Goal: Task Accomplishment & Management: Use online tool/utility

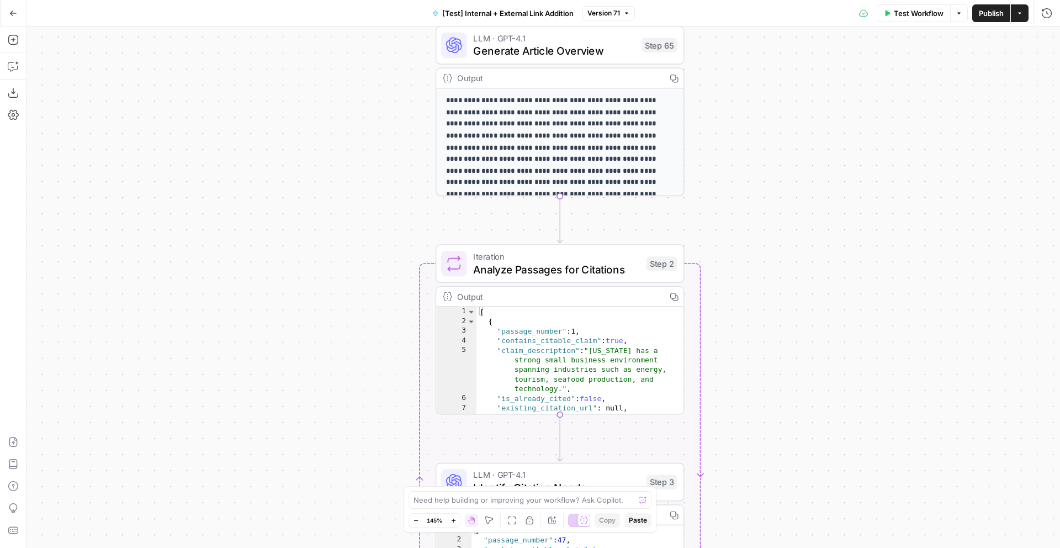
drag, startPoint x: 853, startPoint y: 112, endPoint x: 853, endPoint y: 378, distance: 266.1
click at [853, 378] on div "true false true false true false Workflow Set Inputs Inputs Run Code · Python R…" at bounding box center [542, 286] width 1033 height 521
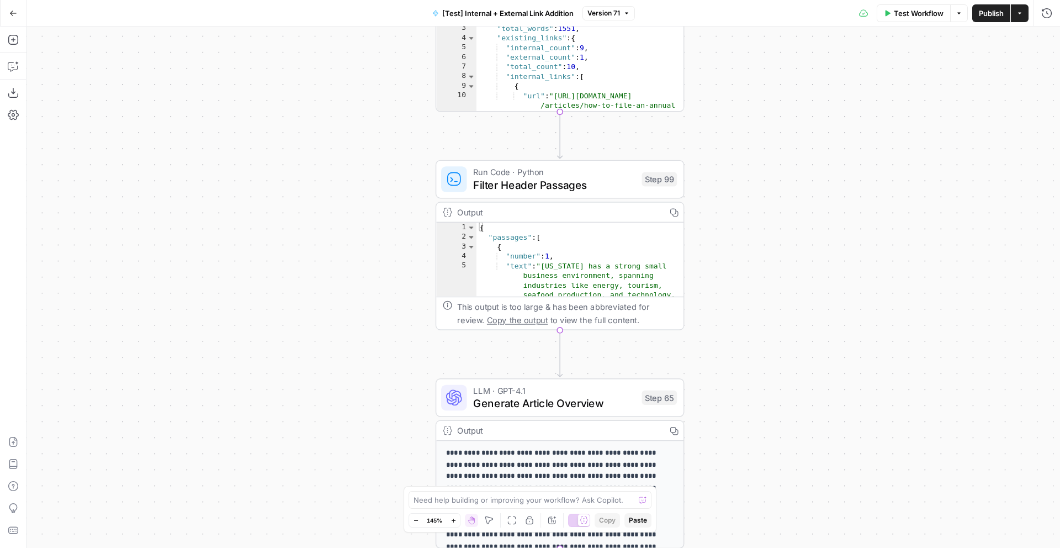
drag, startPoint x: 777, startPoint y: 204, endPoint x: 777, endPoint y: 449, distance: 245.7
click at [777, 449] on div "true false true false true false Workflow Set Inputs Inputs Run Code · Python R…" at bounding box center [542, 286] width 1033 height 521
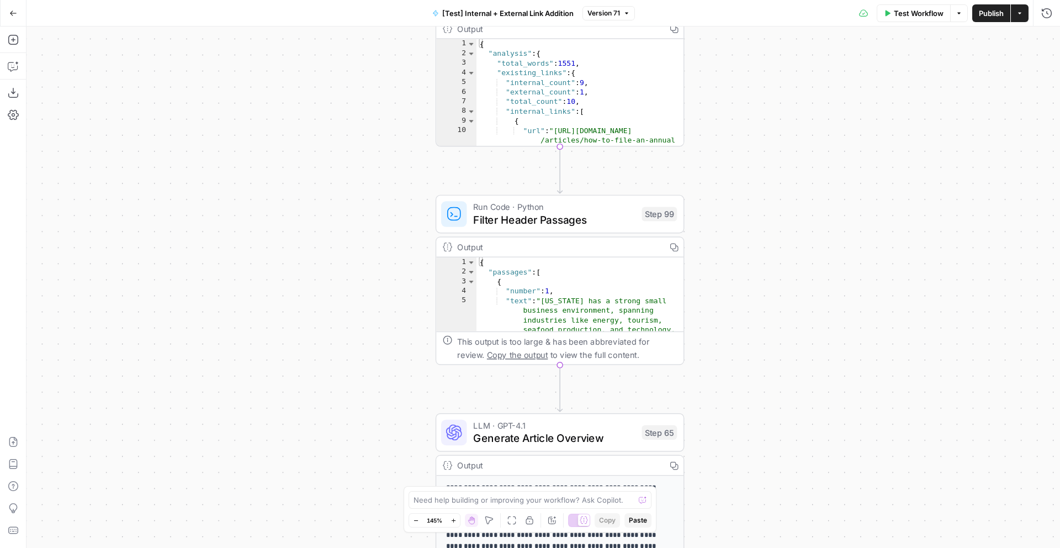
drag, startPoint x: 755, startPoint y: 205, endPoint x: 755, endPoint y: 420, distance: 214.2
click at [755, 420] on div "true false true false true false Workflow Set Inputs Inputs Run Code · Python R…" at bounding box center [542, 286] width 1033 height 521
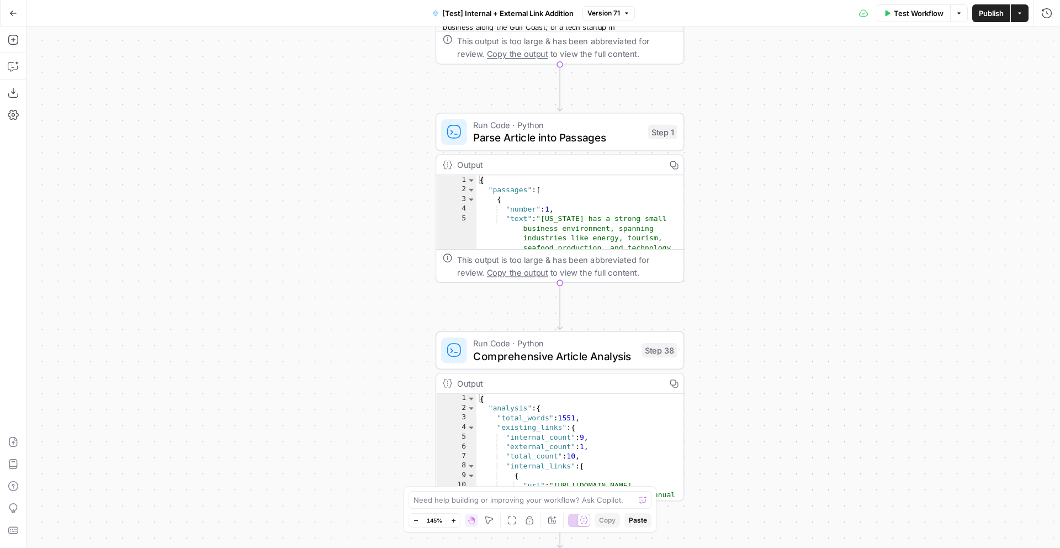
drag, startPoint x: 756, startPoint y: 179, endPoint x: 756, endPoint y: 302, distance: 123.1
click at [756, 302] on div "true false true false true false Workflow Set Inputs Inputs Run Code · Python R…" at bounding box center [542, 286] width 1033 height 521
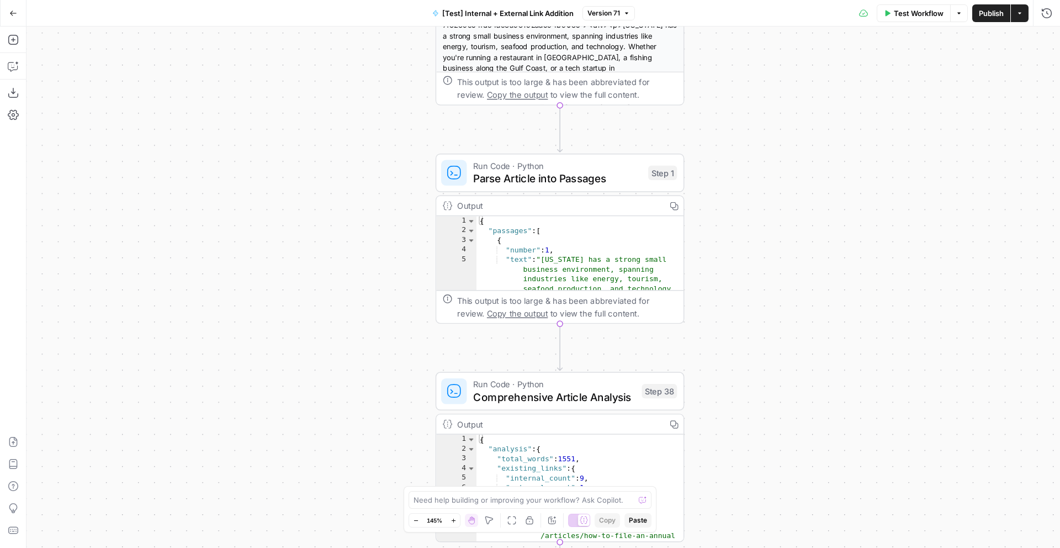
drag, startPoint x: 744, startPoint y: 202, endPoint x: 744, endPoint y: 329, distance: 127.0
click at [744, 328] on div "true false true false true false Workflow Set Inputs Inputs Run Code · Python R…" at bounding box center [542, 286] width 1033 height 521
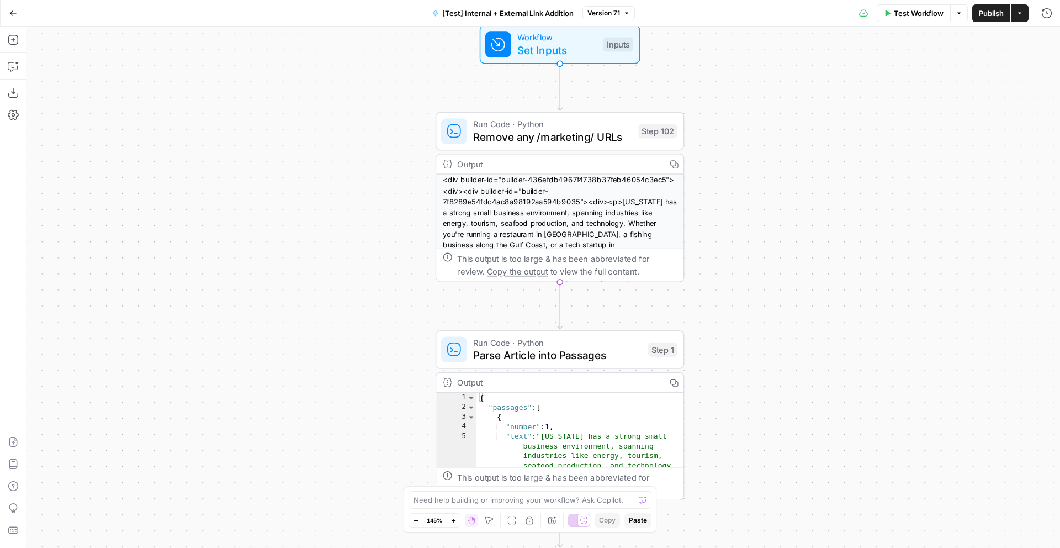
drag, startPoint x: 778, startPoint y: 264, endPoint x: 778, endPoint y: 376, distance: 112.1
click at [778, 376] on div "true false true false true false Workflow Set Inputs Inputs Run Code · Python R…" at bounding box center [542, 286] width 1033 height 521
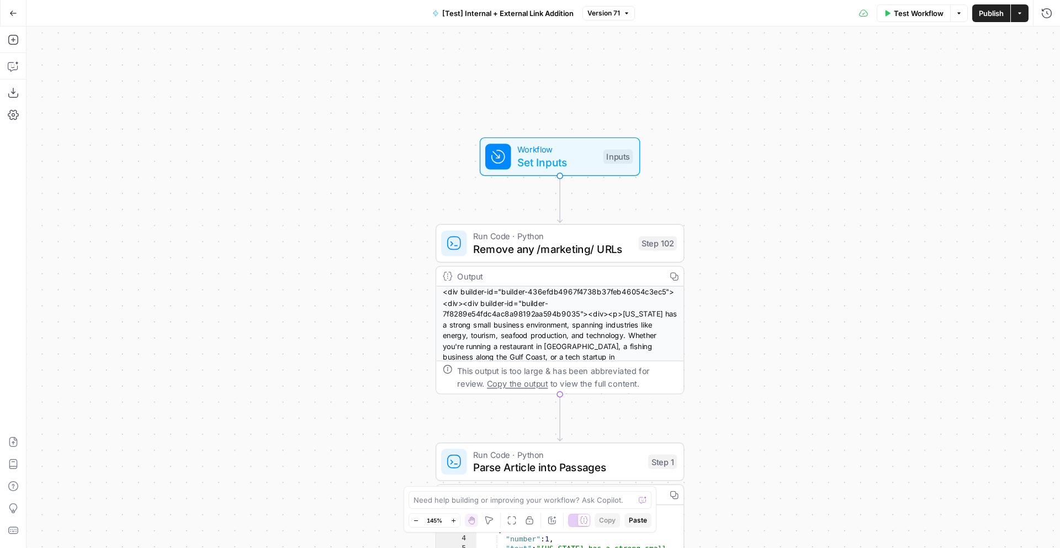
drag, startPoint x: 774, startPoint y: 356, endPoint x: 774, endPoint y: 119, distance: 236.8
click at [774, 119] on div "true false true false true false Workflow Set Inputs Inputs Run Code · Python R…" at bounding box center [542, 286] width 1033 height 521
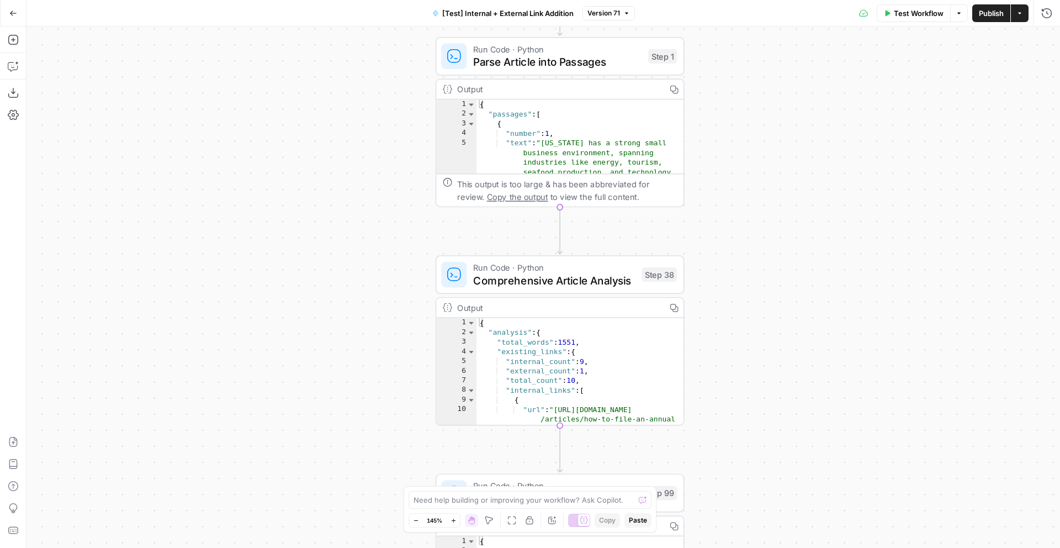
drag, startPoint x: 771, startPoint y: 413, endPoint x: 771, endPoint y: 246, distance: 167.8
click at [771, 246] on div "true false true false true false Workflow Set Inputs Inputs Run Code · Python R…" at bounding box center [542, 286] width 1033 height 521
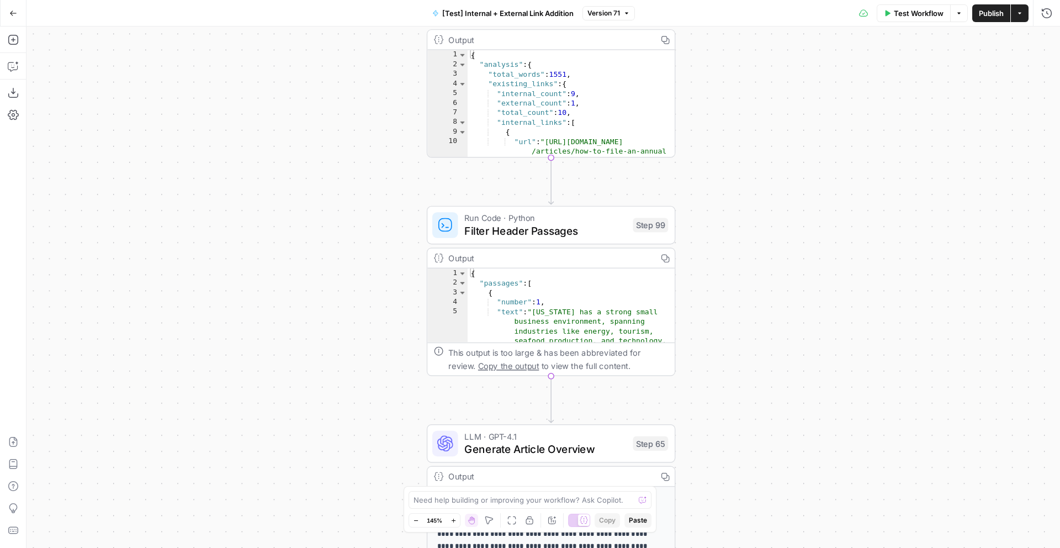
drag, startPoint x: 771, startPoint y: 412, endPoint x: 761, endPoint y: 141, distance: 271.2
click at [761, 141] on div "true false true false true false Workflow Set Inputs Inputs Run Code · Python R…" at bounding box center [542, 286] width 1033 height 521
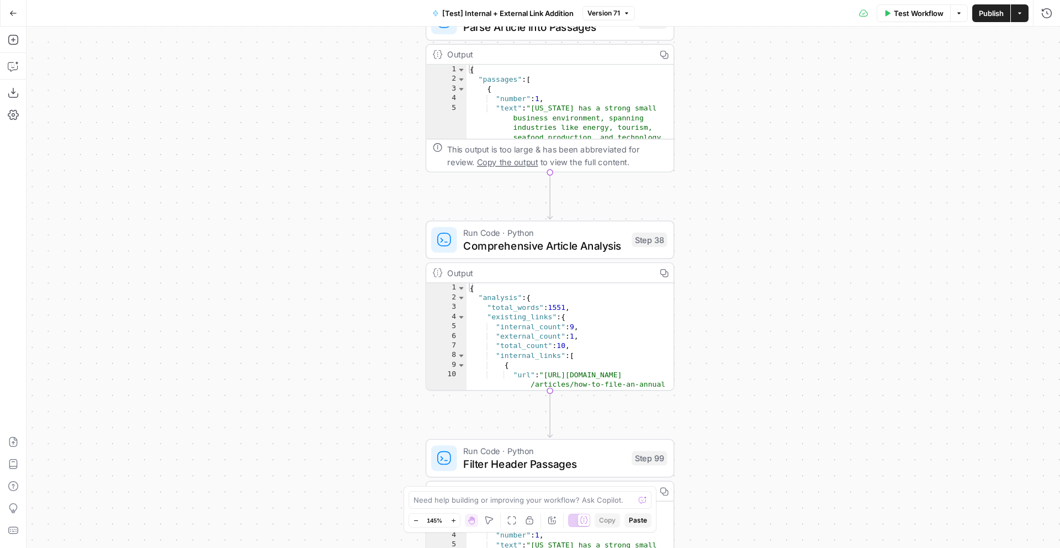
drag, startPoint x: 761, startPoint y: 152, endPoint x: 761, endPoint y: 394, distance: 242.4
click at [761, 394] on div "true false true false true false Workflow Set Inputs Inputs Run Code · Python R…" at bounding box center [542, 286] width 1033 height 521
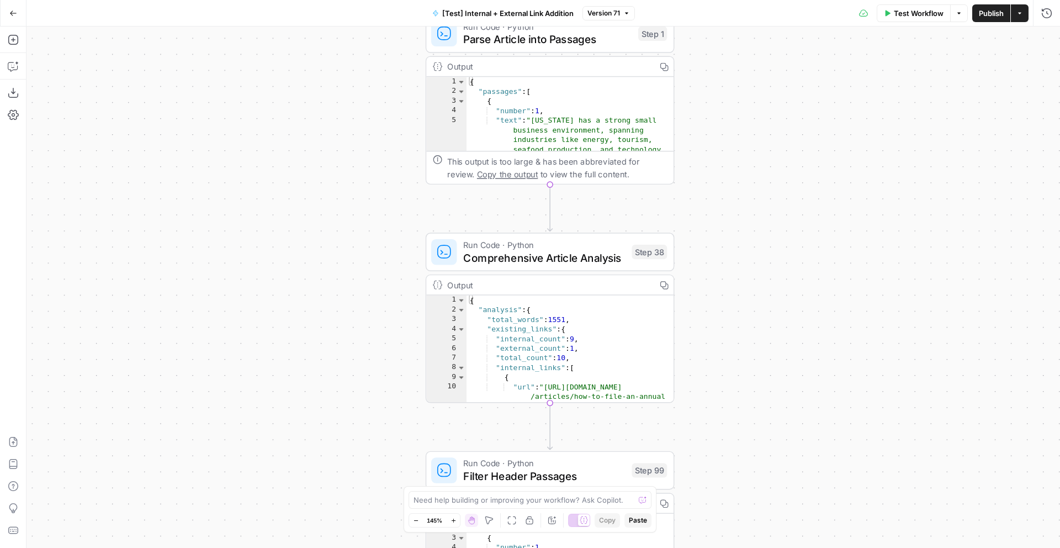
click at [14, 18] on button "Go Back" at bounding box center [13, 13] width 20 height 20
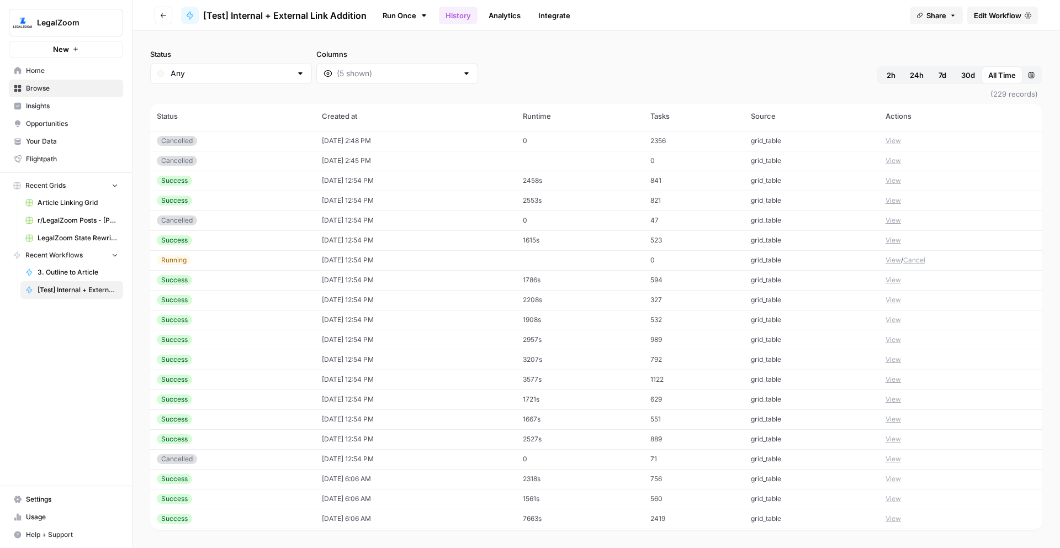
scroll to position [320, 0]
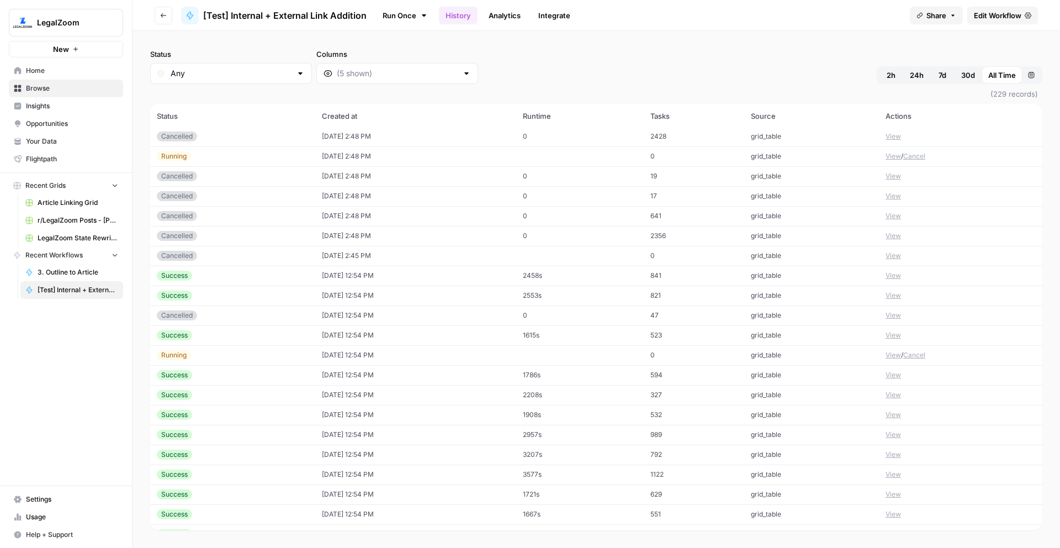
click at [485, 271] on td "[DATE] 12:54 PM" at bounding box center [415, 276] width 201 height 20
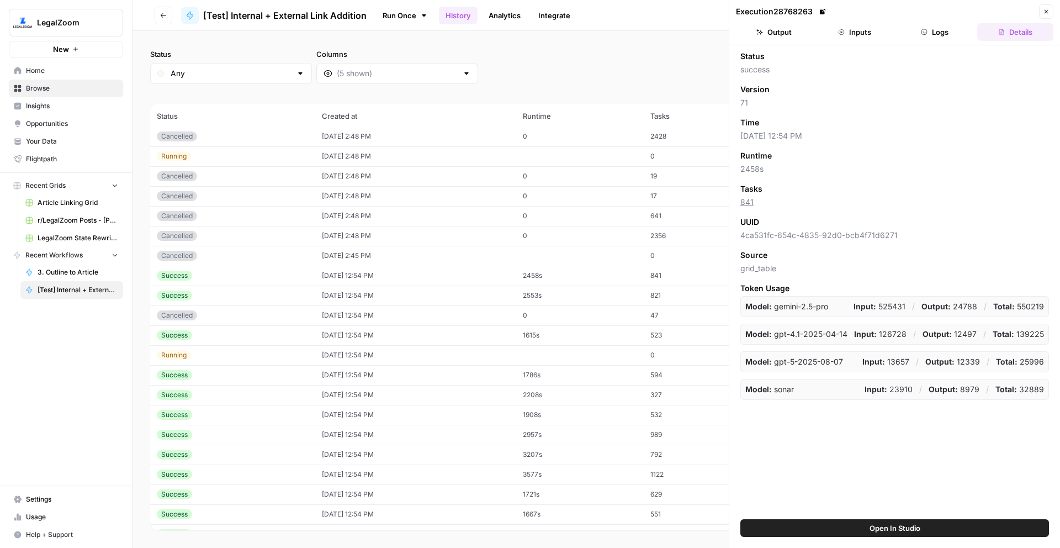
click at [941, 35] on button "Logs" at bounding box center [935, 32] width 76 height 18
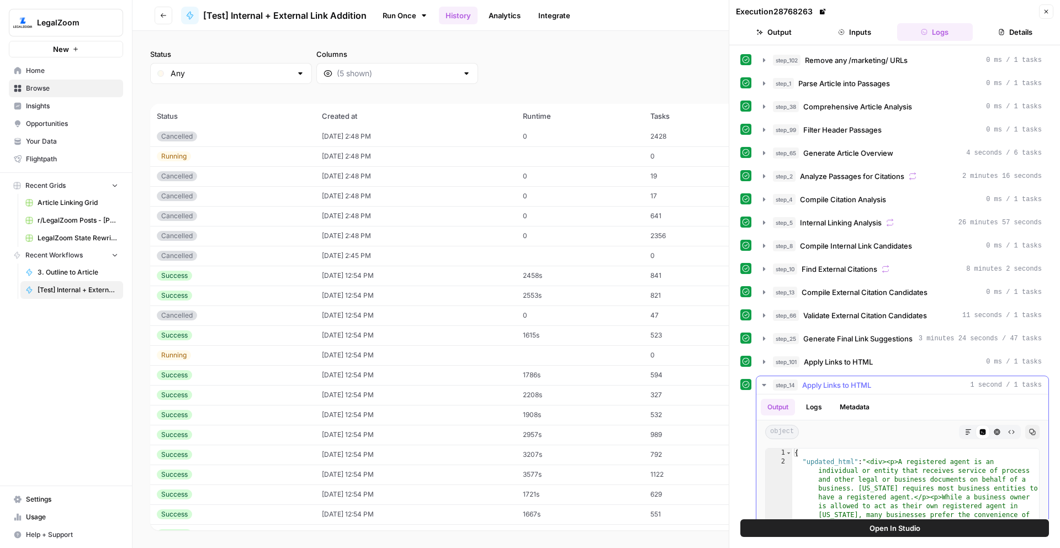
click at [767, 386] on icon "button" at bounding box center [764, 384] width 9 height 9
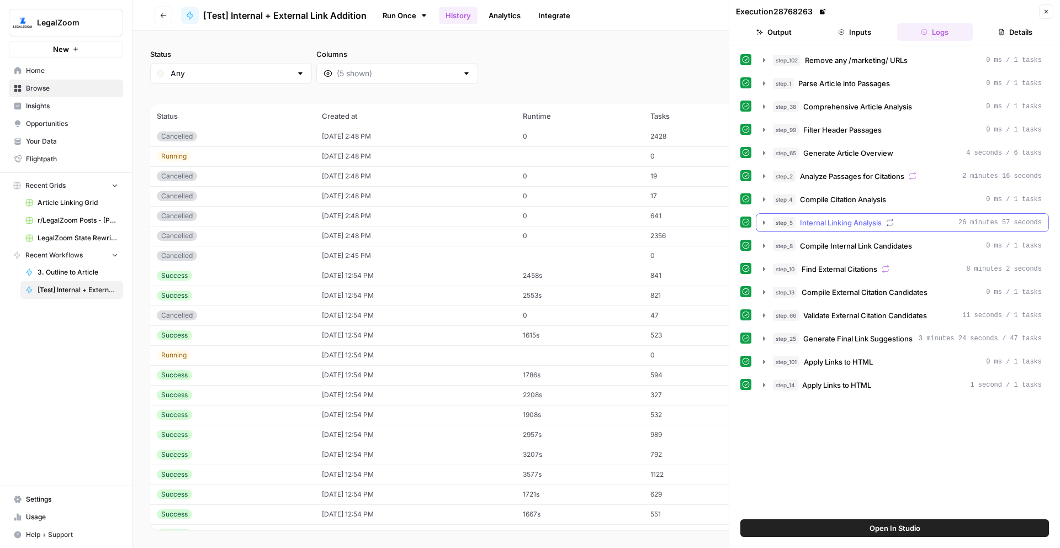
click at [762, 223] on icon "button" at bounding box center [764, 222] width 9 height 9
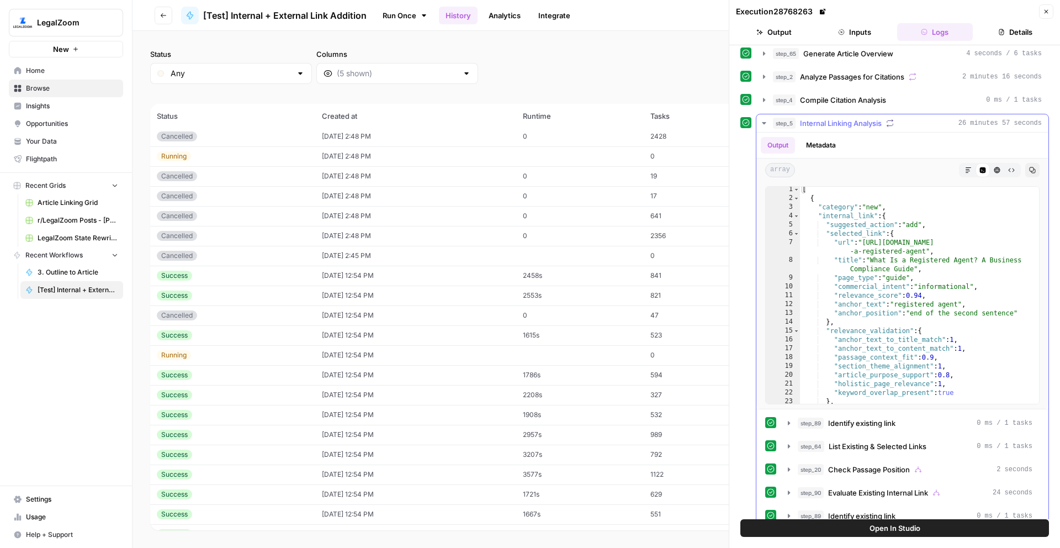
scroll to position [15, 0]
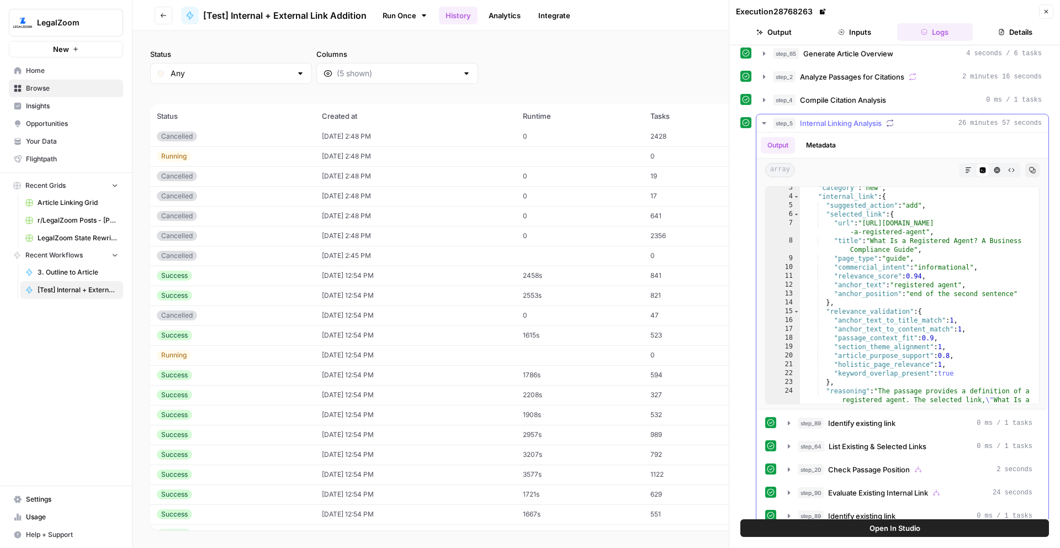
click at [768, 124] on icon "button" at bounding box center [764, 123] width 9 height 9
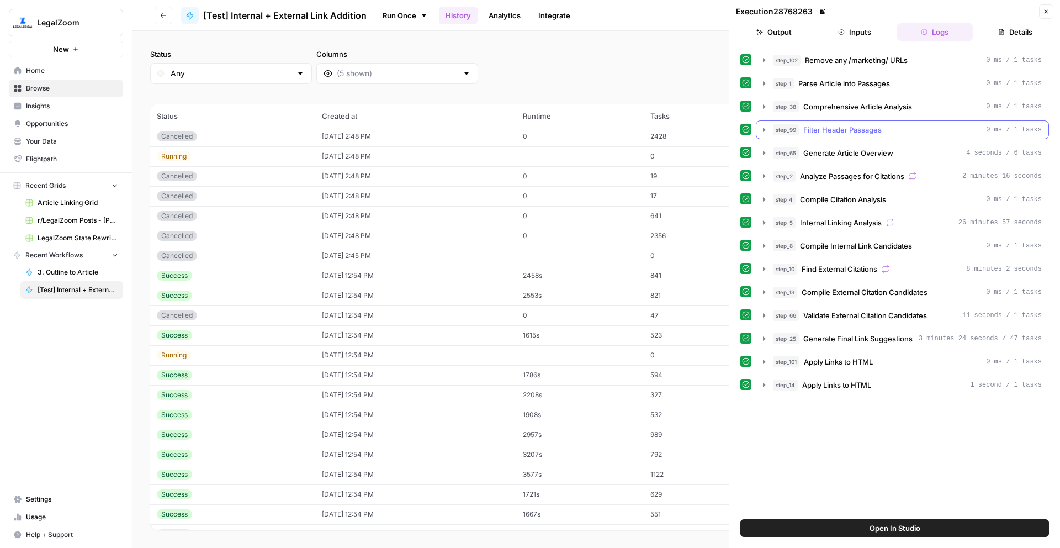
scroll to position [0, 0]
click at [763, 224] on icon "button" at bounding box center [764, 222] width 2 height 4
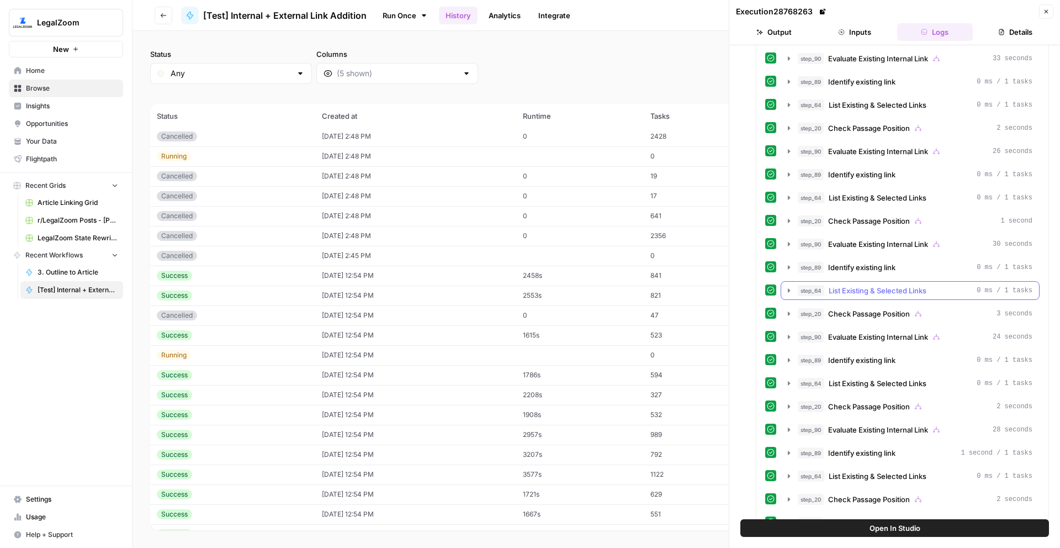
scroll to position [1371, 0]
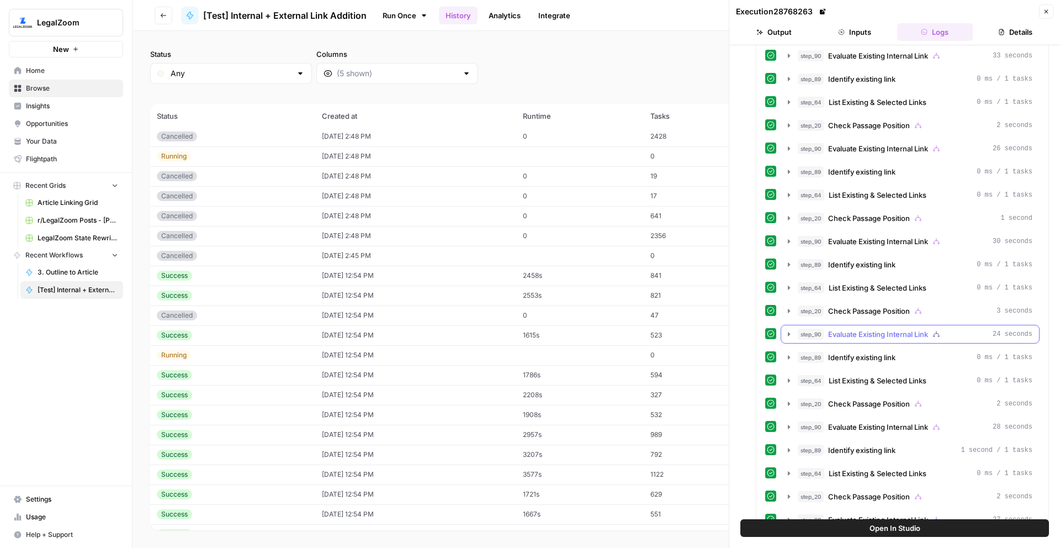
click at [789, 337] on icon "button" at bounding box center [788, 334] width 9 height 9
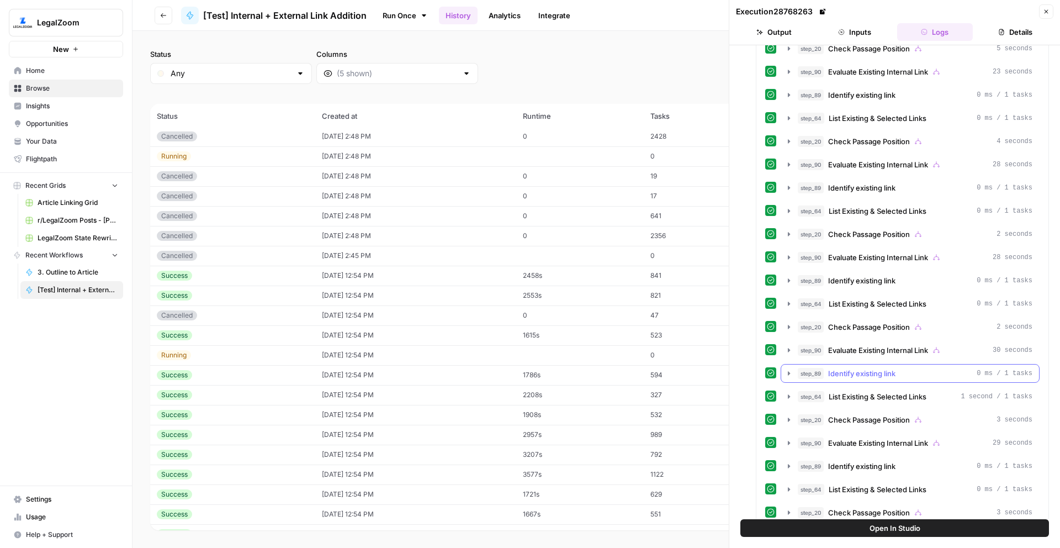
scroll to position [2602, 0]
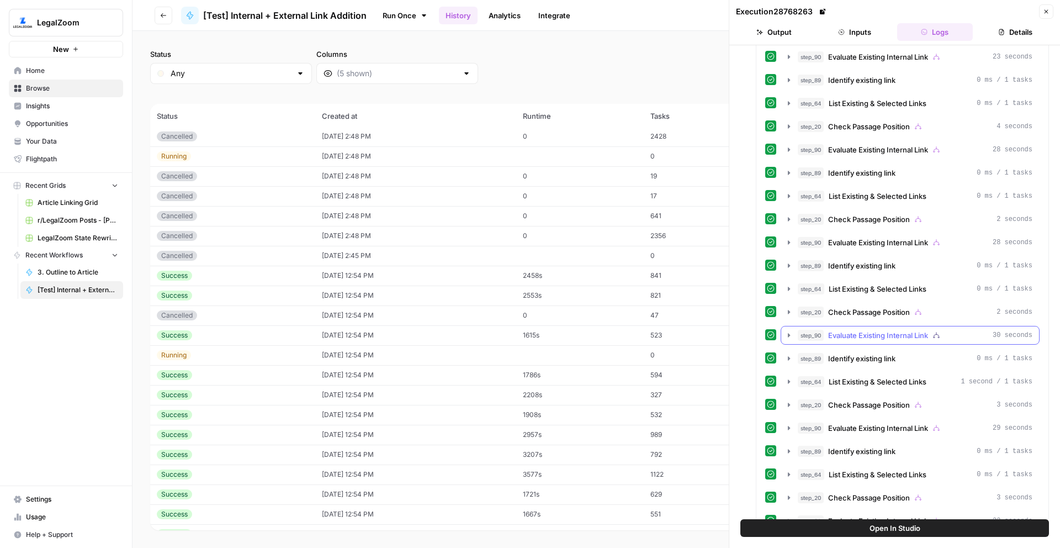
click at [784, 336] on icon "button" at bounding box center [788, 335] width 9 height 9
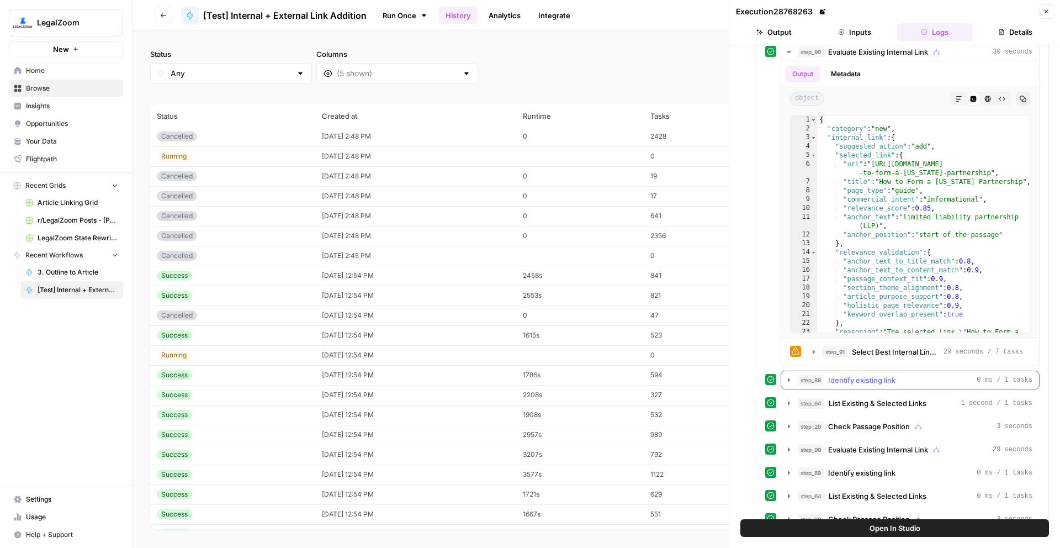
scroll to position [2909, 0]
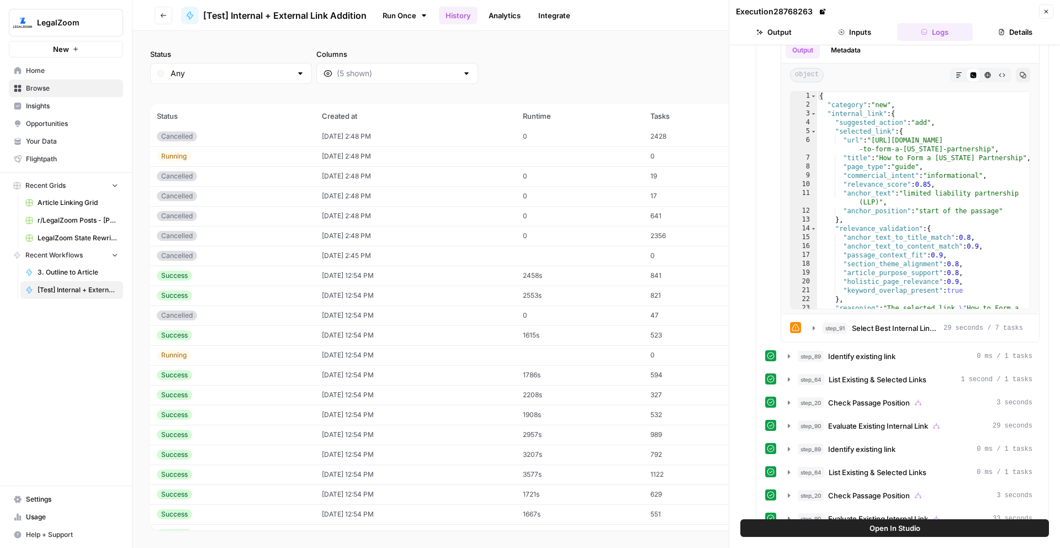
click at [1047, 14] on icon "button" at bounding box center [1046, 11] width 7 height 7
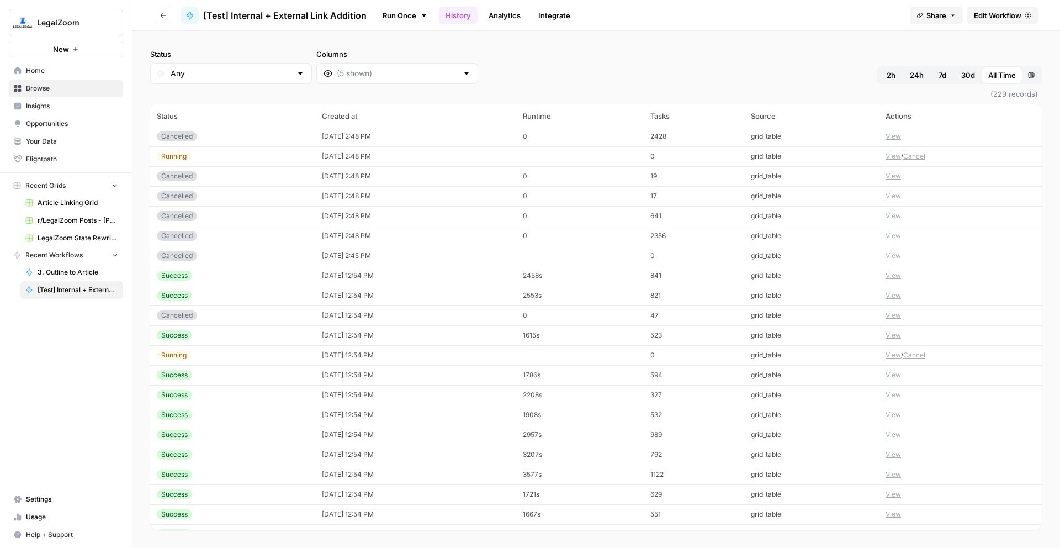
click at [999, 13] on span "Edit Workflow" at bounding box center [997, 15] width 47 height 11
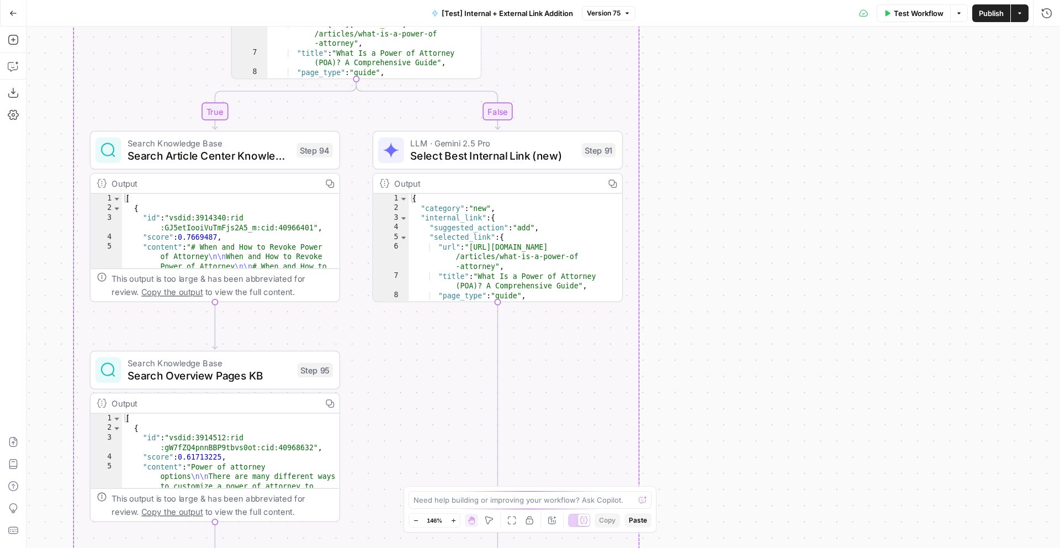
drag, startPoint x: 680, startPoint y: 379, endPoint x: 703, endPoint y: 171, distance: 210.0
click at [703, 170] on div "true false true false true false Workflow Set Inputs Inputs Run Code · Python R…" at bounding box center [542, 286] width 1033 height 521
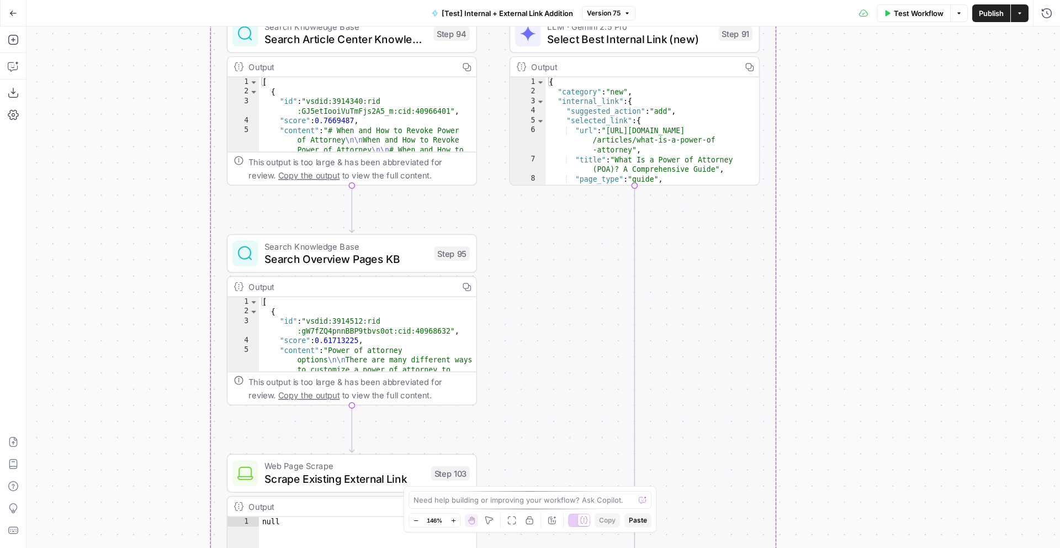
drag, startPoint x: 692, startPoint y: 301, endPoint x: 830, endPoint y: 183, distance: 181.7
click at [830, 183] on div "true false true false true false Workflow Set Inputs Inputs Run Code · Python R…" at bounding box center [542, 286] width 1033 height 521
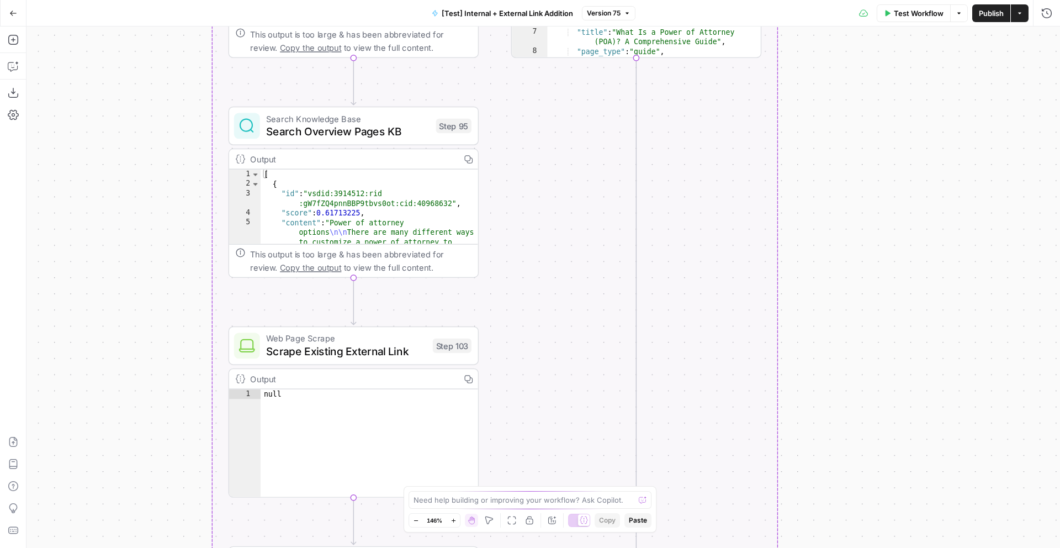
drag, startPoint x: 869, startPoint y: 326, endPoint x: 869, endPoint y: 200, distance: 125.9
click at [869, 200] on div "true false true false true false Workflow Set Inputs Inputs Run Code · Python R…" at bounding box center [542, 286] width 1033 height 521
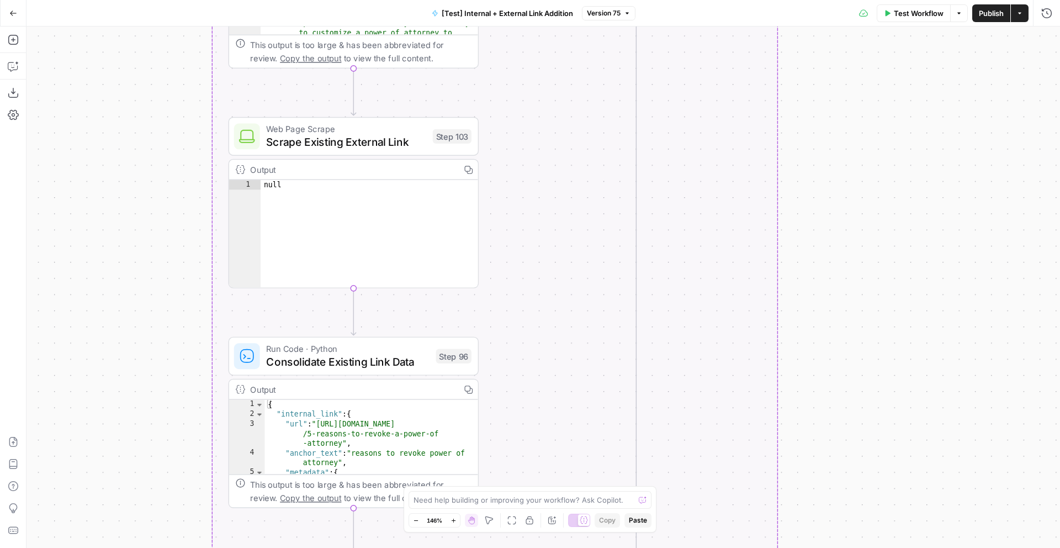
drag, startPoint x: 882, startPoint y: 337, endPoint x: 882, endPoint y: 127, distance: 209.8
click at [882, 127] on div "true false true false true false Workflow Set Inputs Inputs Run Code · Python R…" at bounding box center [542, 286] width 1033 height 521
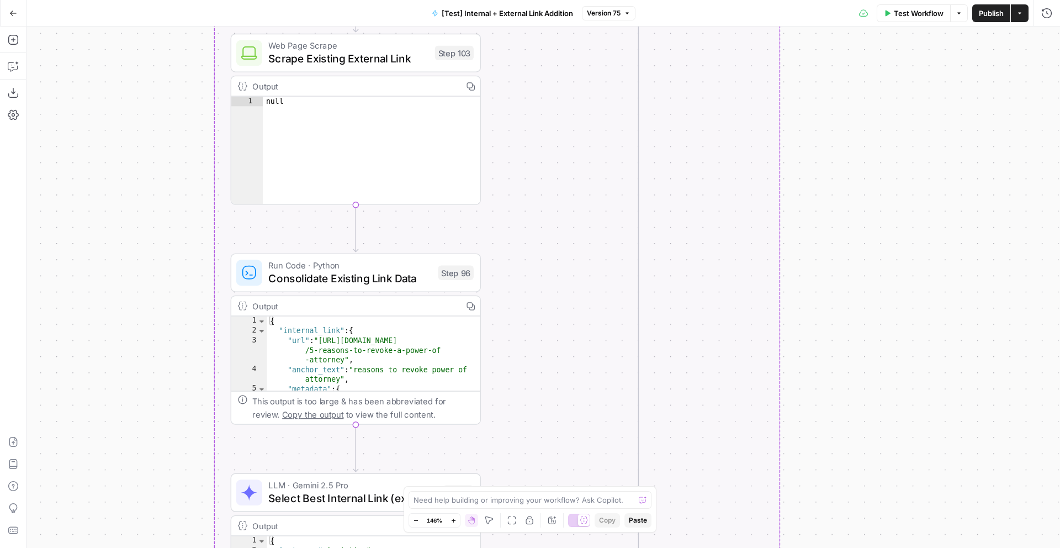
drag, startPoint x: 888, startPoint y: 291, endPoint x: 894, endPoint y: 191, distance: 100.1
click at [894, 191] on div "true false true false true false Workflow Set Inputs Inputs Run Code · Python R…" at bounding box center [542, 286] width 1033 height 521
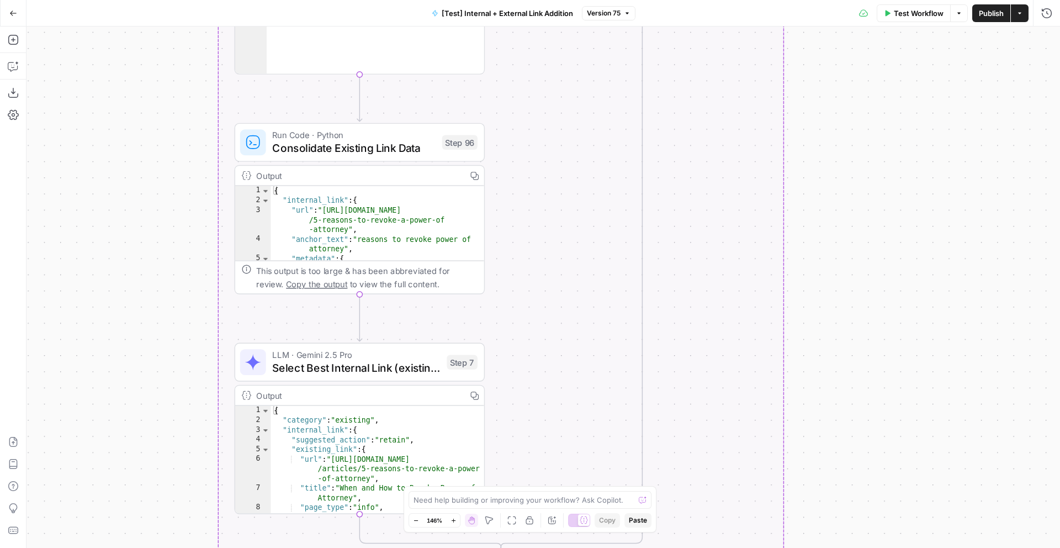
drag, startPoint x: 906, startPoint y: 358, endPoint x: 903, endPoint y: 198, distance: 159.6
click at [903, 198] on div "true false true false true false Workflow Set Inputs Inputs Run Code · Python R…" at bounding box center [542, 286] width 1033 height 521
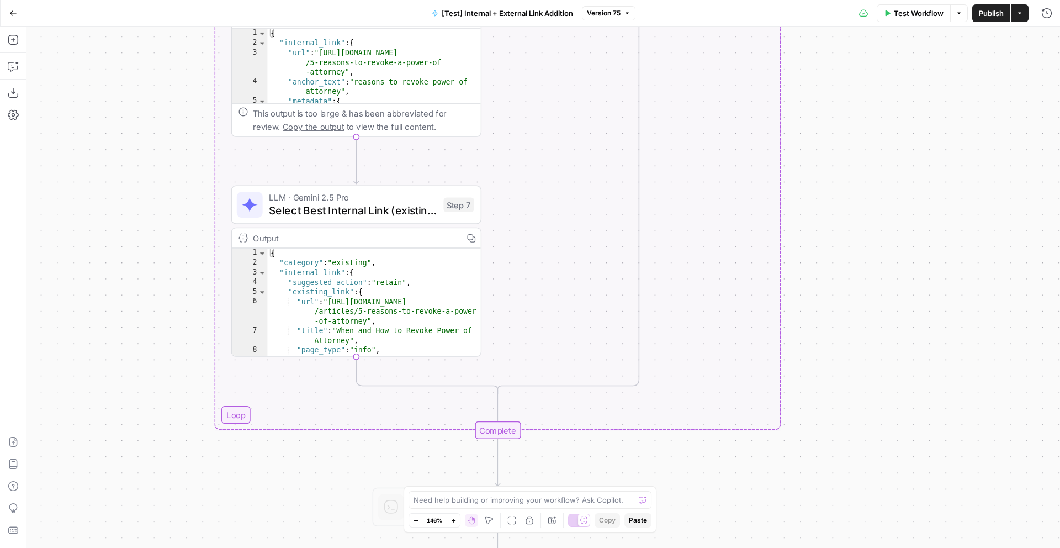
drag, startPoint x: 902, startPoint y: 347, endPoint x: 901, endPoint y: 235, distance: 112.6
click at [901, 235] on div "true false true false true false Workflow Set Inputs Inputs Run Code · Python R…" at bounding box center [542, 286] width 1033 height 521
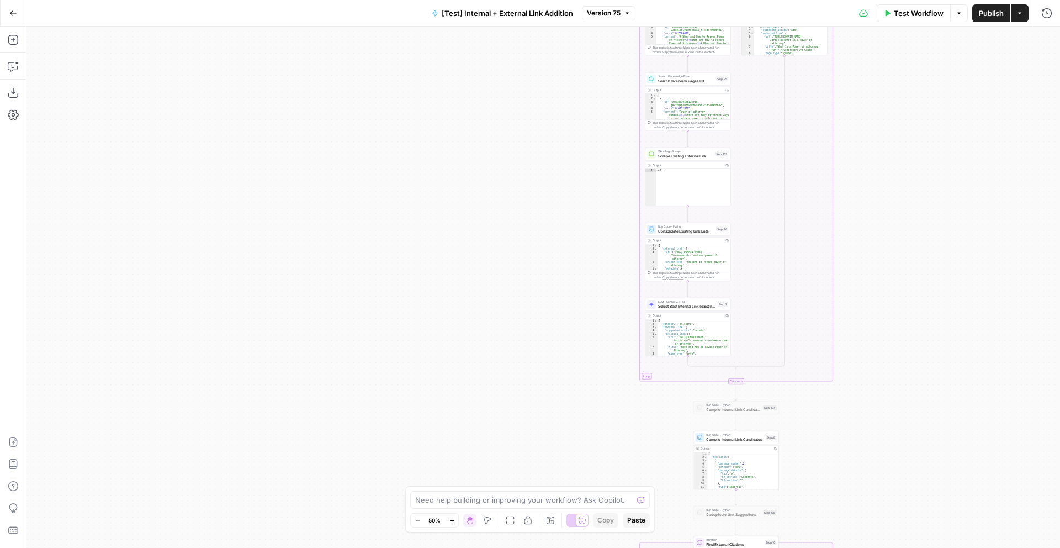
drag, startPoint x: 913, startPoint y: 284, endPoint x: 839, endPoint y: 410, distance: 146.0
click at [839, 410] on div "true false true false true false Workflow Set Inputs Inputs Run Code · Python R…" at bounding box center [542, 286] width 1033 height 521
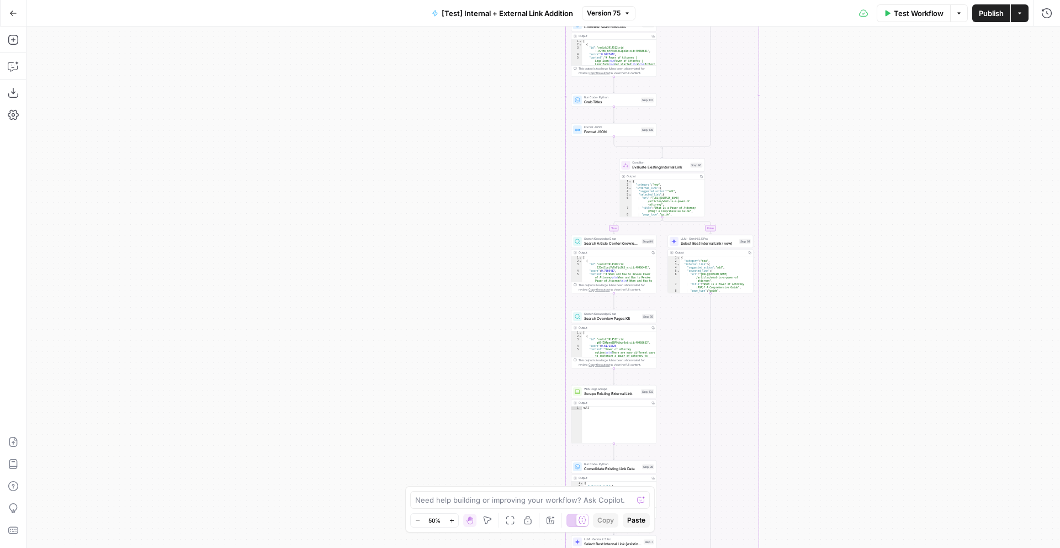
drag, startPoint x: 869, startPoint y: 214, endPoint x: 839, endPoint y: 433, distance: 221.3
click at [840, 432] on div "true false true false true false Workflow Set Inputs Inputs Run Code · Python R…" at bounding box center [542, 286] width 1033 height 521
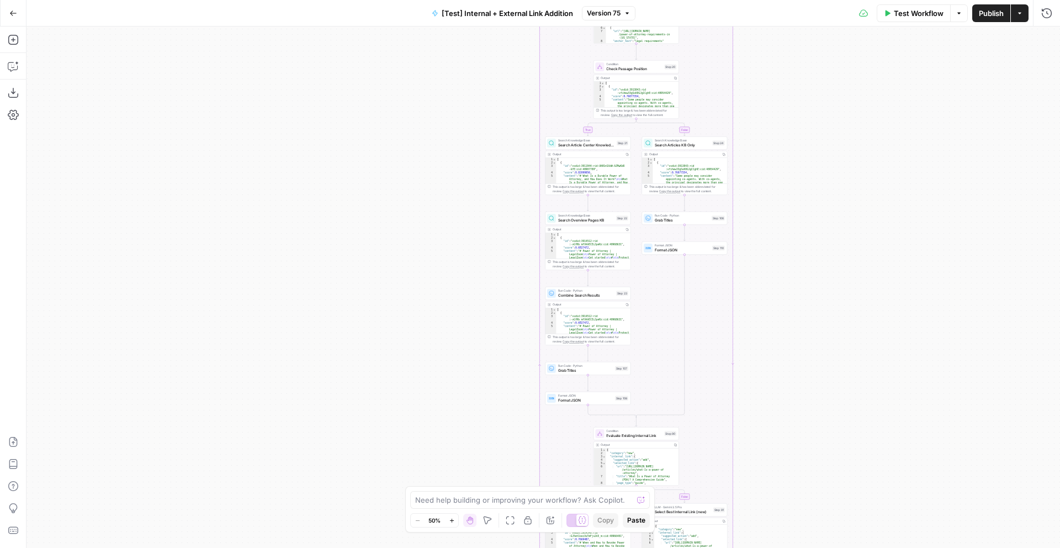
drag, startPoint x: 847, startPoint y: 242, endPoint x: 843, endPoint y: 421, distance: 179.5
click at [843, 421] on div "true false true false true false Workflow Set Inputs Inputs Run Code · Python R…" at bounding box center [542, 286] width 1033 height 521
drag, startPoint x: 820, startPoint y: 246, endPoint x: 820, endPoint y: 451, distance: 204.8
click at [820, 449] on div "true false true false true false Workflow Set Inputs Inputs Run Code · Python R…" at bounding box center [542, 286] width 1033 height 521
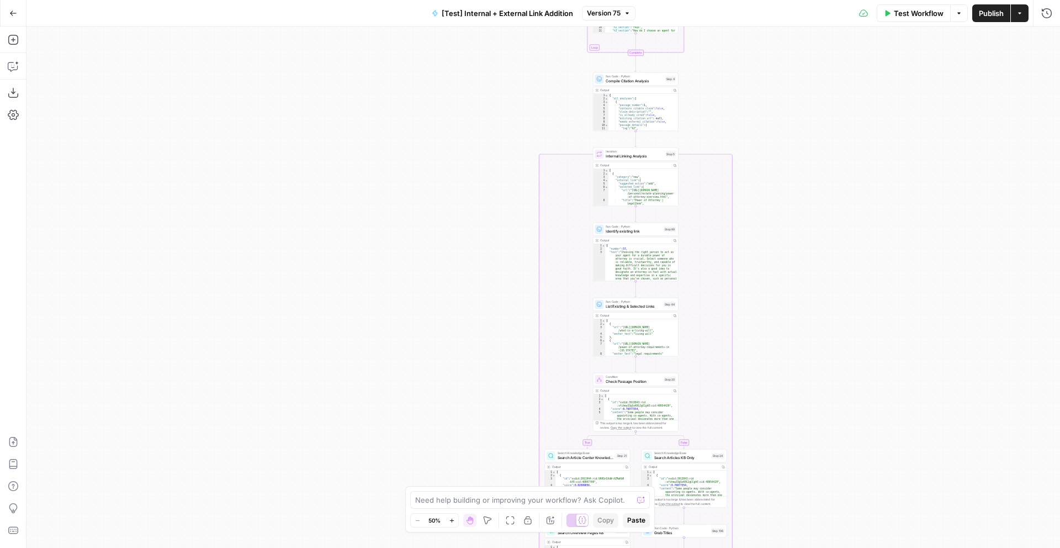
drag, startPoint x: 804, startPoint y: 202, endPoint x: 804, endPoint y: 393, distance: 191.6
click at [804, 393] on div "true false true false true false Workflow Set Inputs Inputs Run Code · Python R…" at bounding box center [542, 286] width 1033 height 521
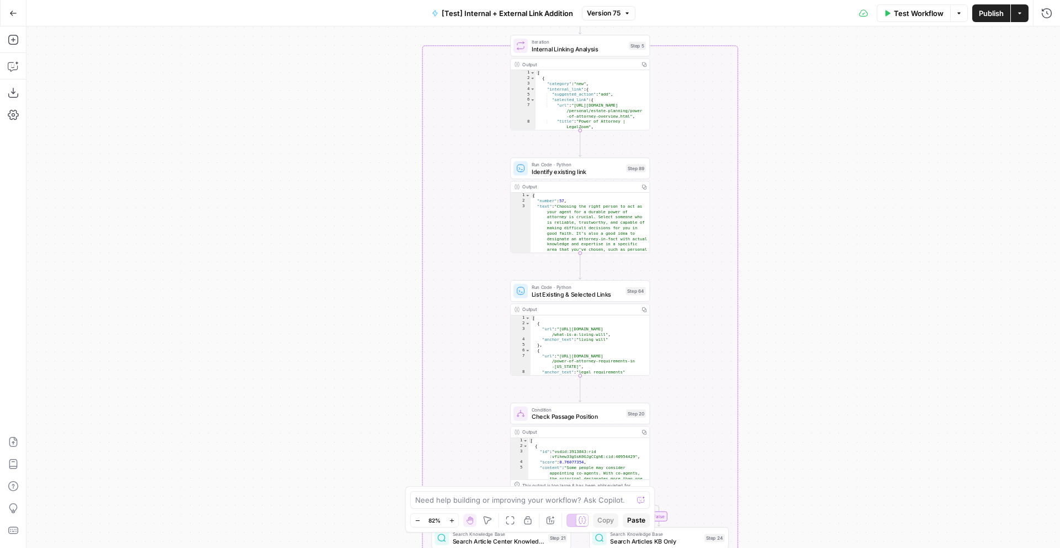
drag, startPoint x: 874, startPoint y: 393, endPoint x: 865, endPoint y: 116, distance: 276.7
click at [867, 119] on div "true false true false true false Workflow Set Inputs Inputs Run Code · Python R…" at bounding box center [542, 286] width 1033 height 521
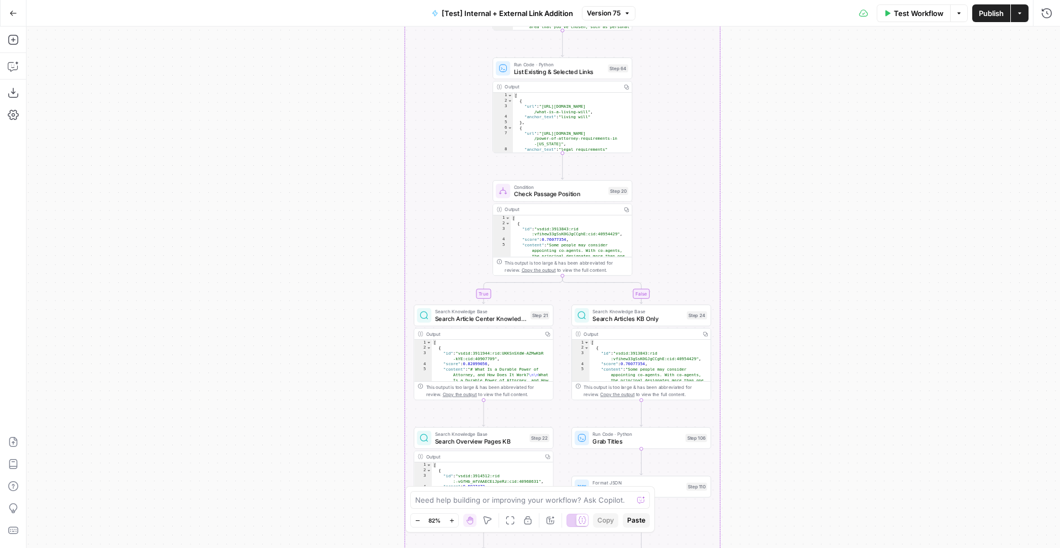
drag, startPoint x: 852, startPoint y: 334, endPoint x: 837, endPoint y: 126, distance: 208.6
click at [837, 126] on div "true false true false true false Workflow Set Inputs Inputs Run Code · Python R…" at bounding box center [542, 286] width 1033 height 521
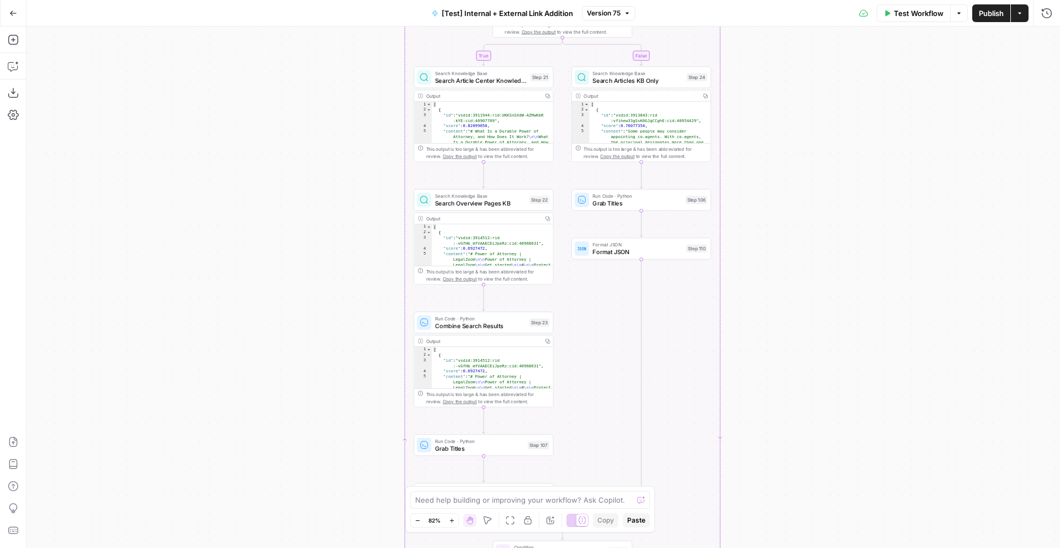
drag, startPoint x: 828, startPoint y: 380, endPoint x: 804, endPoint y: 92, distance: 289.7
click at [805, 93] on div "true false true false true false Workflow Set Inputs Inputs Run Code · Python R…" at bounding box center [542, 286] width 1033 height 521
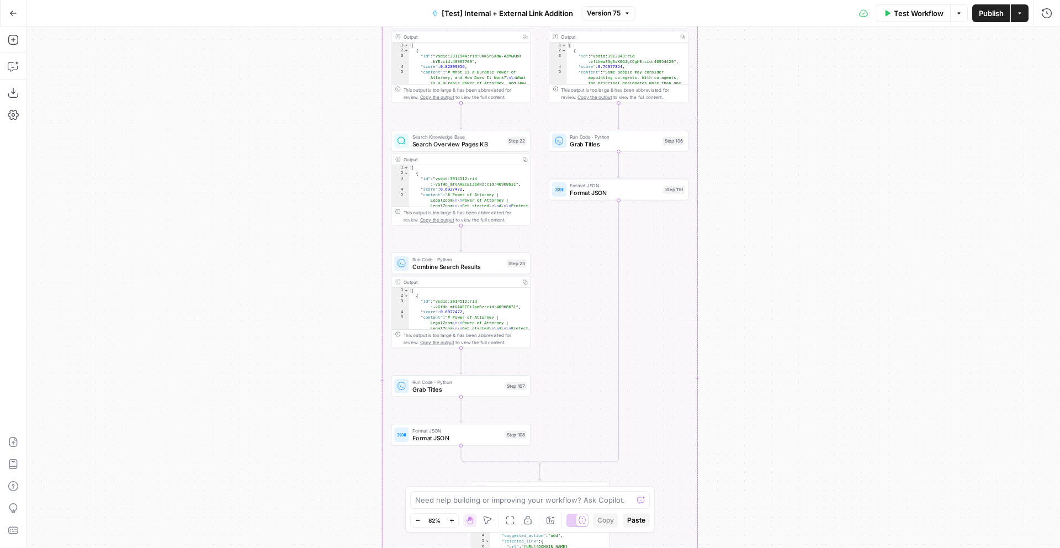
drag, startPoint x: 819, startPoint y: 306, endPoint x: 806, endPoint y: 21, distance: 285.7
click at [809, 28] on div "true false true false true false Workflow Set Inputs Inputs Run Code · Python R…" at bounding box center [542, 286] width 1033 height 521
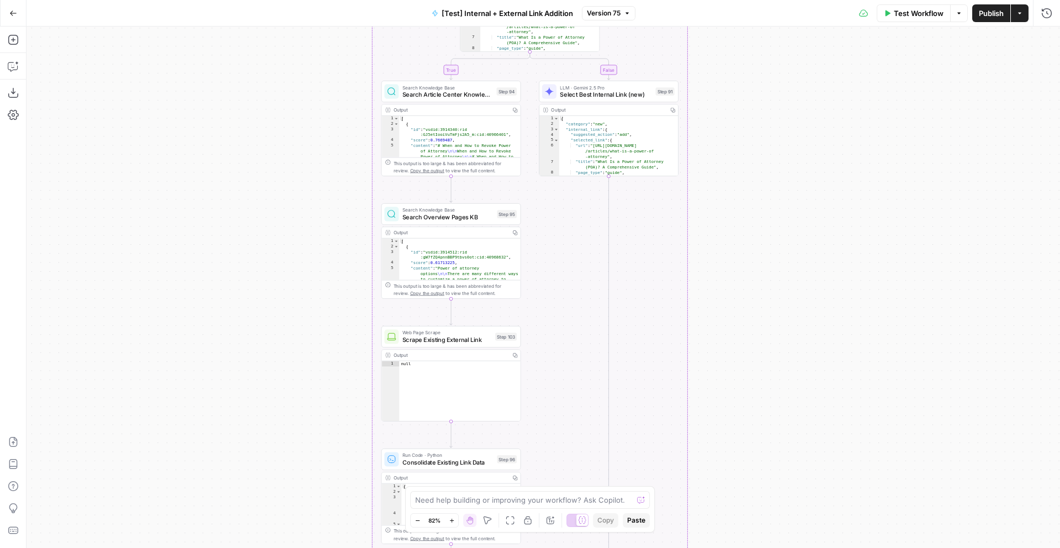
drag, startPoint x: 812, startPoint y: 356, endPoint x: 812, endPoint y: 106, distance: 250.1
click at [812, 106] on div "true false true false true false Workflow Set Inputs Inputs Run Code · Python R…" at bounding box center [542, 286] width 1033 height 521
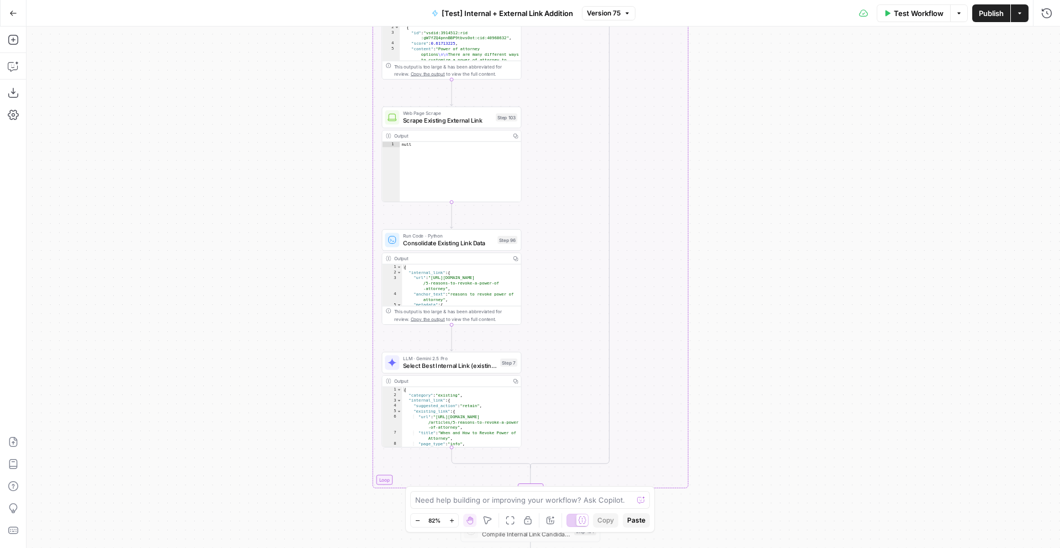
drag, startPoint x: 786, startPoint y: 323, endPoint x: 786, endPoint y: 105, distance: 218.1
click at [786, 104] on div "true false true false true false Workflow Set Inputs Inputs Run Code · Python R…" at bounding box center [542, 286] width 1033 height 521
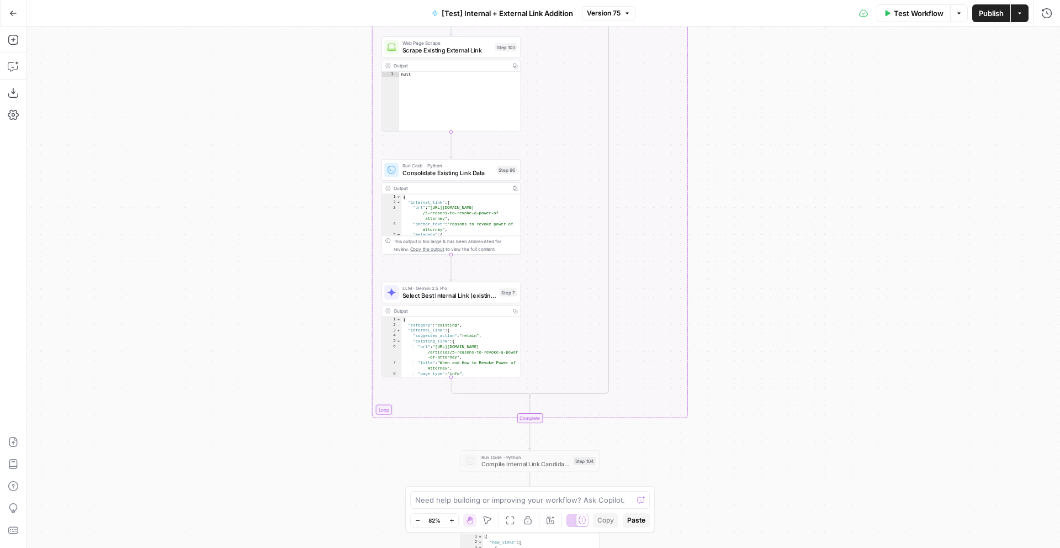
drag, startPoint x: 765, startPoint y: 367, endPoint x: 765, endPoint y: 222, distance: 144.6
click at [765, 222] on div "true false true false true false Workflow Set Inputs Inputs Run Code · Python R…" at bounding box center [542, 286] width 1033 height 521
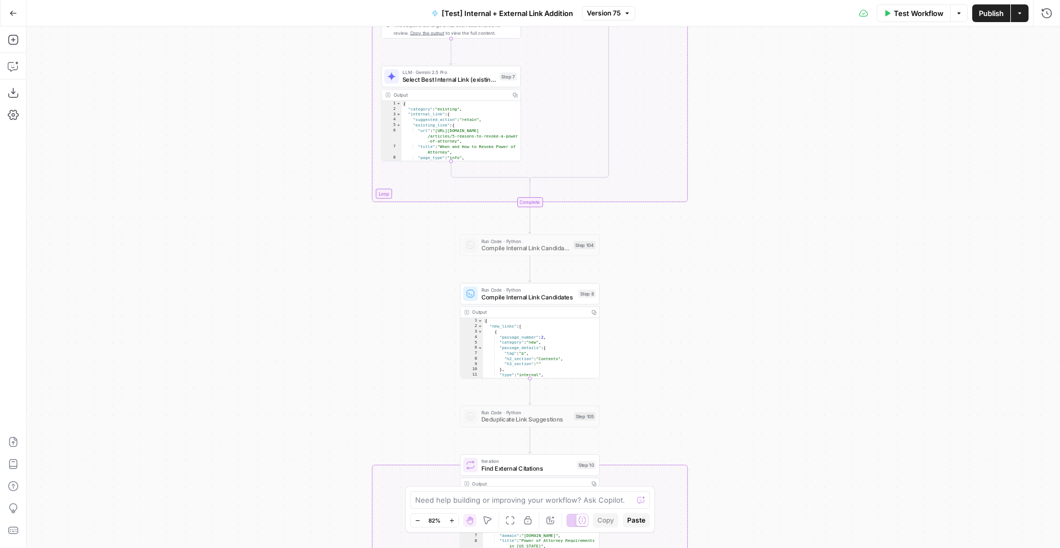
drag, startPoint x: 757, startPoint y: 367, endPoint x: 756, endPoint y: 246, distance: 120.9
click at [756, 246] on div "true false true false true false Workflow Set Inputs Inputs Run Code · Python R…" at bounding box center [542, 286] width 1033 height 521
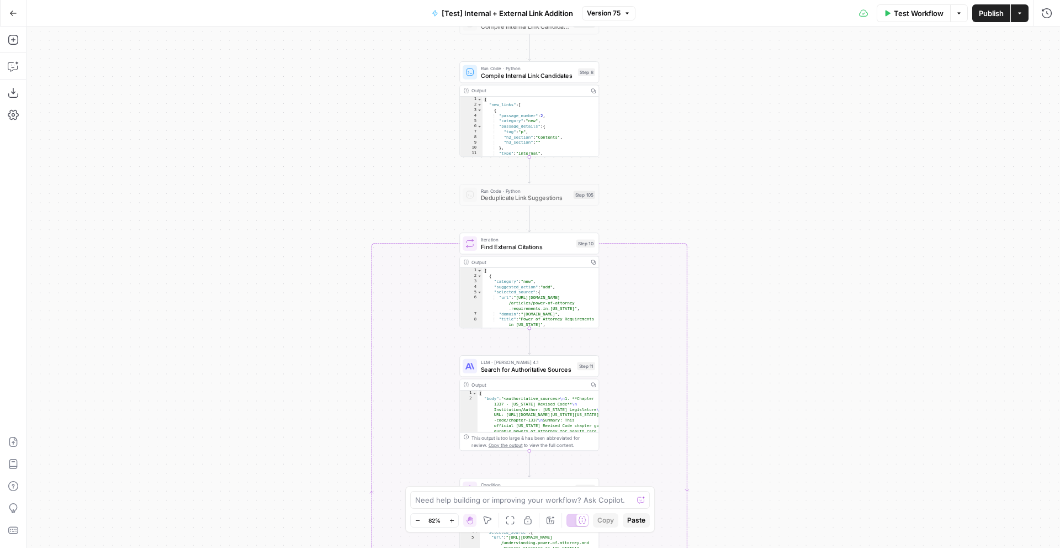
drag, startPoint x: 723, startPoint y: 358, endPoint x: 723, endPoint y: 137, distance: 221.4
click at [723, 137] on div "true false true false true false Workflow Set Inputs Inputs Run Code · Python R…" at bounding box center [542, 286] width 1033 height 521
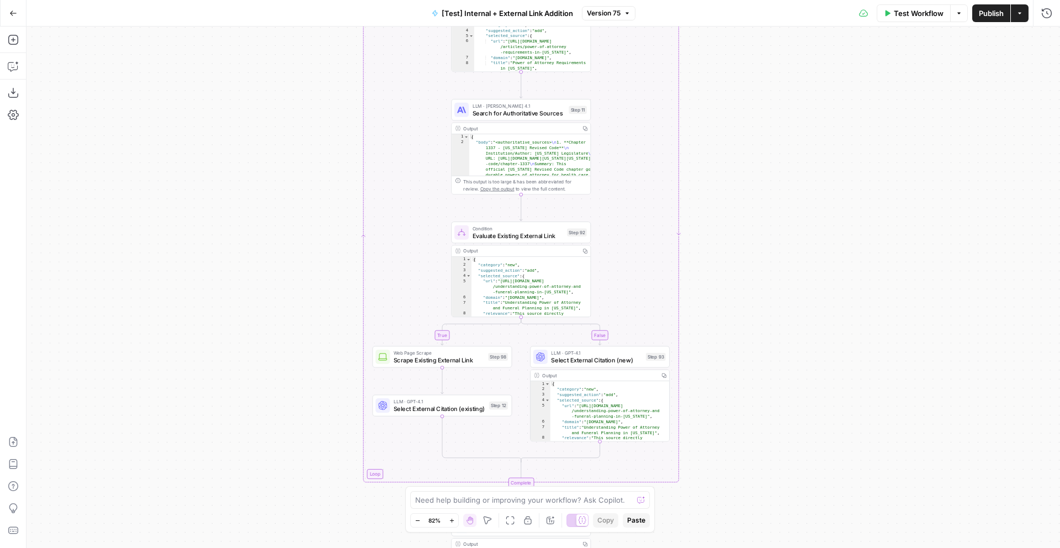
drag, startPoint x: 768, startPoint y: 358, endPoint x: 760, endPoint y: 102, distance: 256.3
click at [760, 102] on div "true false true false true false Workflow Set Inputs Inputs Run Code · Python R…" at bounding box center [542, 286] width 1033 height 521
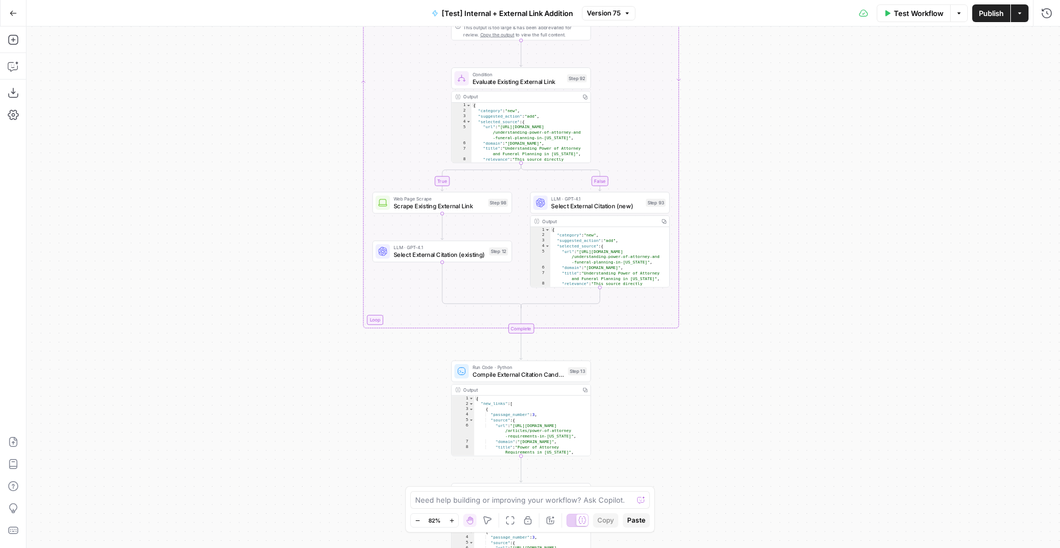
drag, startPoint x: 784, startPoint y: 317, endPoint x: 782, endPoint y: 128, distance: 189.4
click at [782, 127] on div "true false true false true false Workflow Set Inputs Inputs Run Code · Python R…" at bounding box center [542, 286] width 1033 height 521
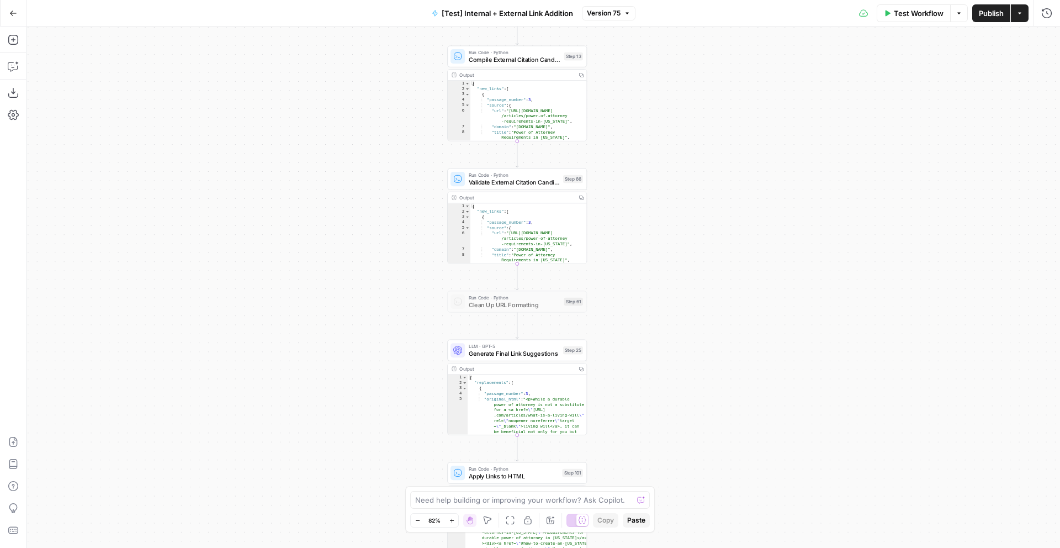
drag, startPoint x: 778, startPoint y: 343, endPoint x: 776, endPoint y: 65, distance: 278.2
click at [776, 65] on div "true false true false true false Workflow Set Inputs Inputs Run Code · Python R…" at bounding box center [542, 286] width 1033 height 521
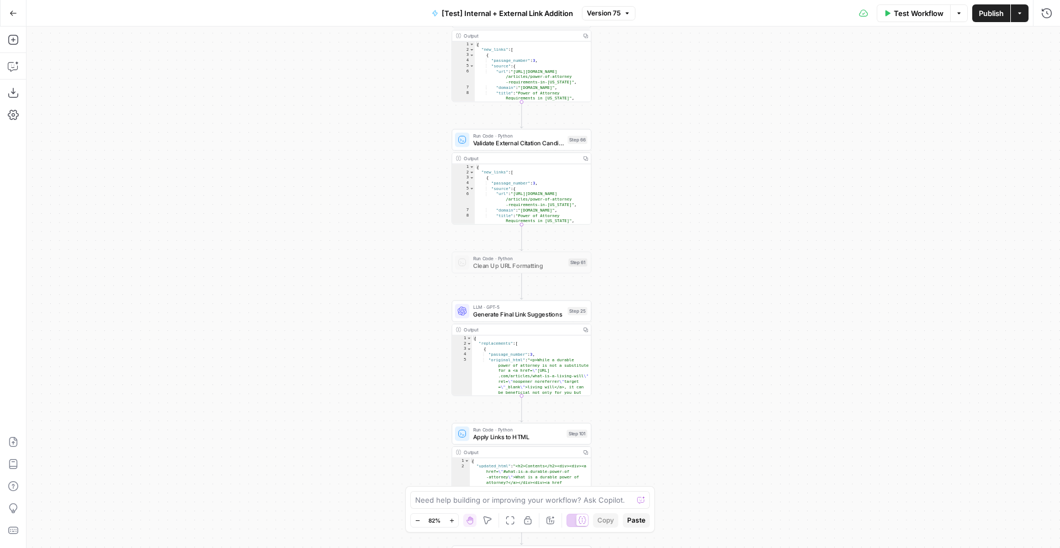
drag, startPoint x: 751, startPoint y: 313, endPoint x: 766, endPoint y: 213, distance: 101.6
click at [766, 213] on div "true false true false true false Workflow Set Inputs Inputs Run Code · Python R…" at bounding box center [542, 286] width 1033 height 521
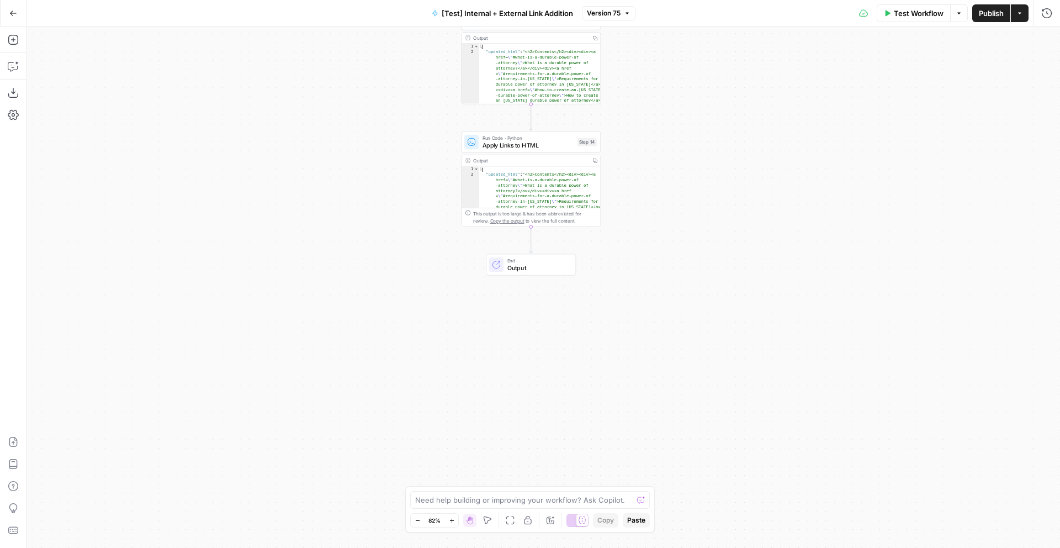
drag, startPoint x: 754, startPoint y: 385, endPoint x: 753, endPoint y: 30, distance: 354.4
click at [753, 30] on div "true false true false true false Workflow Set Inputs Inputs Run Code · Python R…" at bounding box center [542, 286] width 1033 height 521
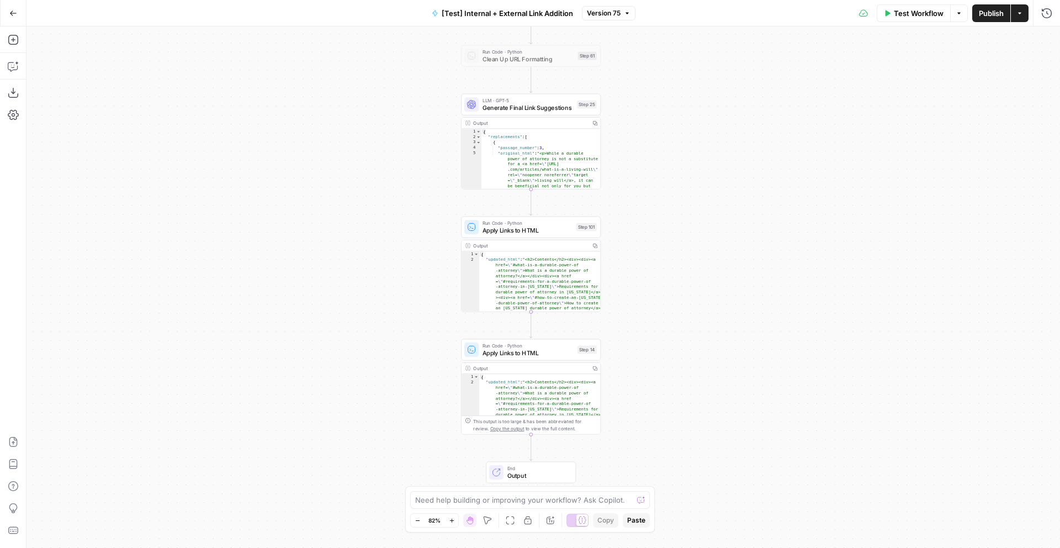
drag, startPoint x: 686, startPoint y: 129, endPoint x: 686, endPoint y: 389, distance: 260.0
click at [686, 389] on div "true false true false true false Workflow Set Inputs Inputs Run Code · Python R…" at bounding box center [542, 286] width 1033 height 521
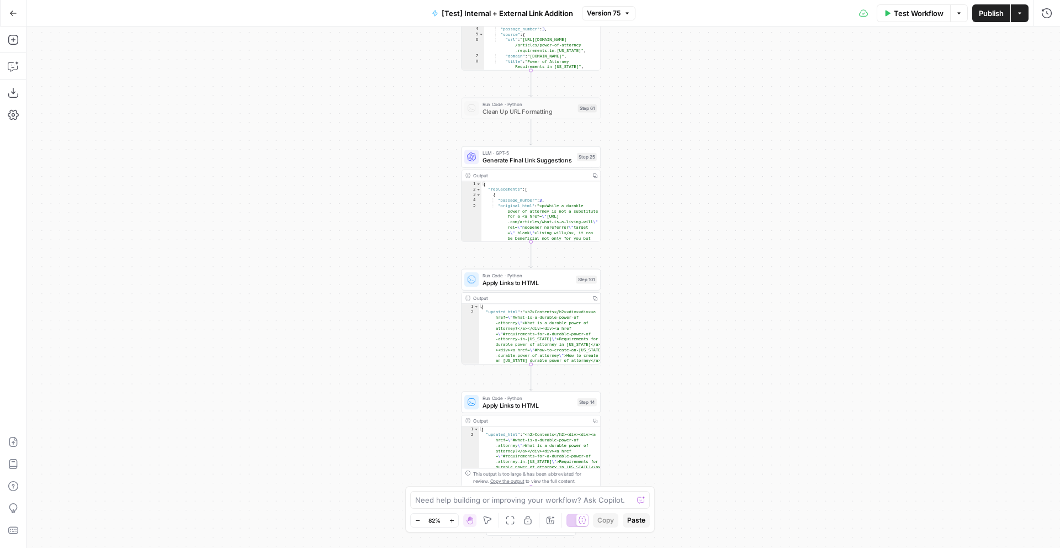
click at [671, 162] on div "true false true false true false Workflow Set Inputs Inputs Run Code · Python R…" at bounding box center [542, 286] width 1033 height 521
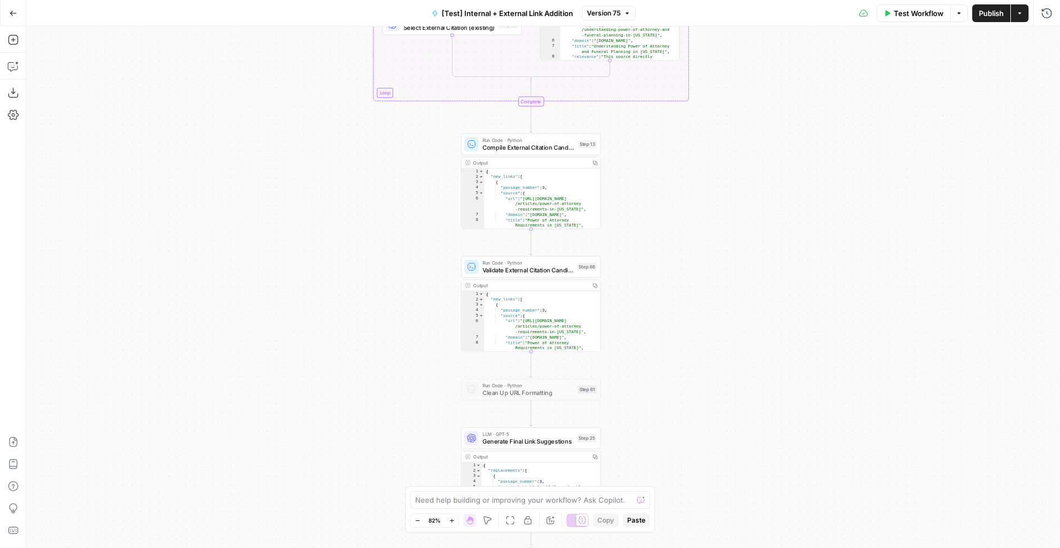
drag, startPoint x: 671, startPoint y: 162, endPoint x: 671, endPoint y: 447, distance: 285.4
click at [671, 447] on div "true false true false true false Workflow Set Inputs Inputs Run Code · Python R…" at bounding box center [542, 286] width 1033 height 521
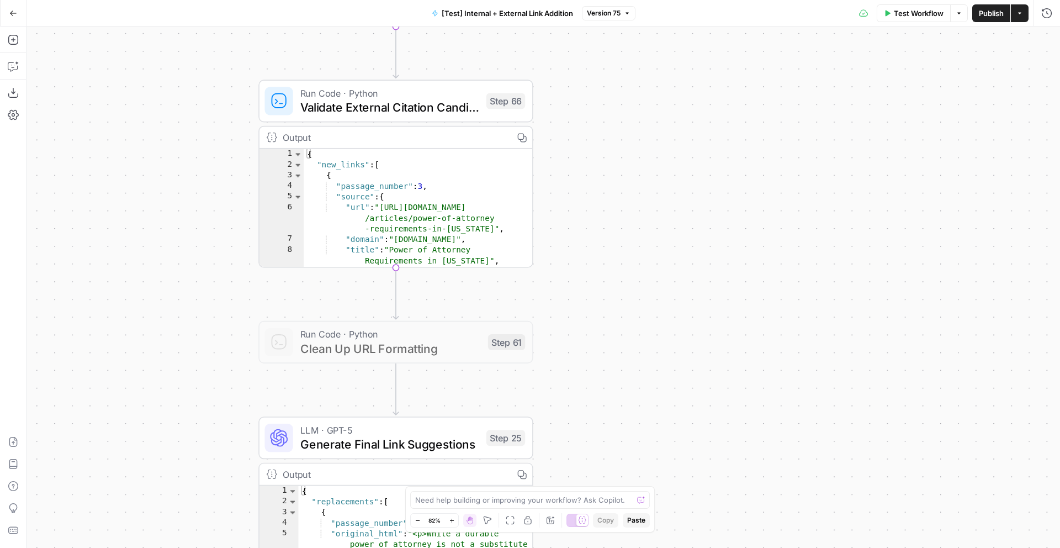
click at [747, 180] on div "true false true false true false Workflow Set Inputs Inputs Run Code · Python R…" at bounding box center [542, 286] width 1033 height 521
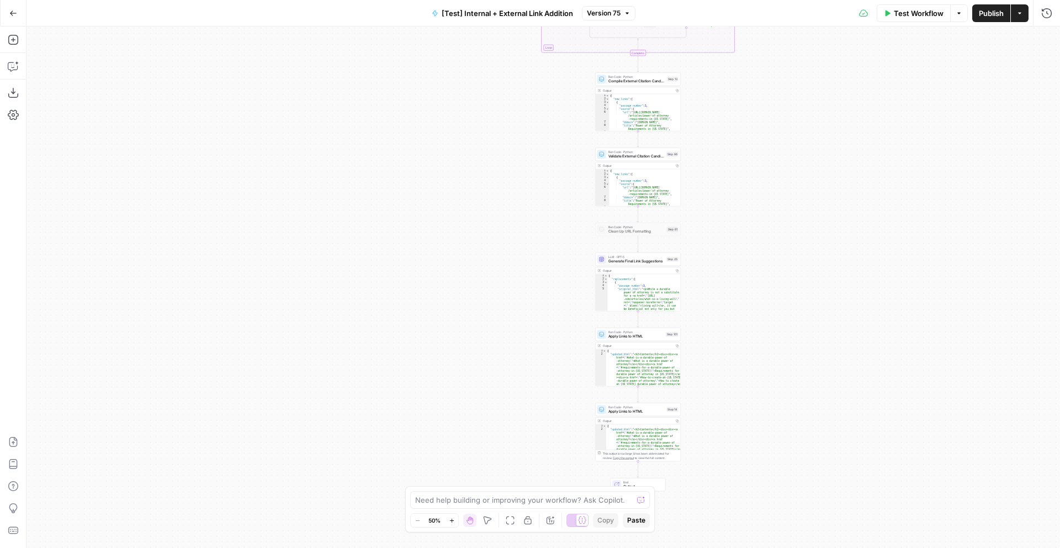
drag, startPoint x: 833, startPoint y: 109, endPoint x: 815, endPoint y: 416, distance: 308.0
click at [816, 414] on div "true false true false true false Workflow Set Inputs Inputs Run Code · Python R…" at bounding box center [542, 286] width 1033 height 521
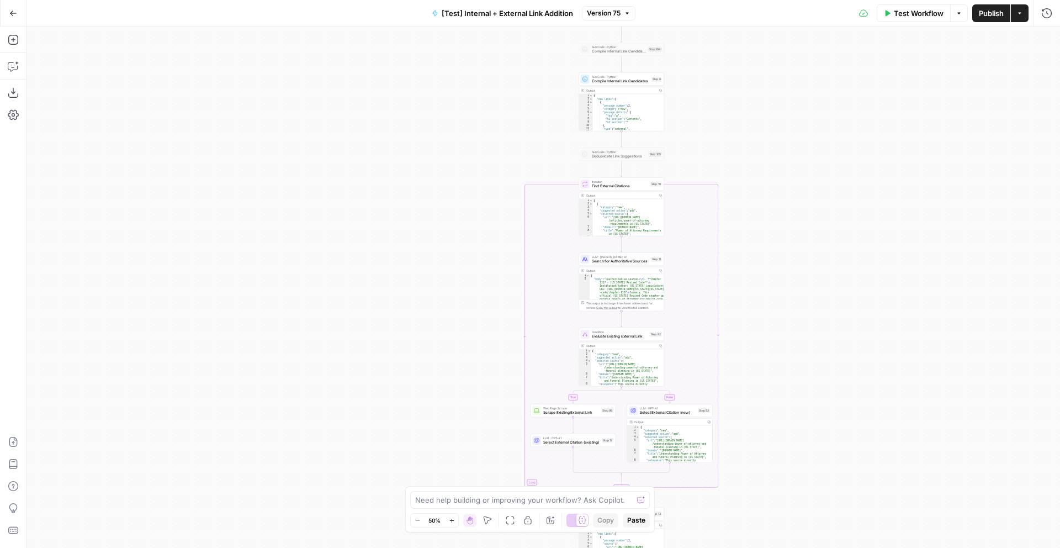
drag, startPoint x: 840, startPoint y: 313, endPoint x: 840, endPoint y: 421, distance: 108.2
click at [840, 421] on div "true false true false true false Workflow Set Inputs Inputs Run Code · Python R…" at bounding box center [542, 286] width 1033 height 521
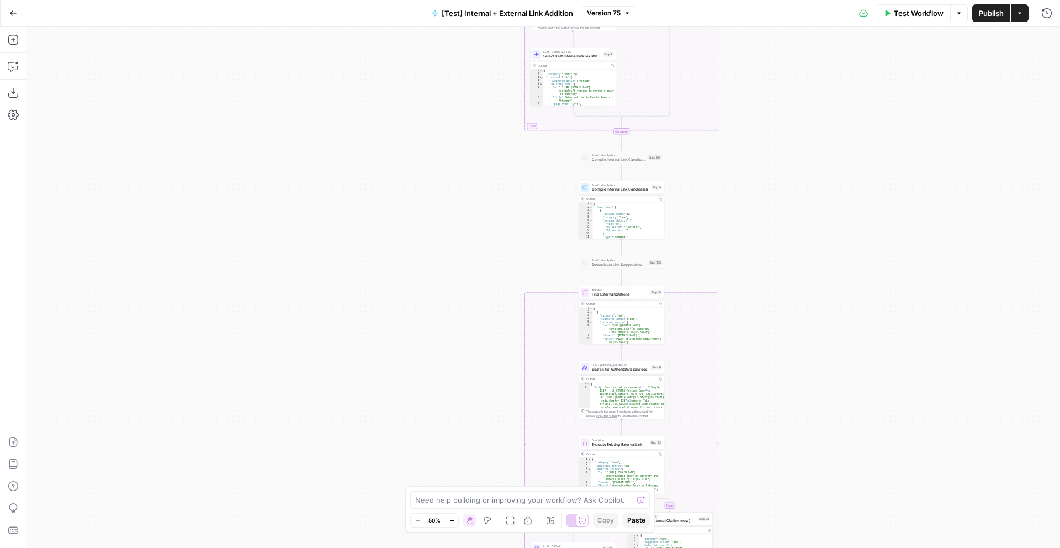
drag
click at [840, 419] on div "true false true false true false Workflow Set Inputs Inputs Run Code · Python R…" at bounding box center [542, 286] width 1033 height 521
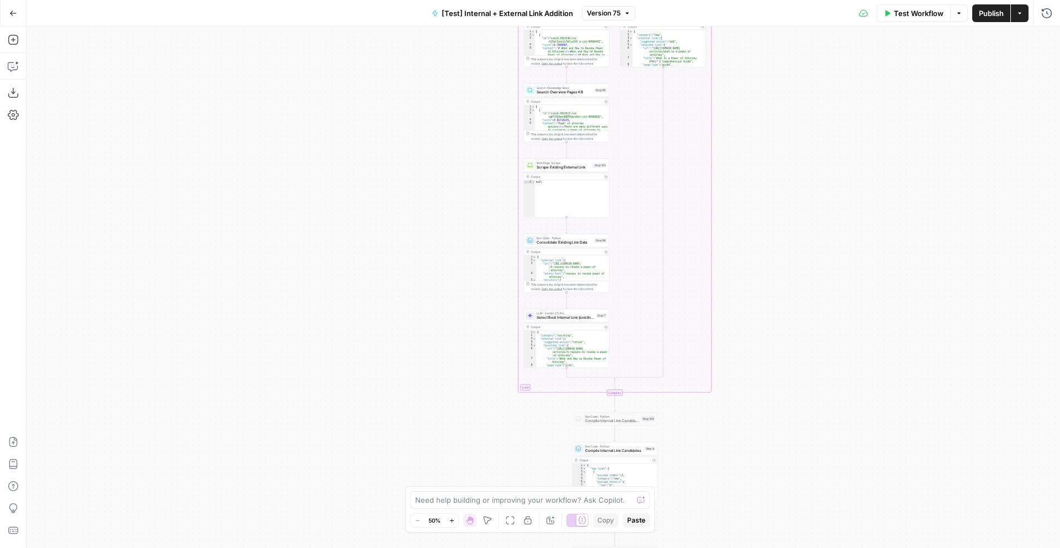
click at [850, 332] on div "true false true false true false Workflow Set Inputs Inputs Run Code · Python R…" at bounding box center [542, 286] width 1033 height 521
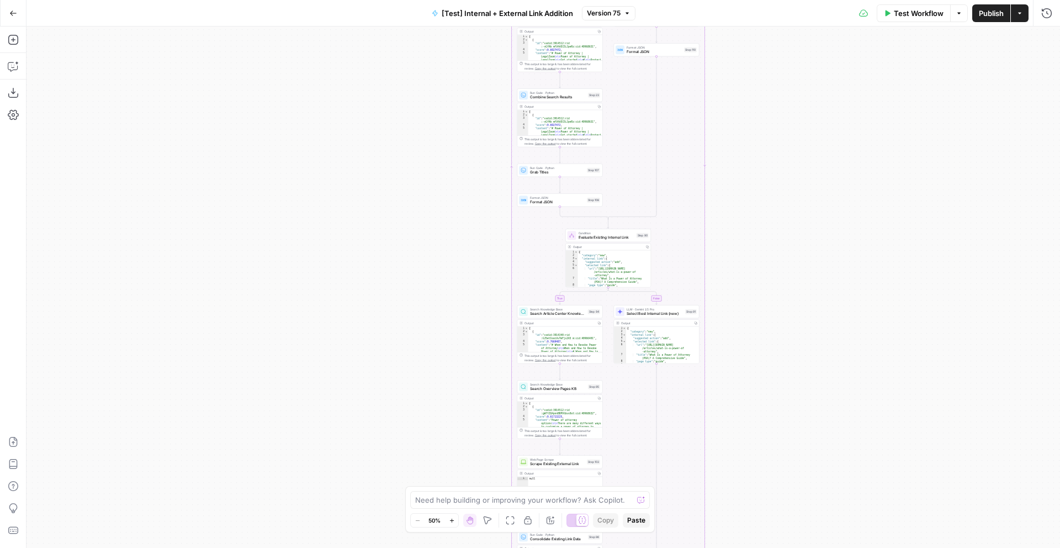
click at [848, 366] on div "true false true false true false Workflow Set Inputs Inputs Run Code · Python R…" at bounding box center [542, 286] width 1033 height 521
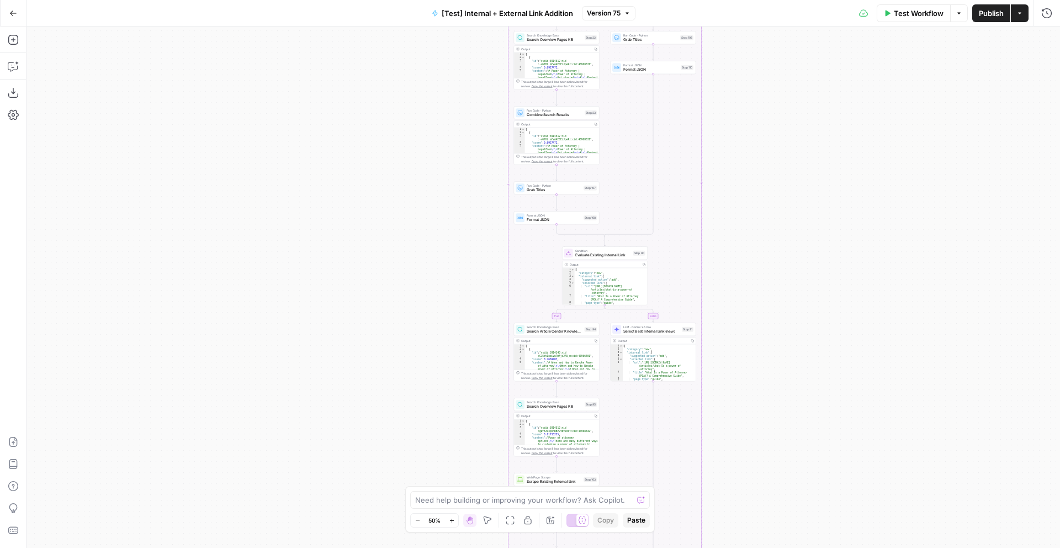
click at [823, 381] on div "true false true false true false Workflow Set Inputs Inputs Run Code · Python R…" at bounding box center [542, 286] width 1033 height 521
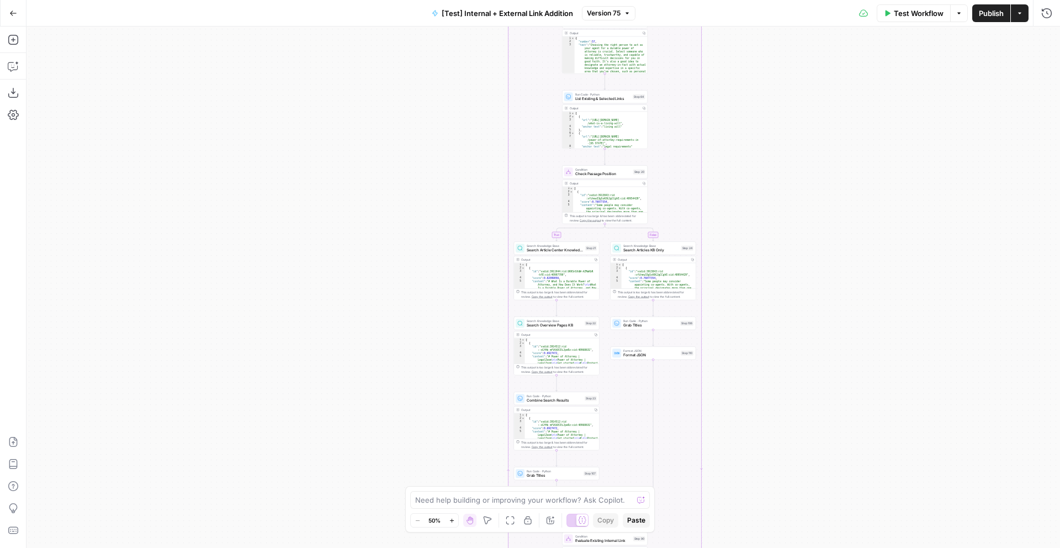
click at [781, 476] on div "true false true false true false Workflow Set Inputs Inputs Run Code · Python R…" at bounding box center [542, 286] width 1033 height 521
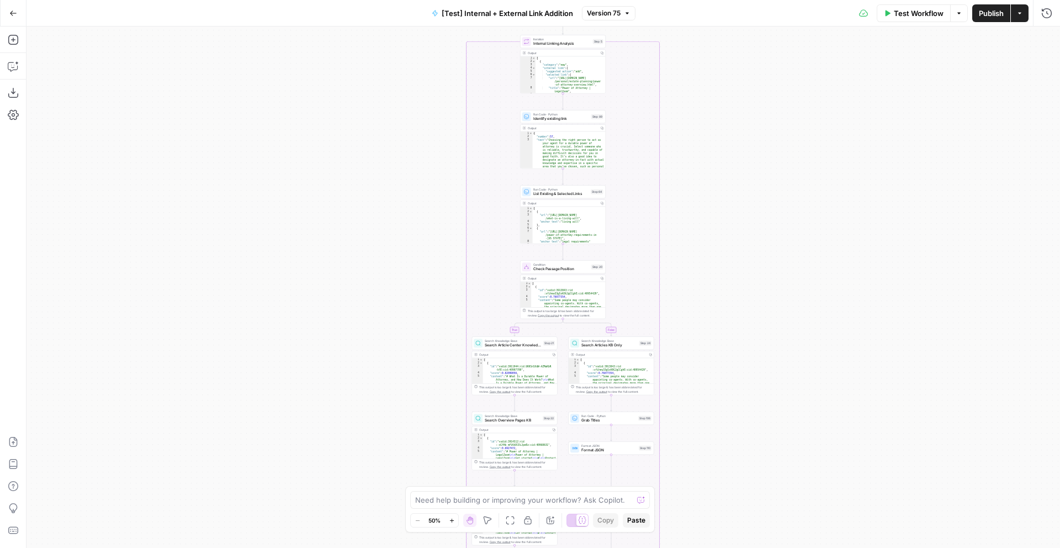
click at [762, 52] on div "true false true false true false Workflow Set Inputs Inputs Run Code · Python R…" at bounding box center [542, 286] width 1033 height 521
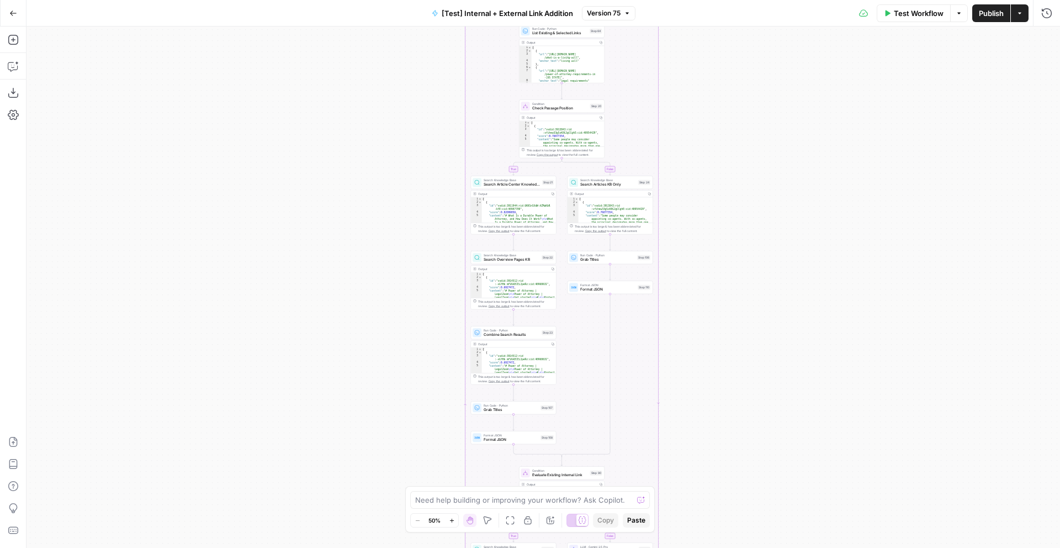
click at [755, 145] on div "true false true false true false Workflow Set Inputs Inputs Run Code · Python R…" at bounding box center [542, 286] width 1033 height 521
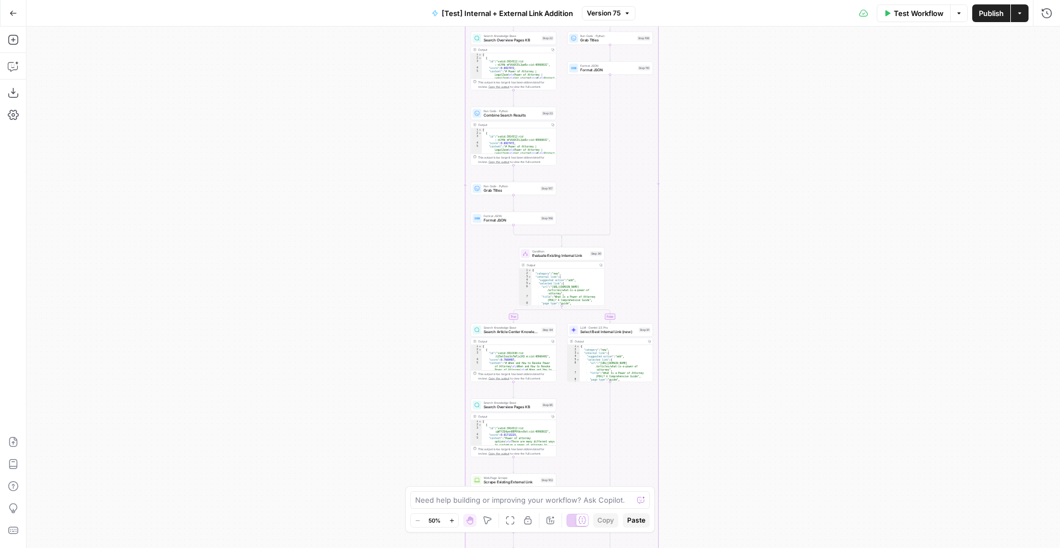
click at [763, 157] on div "true false true false true false Workflow Set Inputs Inputs Run Code · Python R…" at bounding box center [542, 286] width 1033 height 521
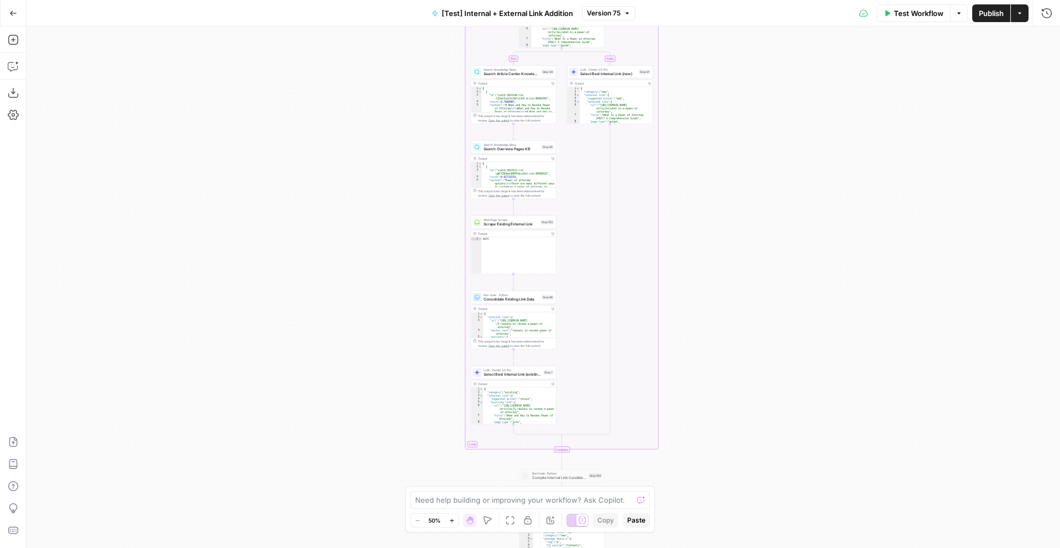
click at [763, 60] on div "true false true false true false Workflow Set Inputs Inputs Run Code · Python R…" at bounding box center [542, 286] width 1033 height 521
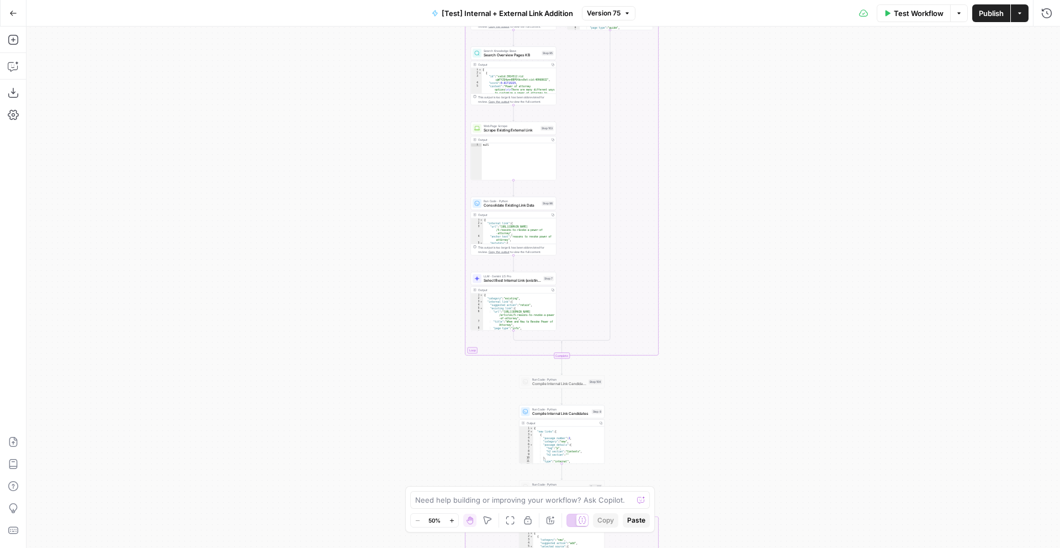
click at [772, 173] on div "true false true false true false Workflow Set Inputs Inputs Run Code · Python R…" at bounding box center [542, 286] width 1033 height 521
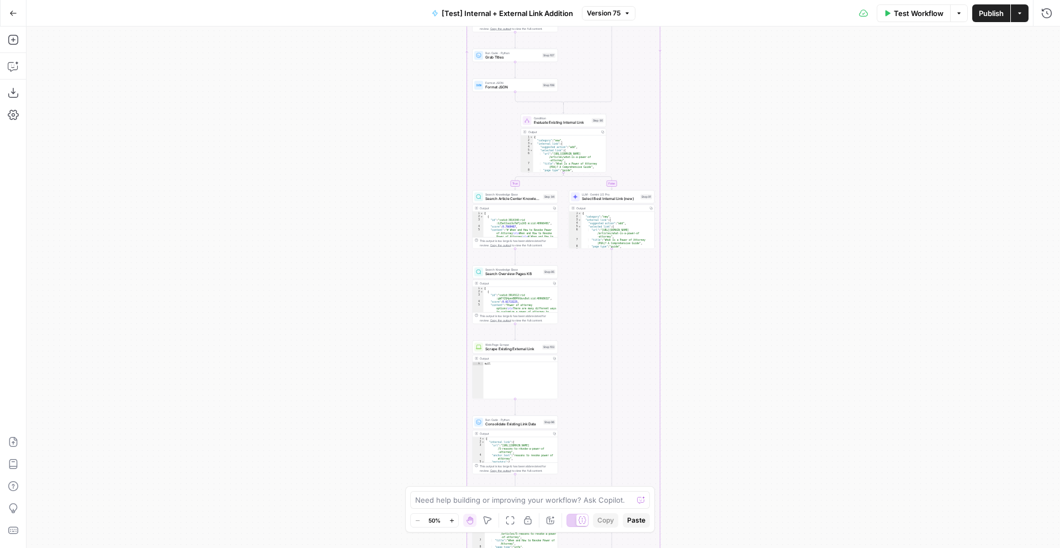
click at [761, 490] on div "true false true false true false Workflow Set Inputs Inputs Run Code · Python R…" at bounding box center [542, 286] width 1033 height 521
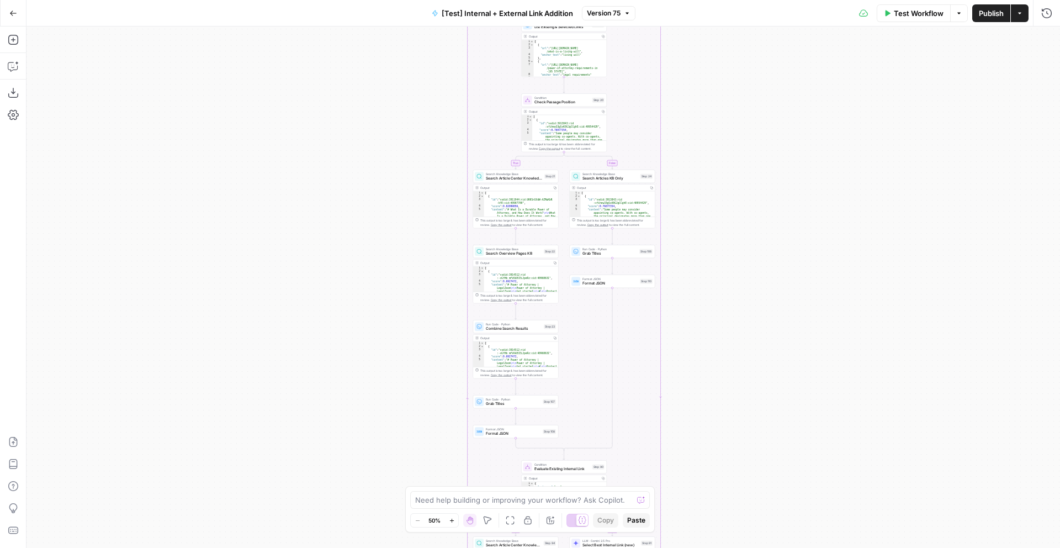
click at [773, 387] on div "true false true false true false Workflow Set Inputs Inputs Run Code · Python R…" at bounding box center [542, 286] width 1033 height 521
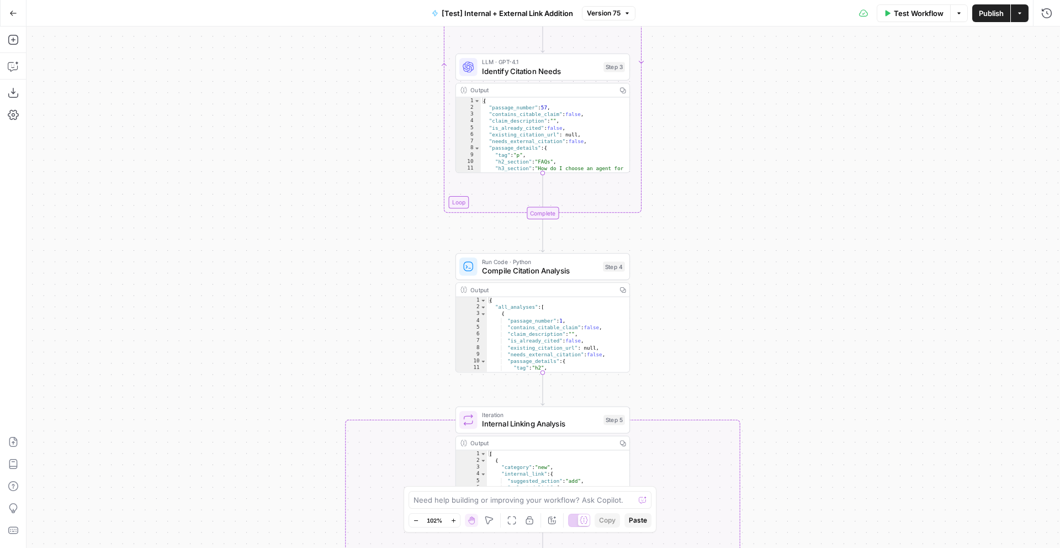
click at [718, 343] on div "true false true false true false Workflow Set Inputs Inputs Run Code · Python R…" at bounding box center [542, 286] width 1033 height 521
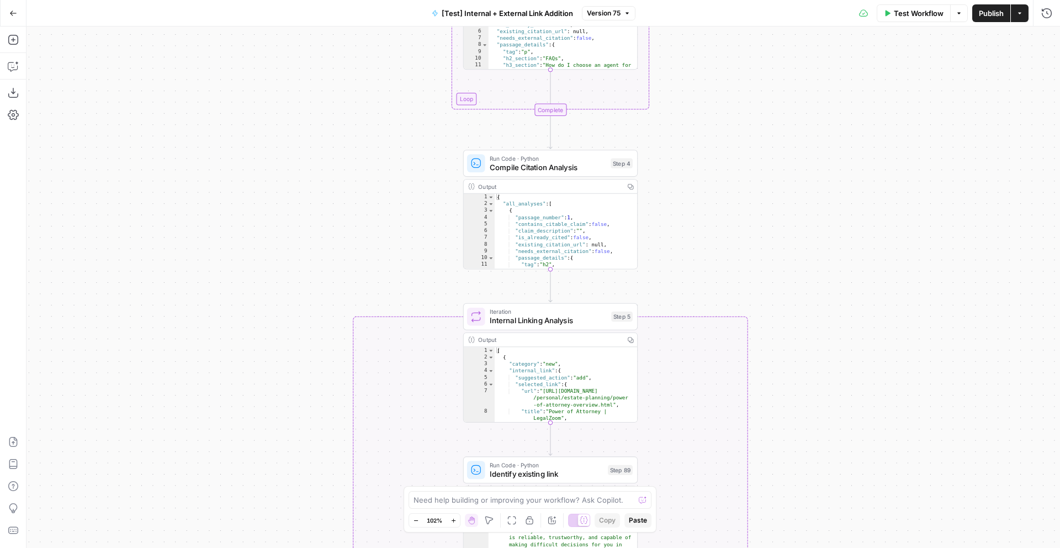
click at [724, 233] on div "true false true false true false Workflow Set Inputs Inputs Run Code · Python R…" at bounding box center [542, 286] width 1033 height 521
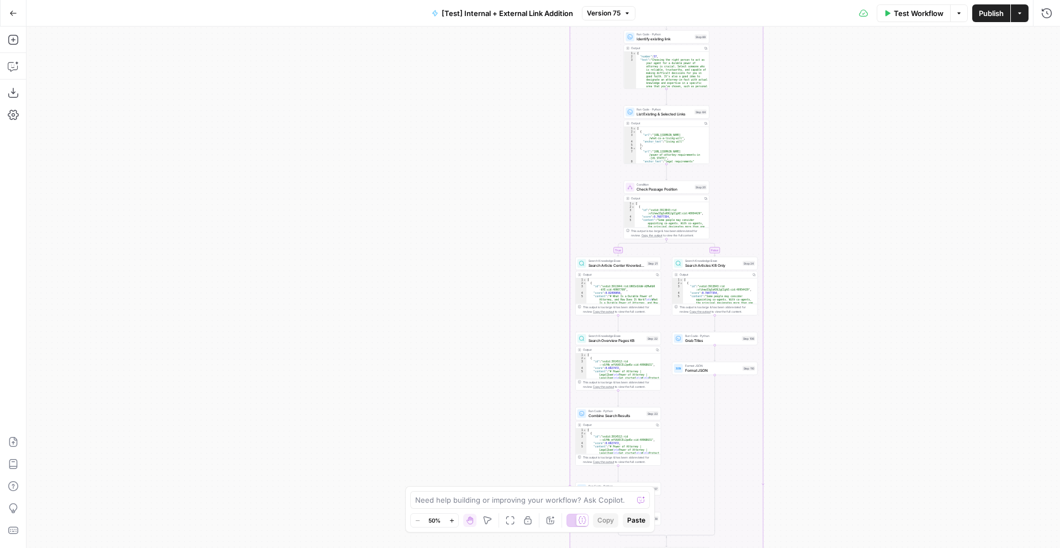
click at [847, 135] on div "true false true false true false Workflow Set Inputs Inputs Run Code · Python R…" at bounding box center [542, 286] width 1033 height 521
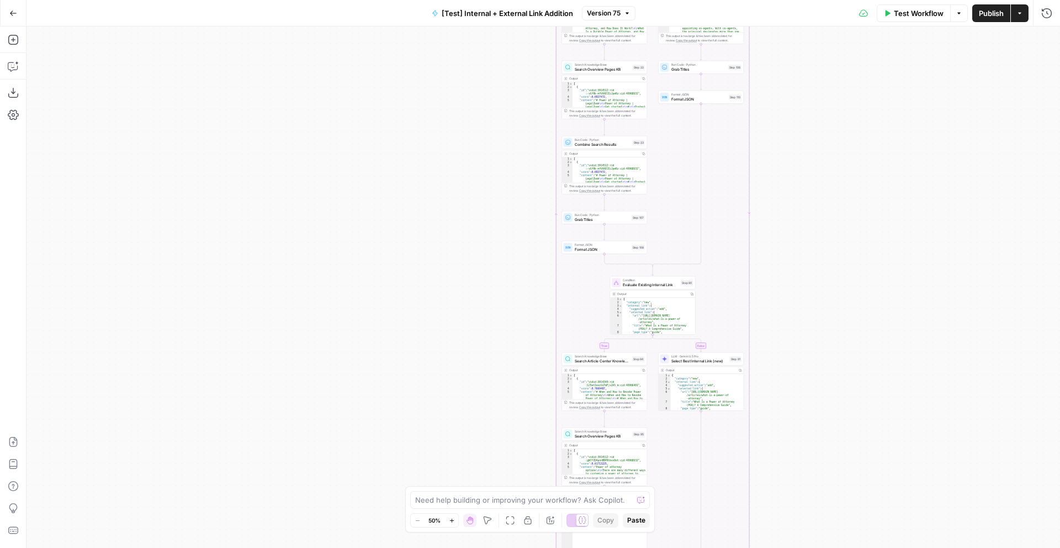
click at [841, 126] on div "true false true false true false Workflow Set Inputs Inputs Run Code · Python R…" at bounding box center [542, 286] width 1033 height 521
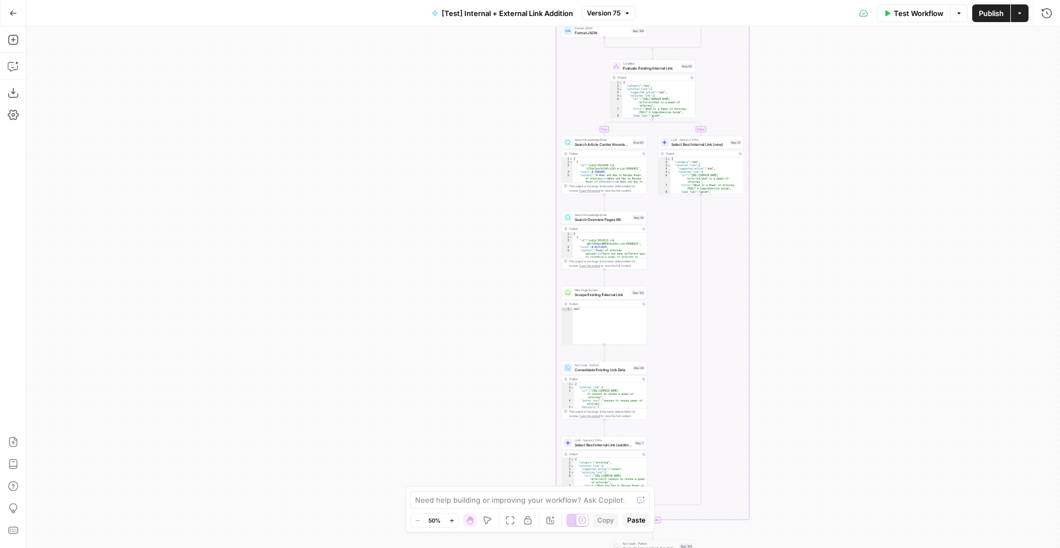
click at [842, 186] on div "true false true false true false Workflow Set Inputs Inputs Run Code · Python R…" at bounding box center [542, 286] width 1033 height 521
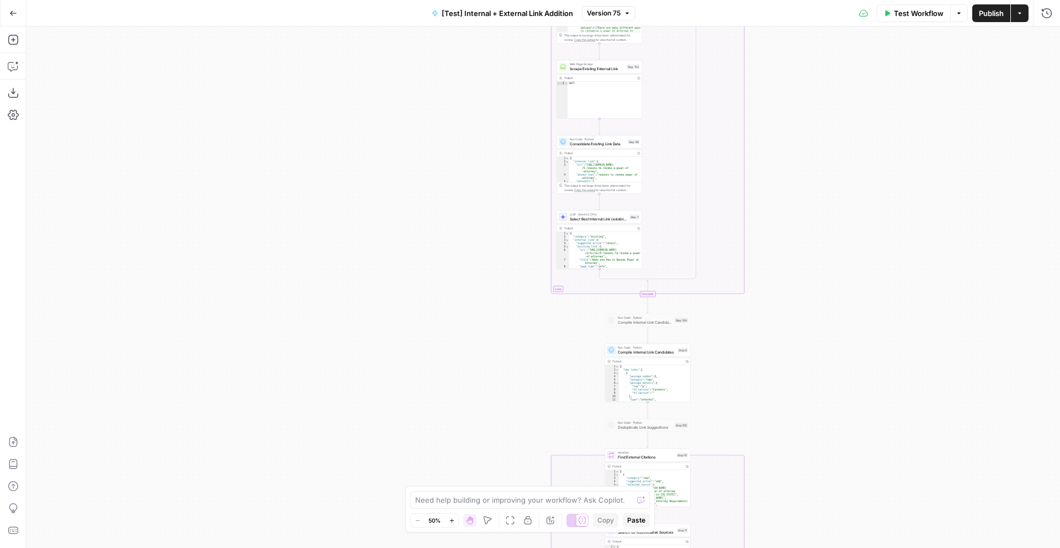
click at [814, 215] on div "true false true false true false Workflow Set Inputs Inputs Run Code · Python R…" at bounding box center [542, 286] width 1033 height 521
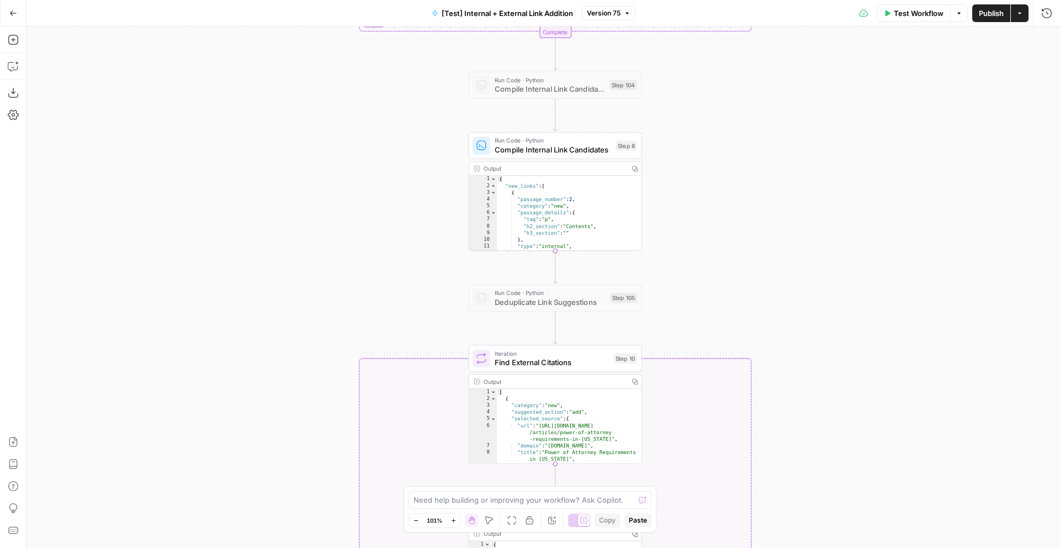
drag, startPoint x: 797, startPoint y: 389, endPoint x: 793, endPoint y: 129, distance: 260.0
click at [794, 129] on div "true false true false true false Workflow Set Inputs Inputs Run Code · Python R…" at bounding box center [542, 286] width 1033 height 521
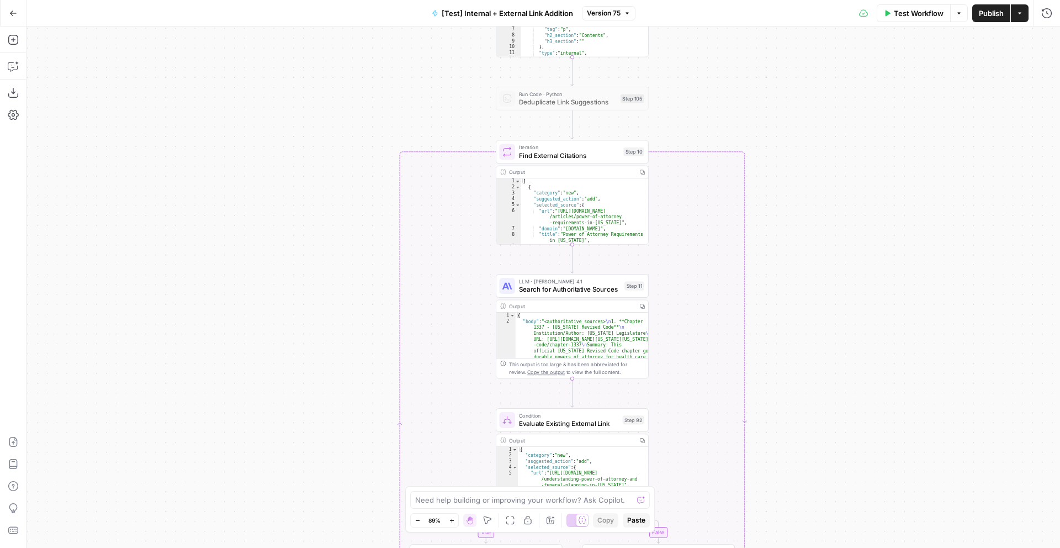
drag, startPoint x: 809, startPoint y: 413, endPoint x: 812, endPoint y: 267, distance: 146.3
click at [812, 267] on div "true false true false true false Workflow Set Inputs Inputs Run Code · Python R…" at bounding box center [542, 286] width 1033 height 521
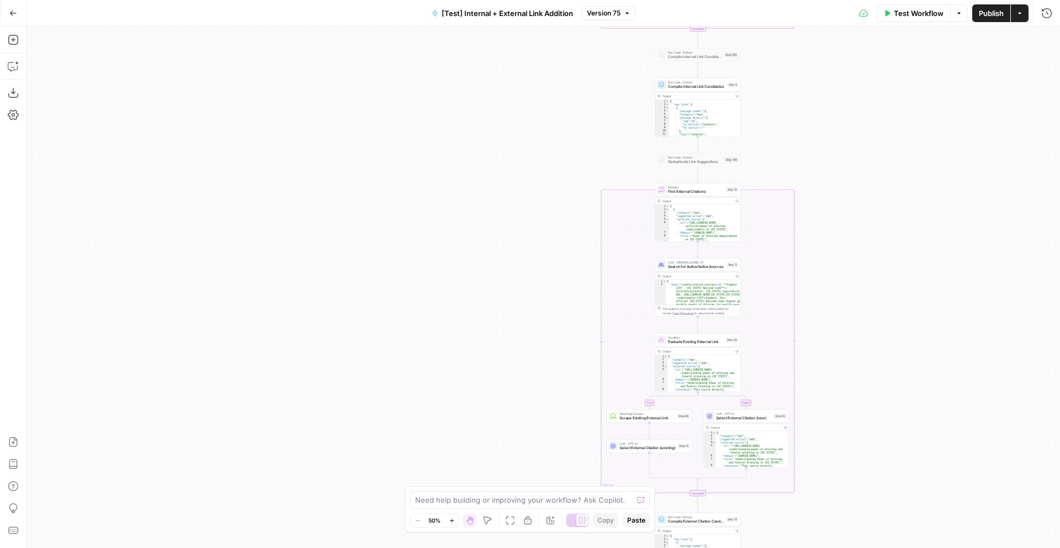
click at [17, 17] on button "Go Back" at bounding box center [13, 13] width 20 height 20
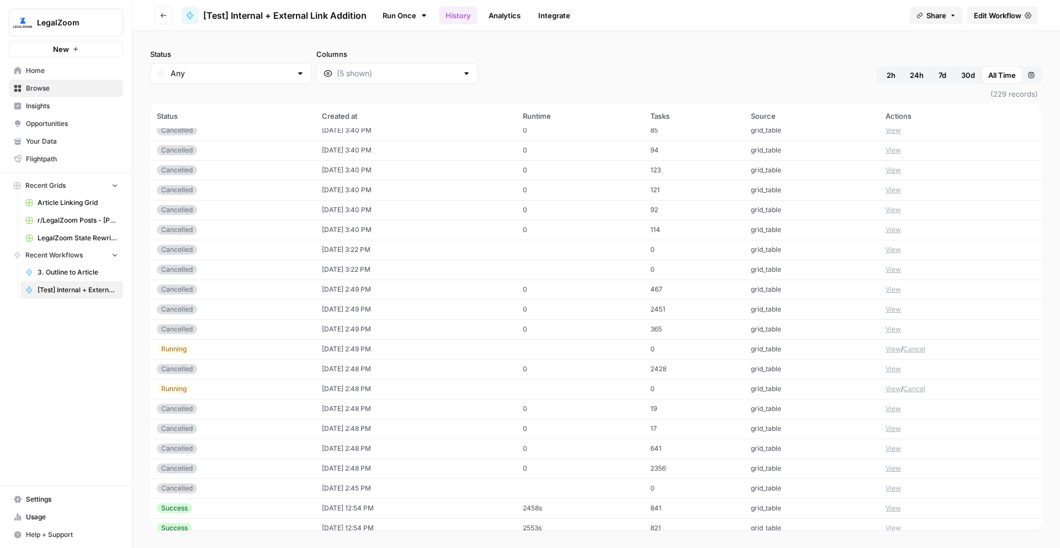
scroll to position [86, 0]
click at [436, 346] on td "[DATE] 2:49 PM" at bounding box center [415, 350] width 201 height 20
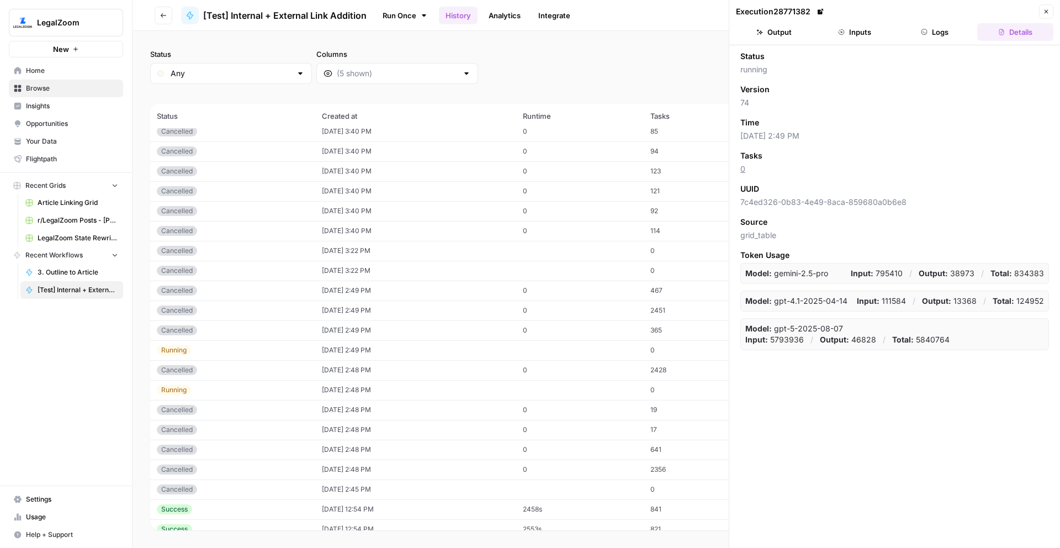
click at [638, 87] on span "(229 records)" at bounding box center [596, 94] width 892 height 20
click at [1049, 12] on icon "button" at bounding box center [1046, 11] width 7 height 7
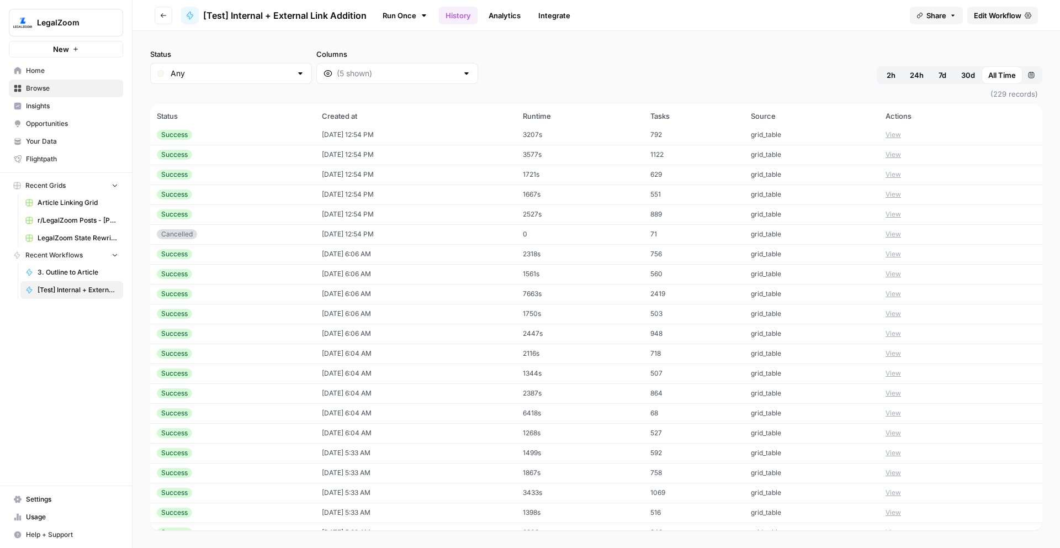
scroll to position [761, 0]
click at [540, 404] on td "2808s" at bounding box center [580, 411] width 128 height 20
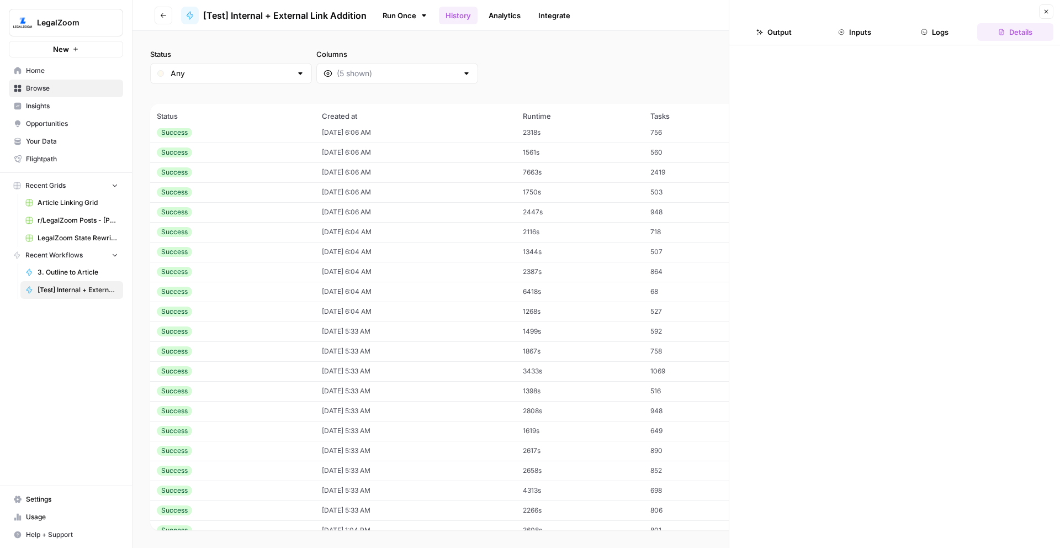
click at [563, 375] on td "3433s" at bounding box center [580, 371] width 128 height 20
click at [933, 38] on button "Logs" at bounding box center [935, 32] width 76 height 18
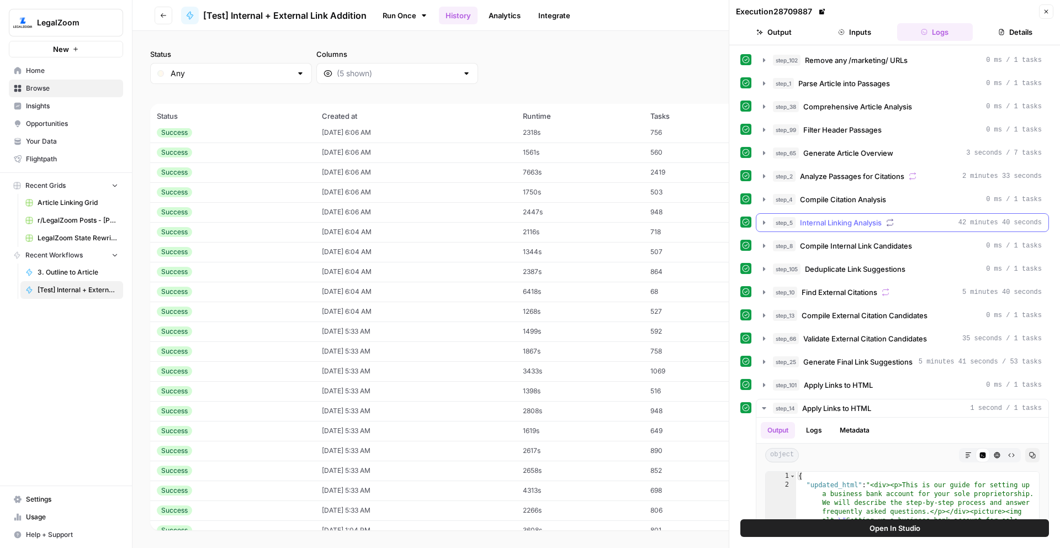
click at [762, 224] on icon "button" at bounding box center [764, 222] width 9 height 9
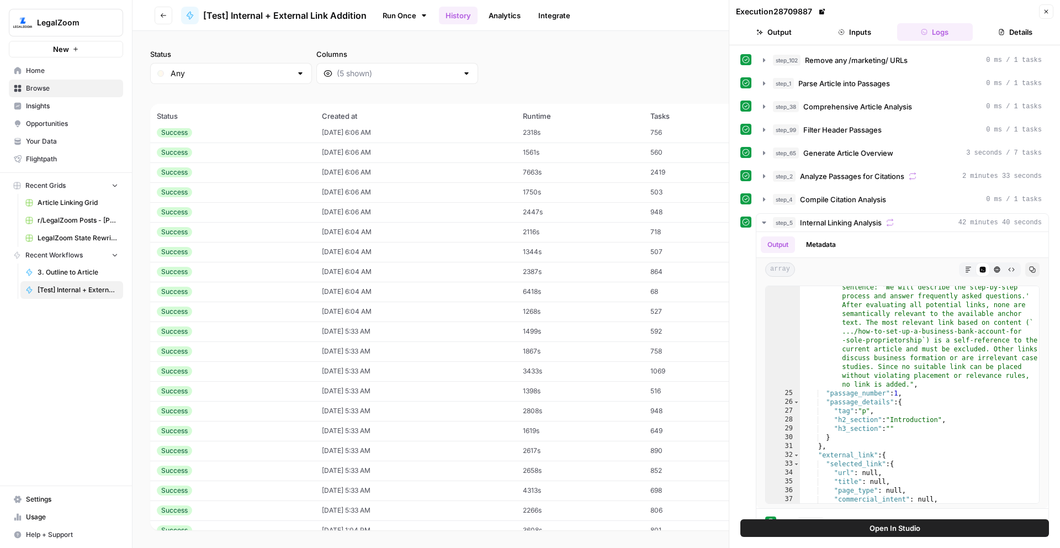
scroll to position [109, 0]
click at [765, 225] on icon "button" at bounding box center [764, 222] width 9 height 9
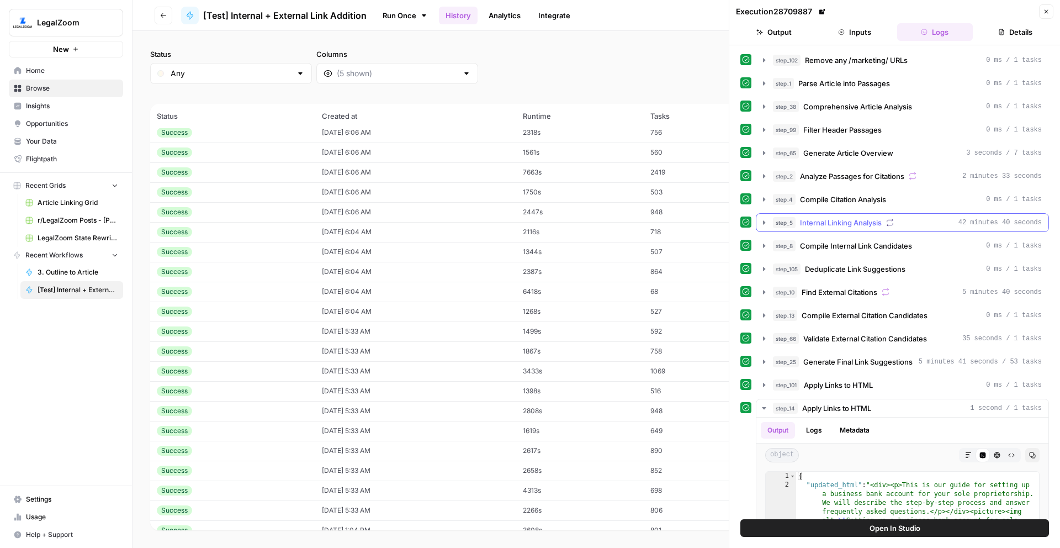
click at [761, 226] on icon "button" at bounding box center [764, 222] width 9 height 9
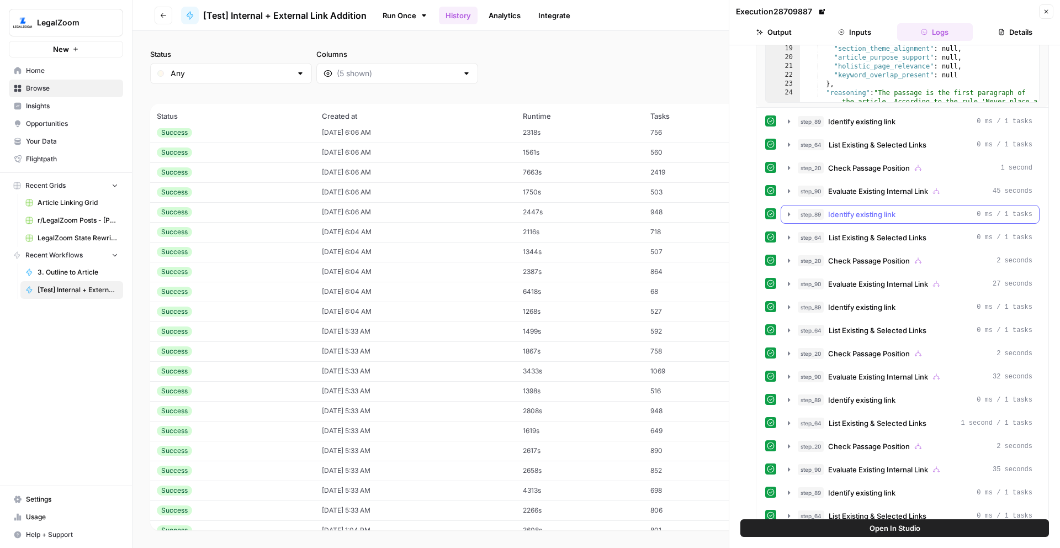
scroll to position [401, 0]
click at [786, 283] on icon "button" at bounding box center [788, 283] width 9 height 9
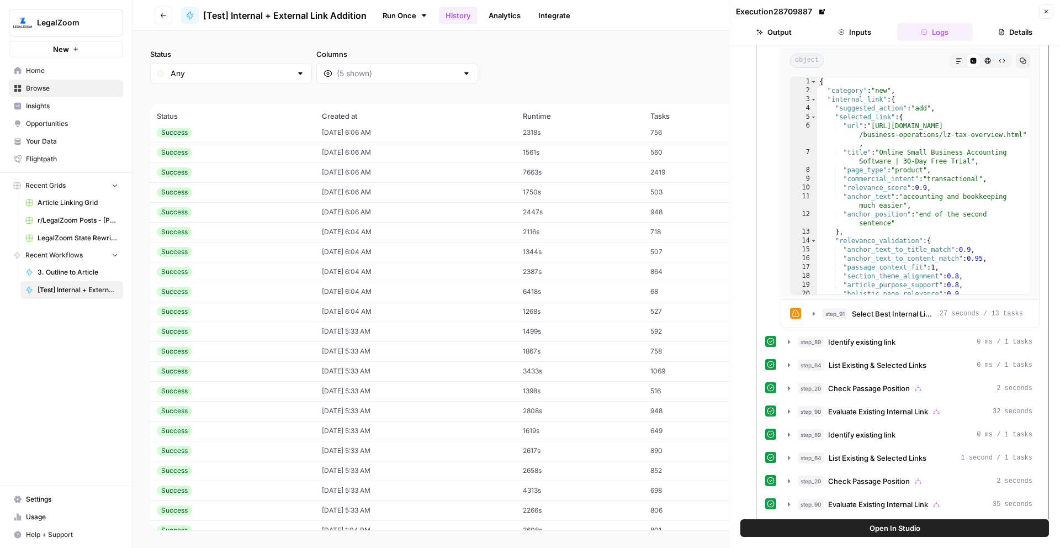
scroll to position [790, 0]
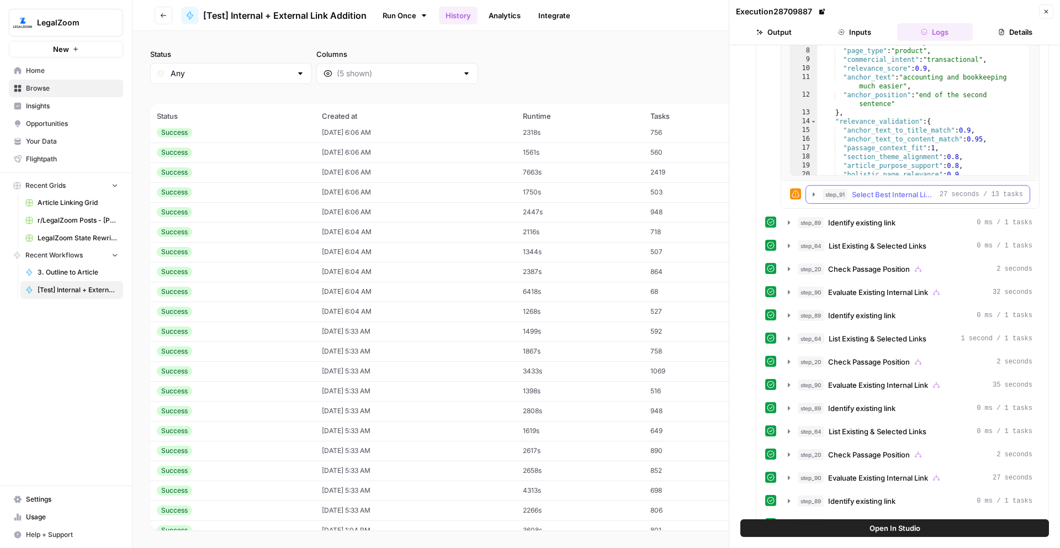
click at [812, 194] on icon "button" at bounding box center [813, 194] width 9 height 9
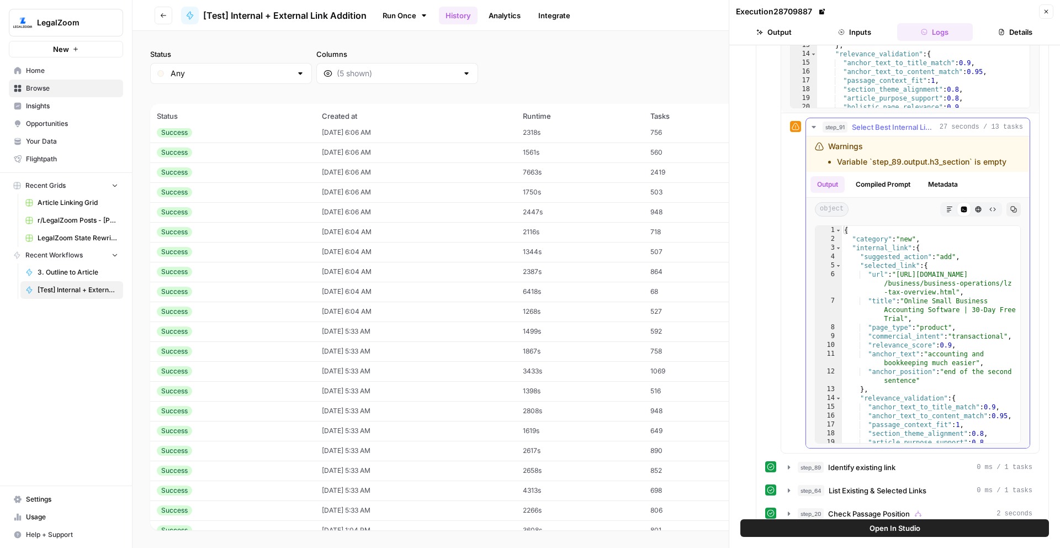
scroll to position [858, 0]
click at [886, 126] on span "Select Best Internal Link (new)" at bounding box center [893, 126] width 83 height 11
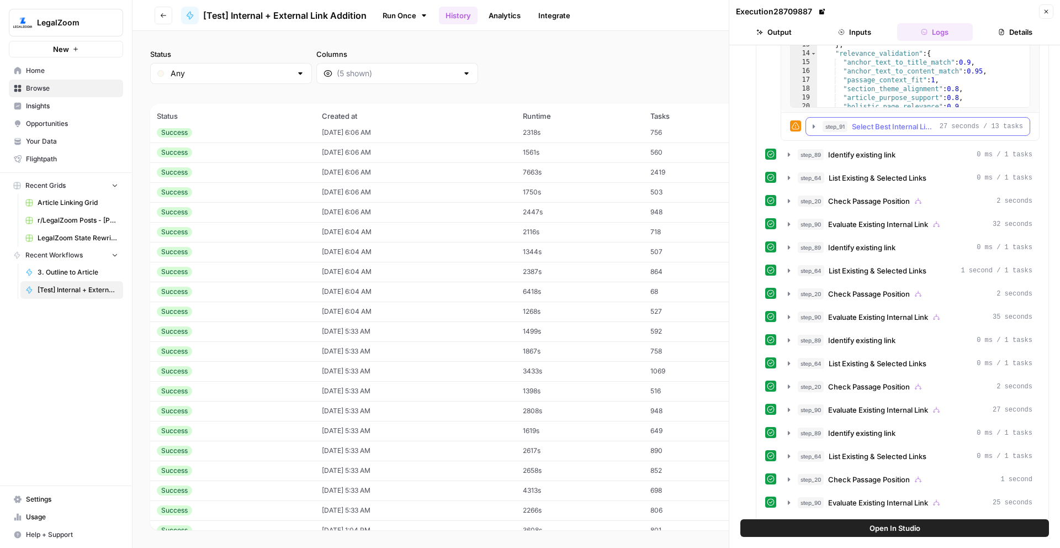
click at [886, 126] on span "Select Best Internal Link (new)" at bounding box center [893, 126] width 83 height 11
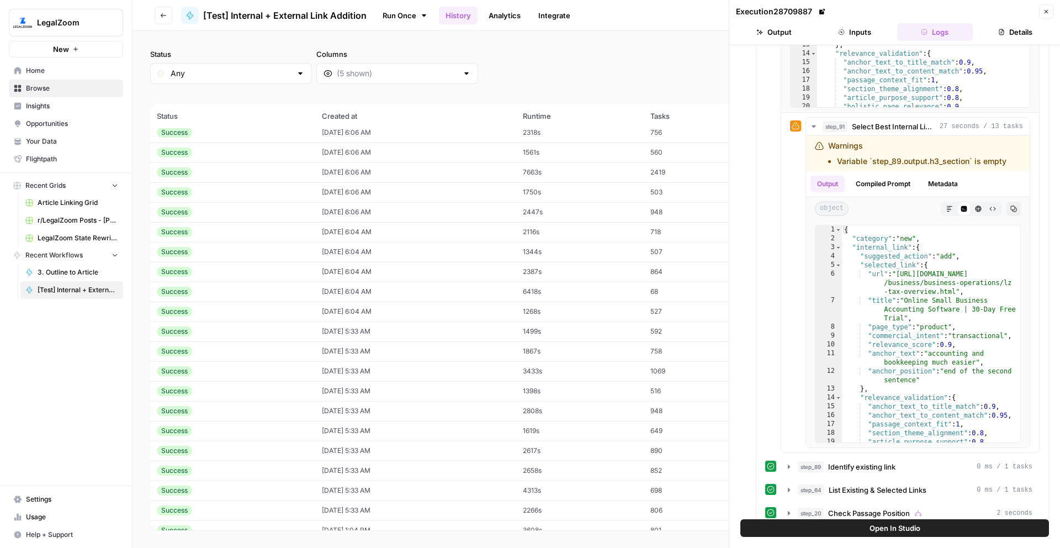
click at [823, 14] on icon at bounding box center [822, 11] width 7 height 7
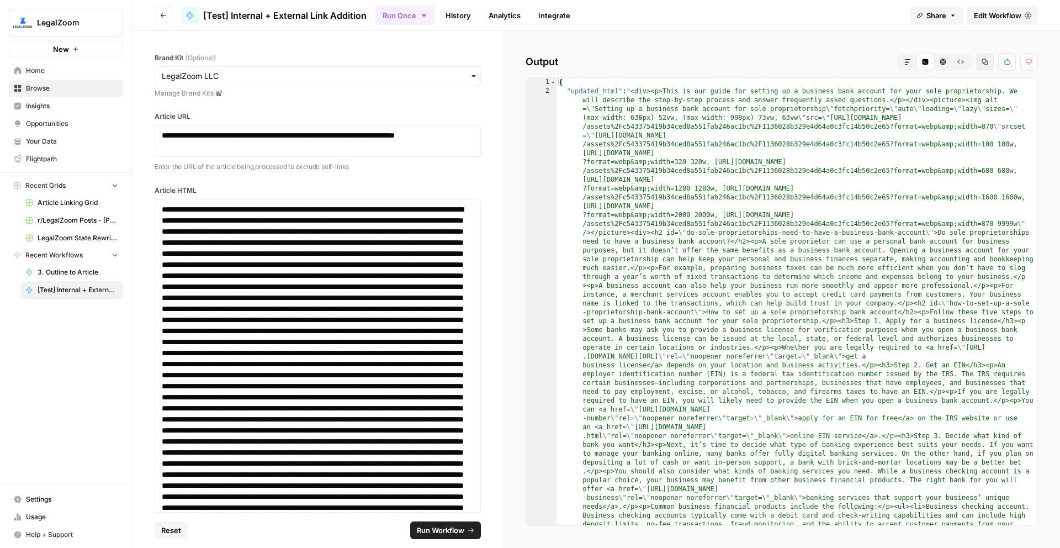
click at [985, 19] on span "Edit Workflow" at bounding box center [997, 15] width 47 height 11
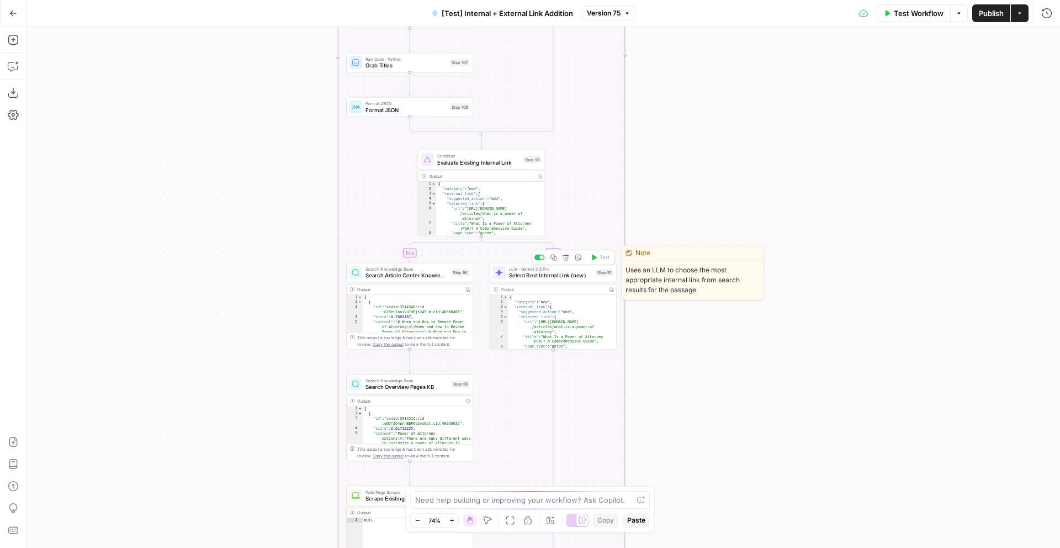
click at [561, 275] on span "Select Best Internal Link (new)" at bounding box center [550, 275] width 83 height 8
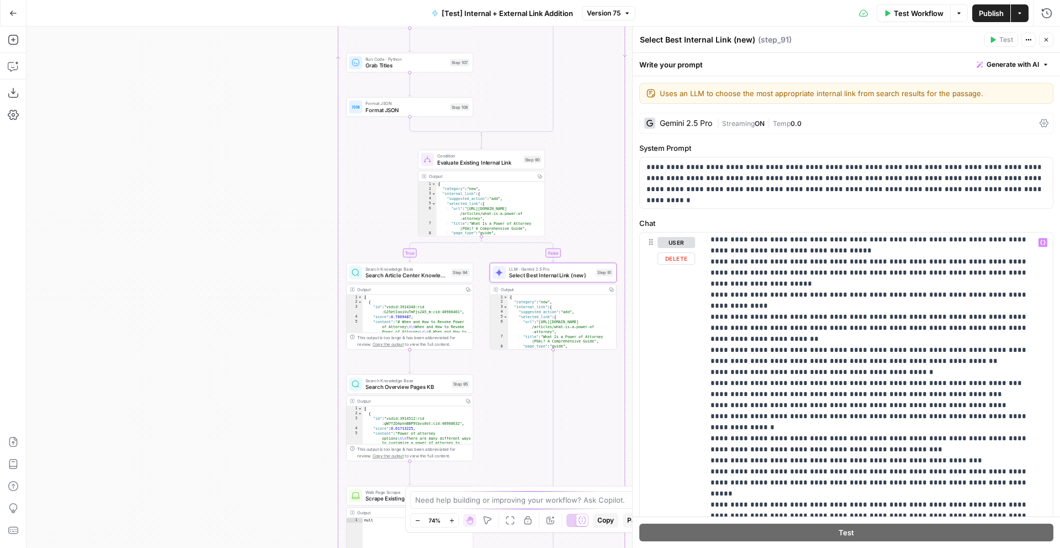
scroll to position [3280, 0]
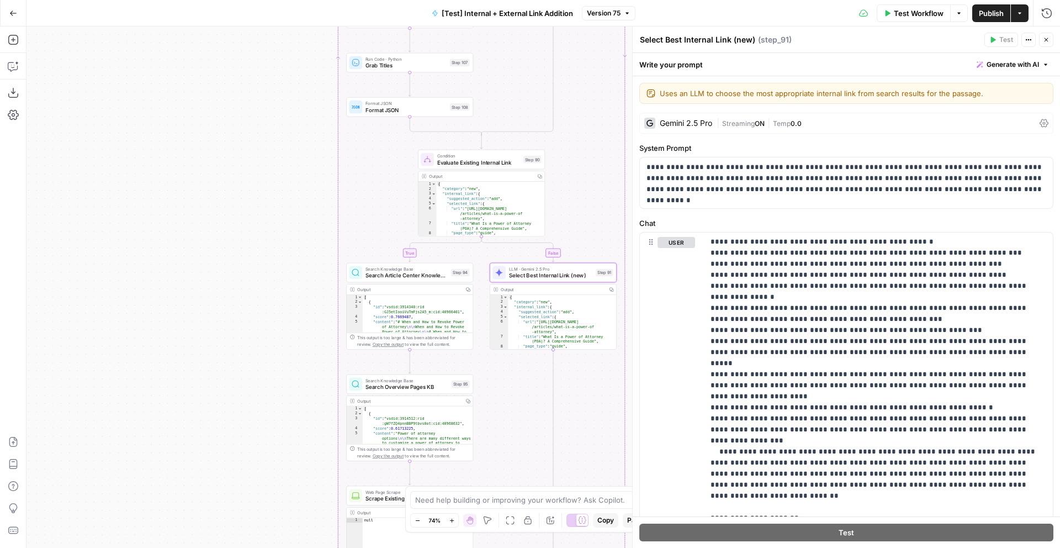
click at [611, 12] on span "Version 75" at bounding box center [604, 13] width 34 height 10
click at [263, 136] on div "true false true false true false Workflow Set Inputs Inputs Run Code · Python R…" at bounding box center [542, 286] width 1033 height 521
click at [12, 14] on icon "button" at bounding box center [13, 13] width 8 height 8
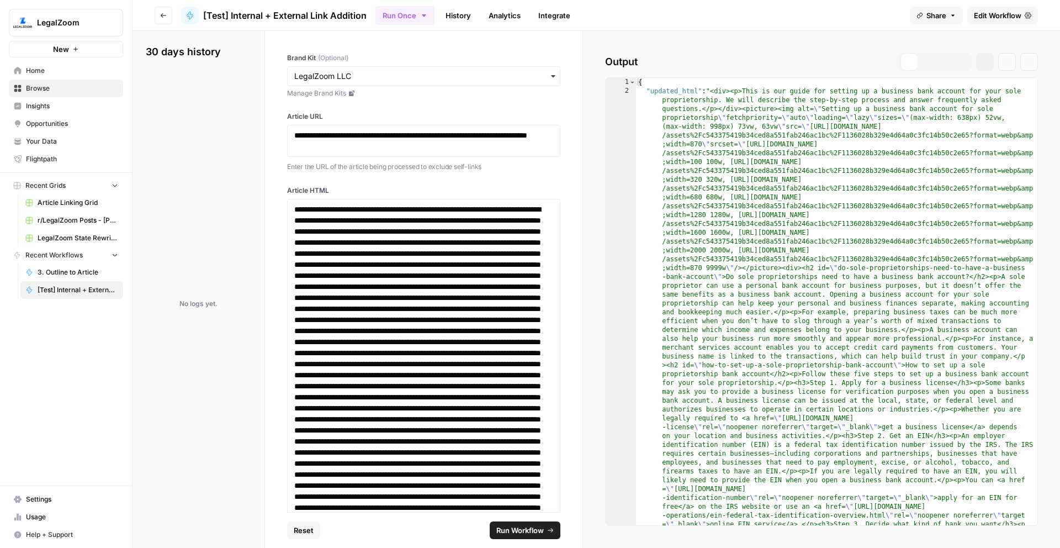
click at [163, 17] on icon "button" at bounding box center [163, 15] width 7 height 7
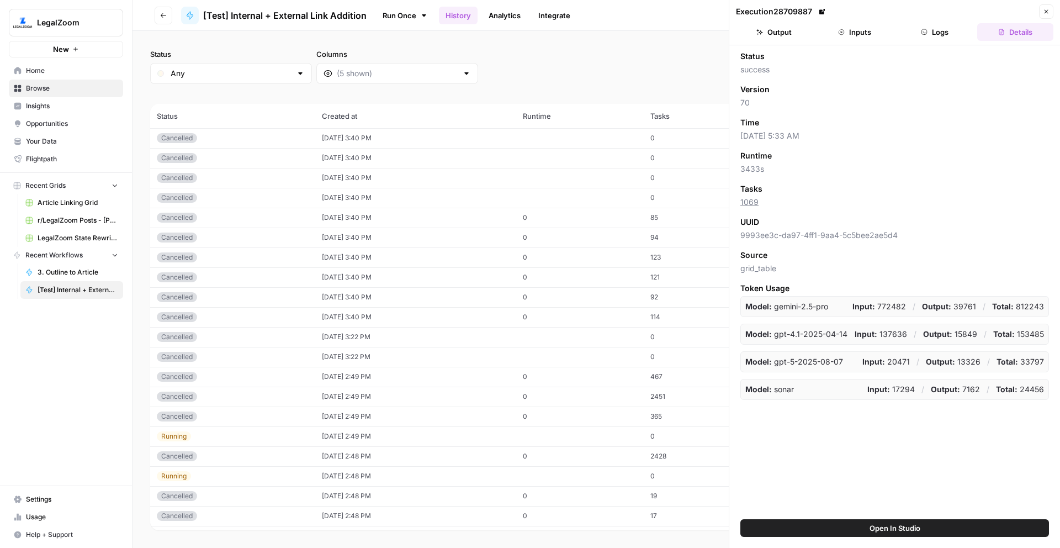
click at [1047, 15] on button "Close" at bounding box center [1046, 11] width 14 height 14
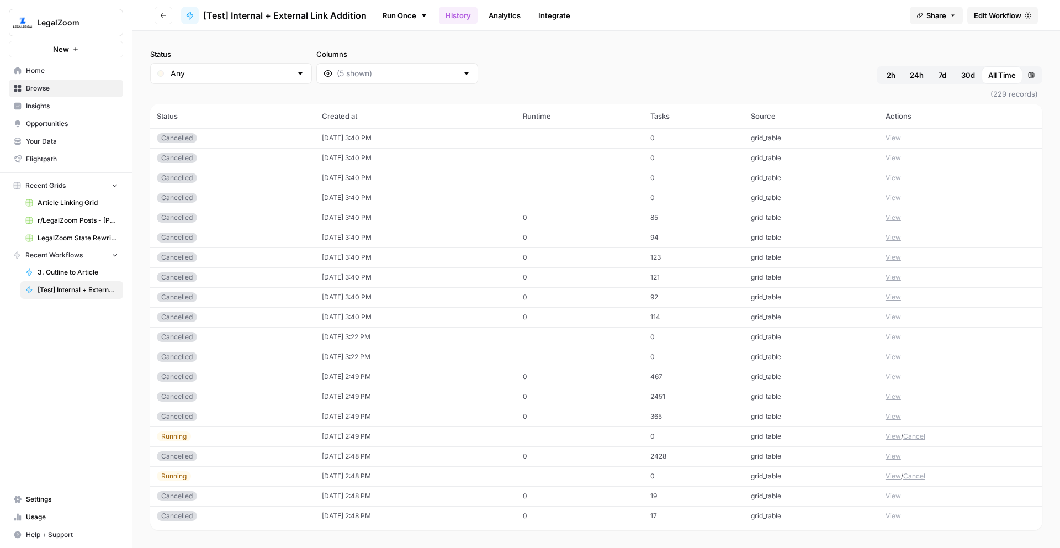
click at [169, 19] on button "Go back" at bounding box center [164, 16] width 18 height 18
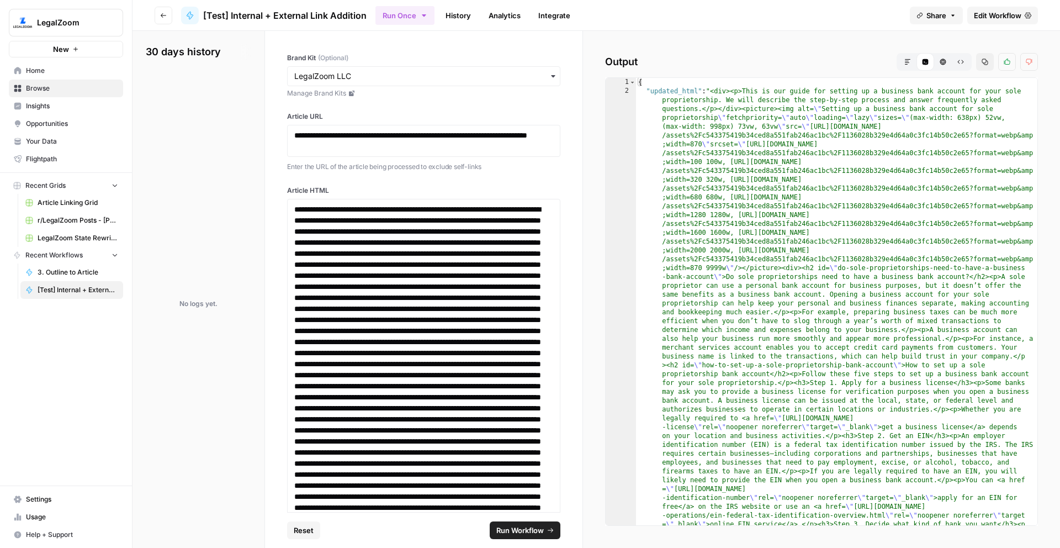
click at [158, 14] on button "Go back" at bounding box center [164, 16] width 18 height 18
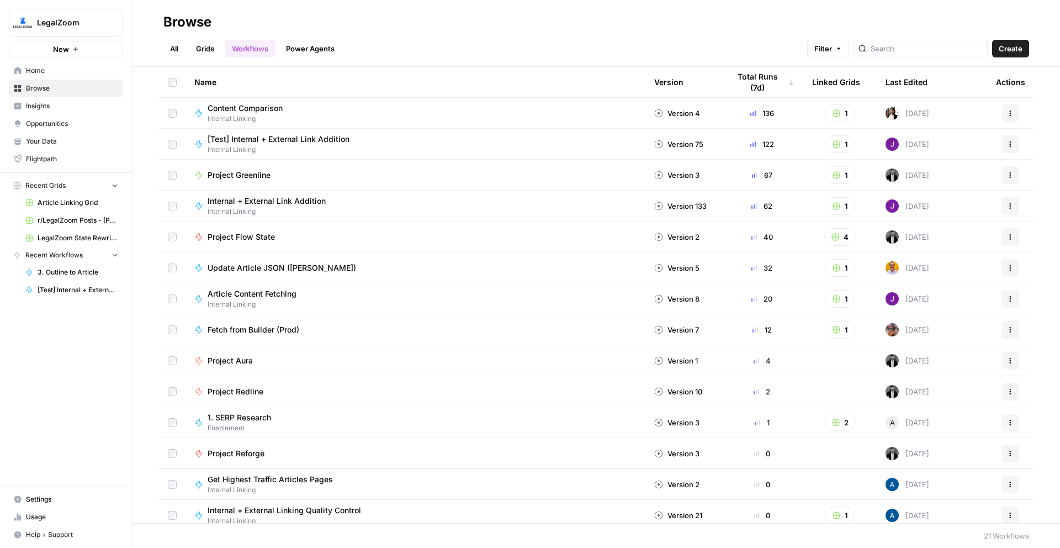
click at [394, 146] on div "[Test] Internal + External Link Addition Internal Linking" at bounding box center [415, 144] width 442 height 21
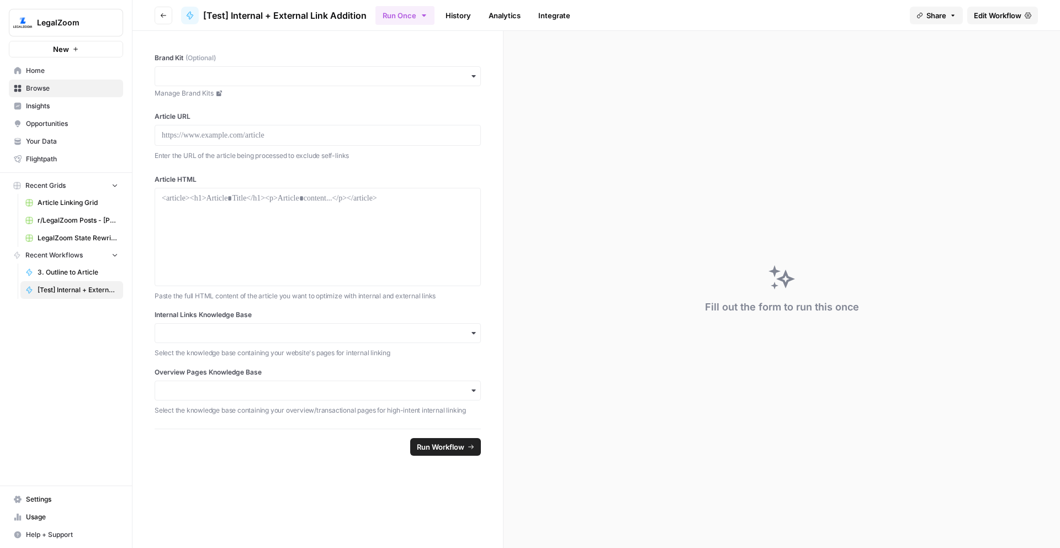
click at [466, 20] on link "History" at bounding box center [458, 16] width 39 height 18
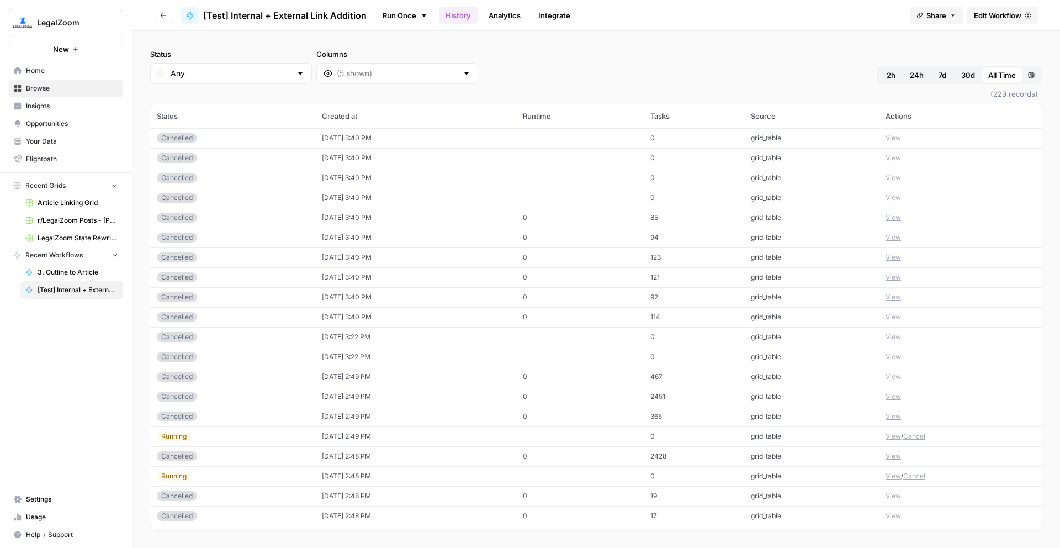
click at [687, 395] on td "2451" at bounding box center [694, 396] width 100 height 20
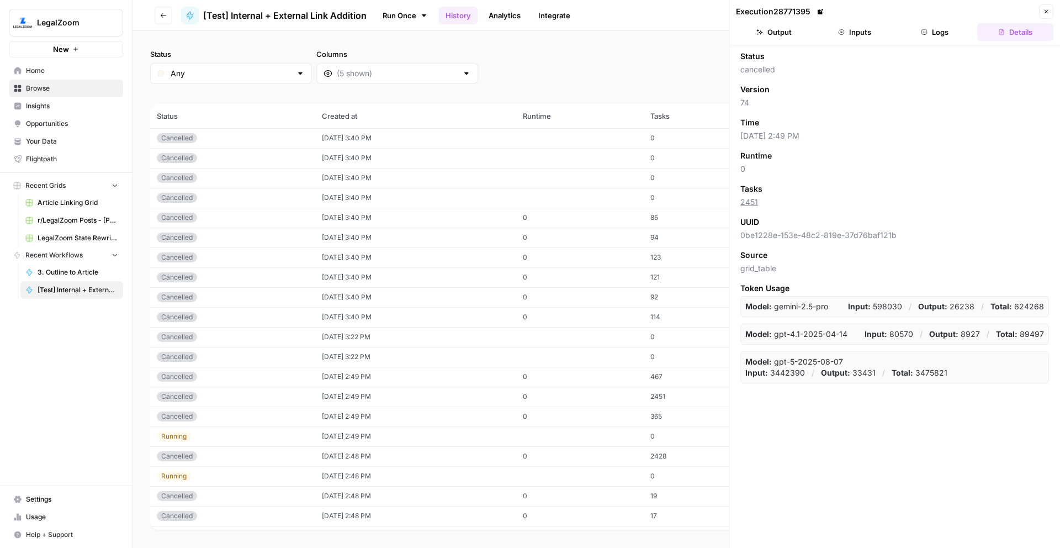
click at [935, 34] on button "Logs" at bounding box center [935, 32] width 76 height 18
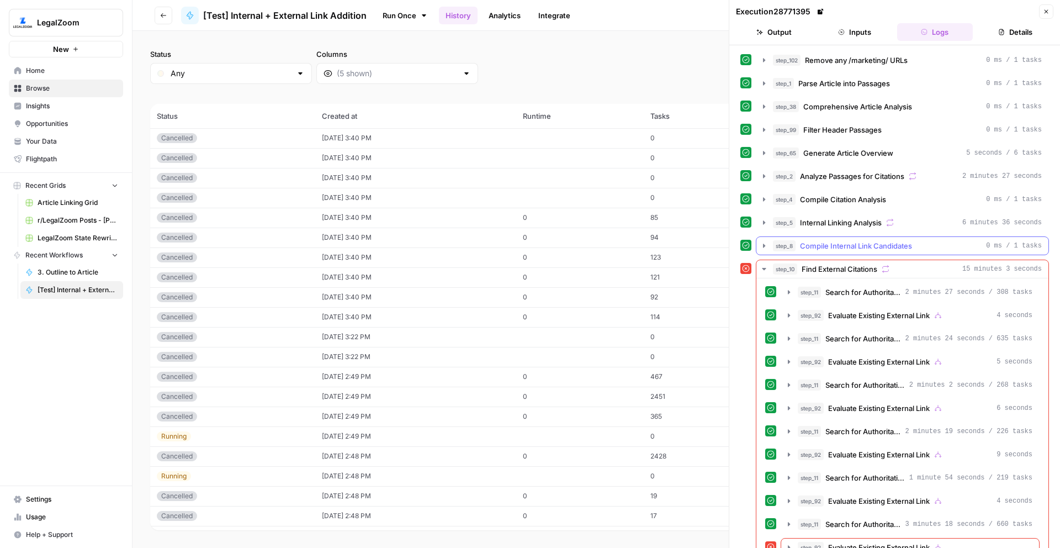
scroll to position [19, 0]
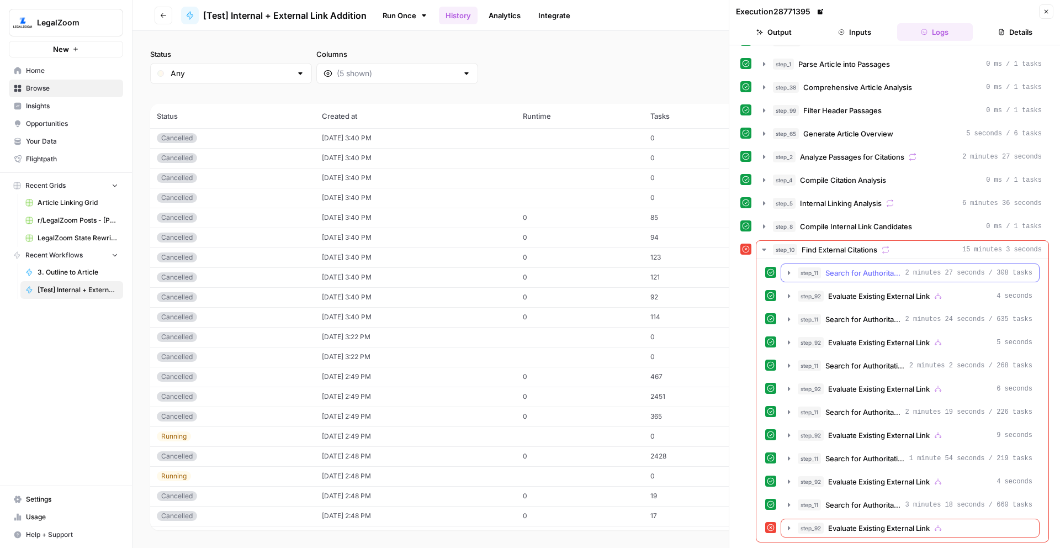
click at [787, 276] on icon "button" at bounding box center [788, 272] width 9 height 9
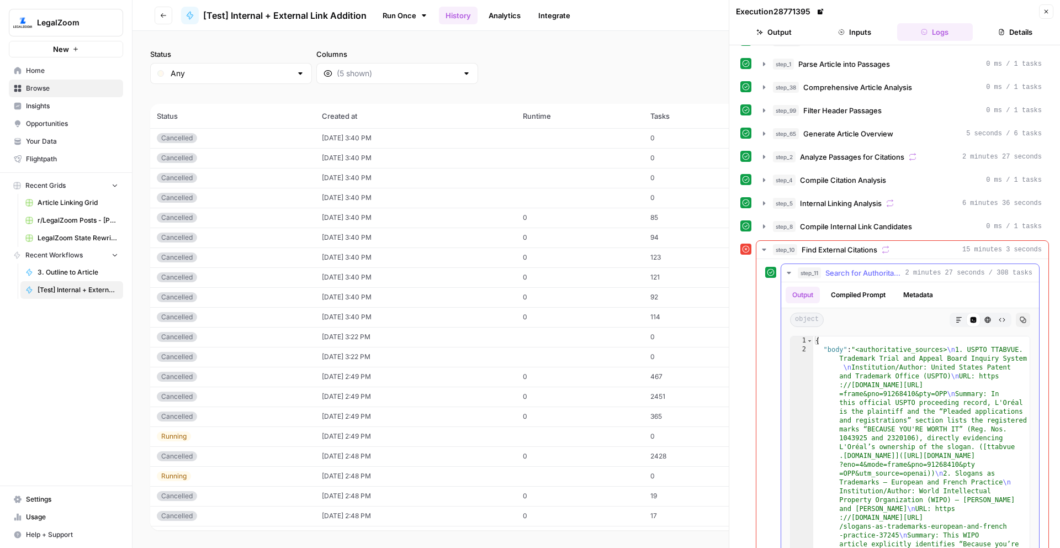
click at [784, 268] on icon "button" at bounding box center [788, 272] width 9 height 9
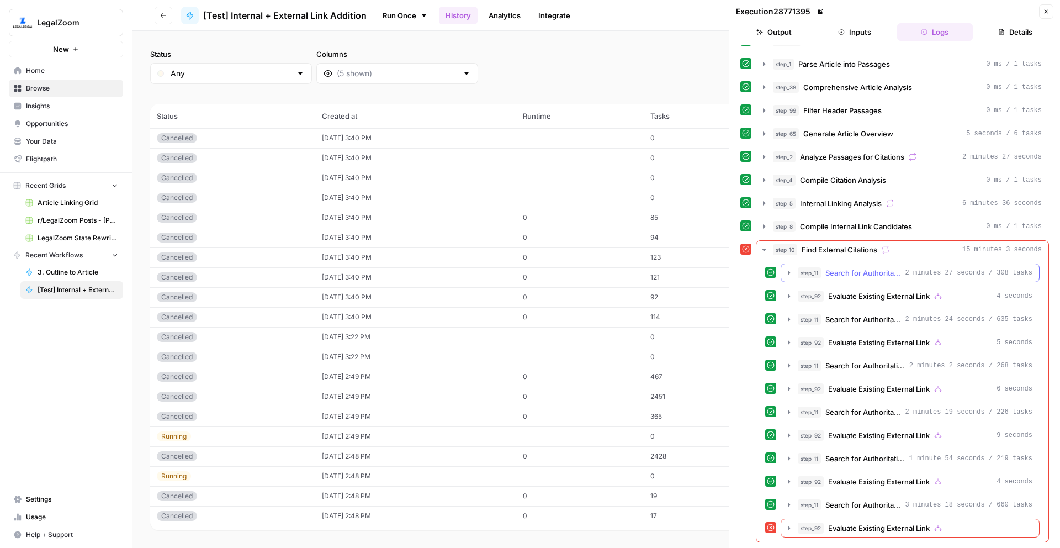
click at [784, 268] on icon "button" at bounding box center [788, 272] width 9 height 9
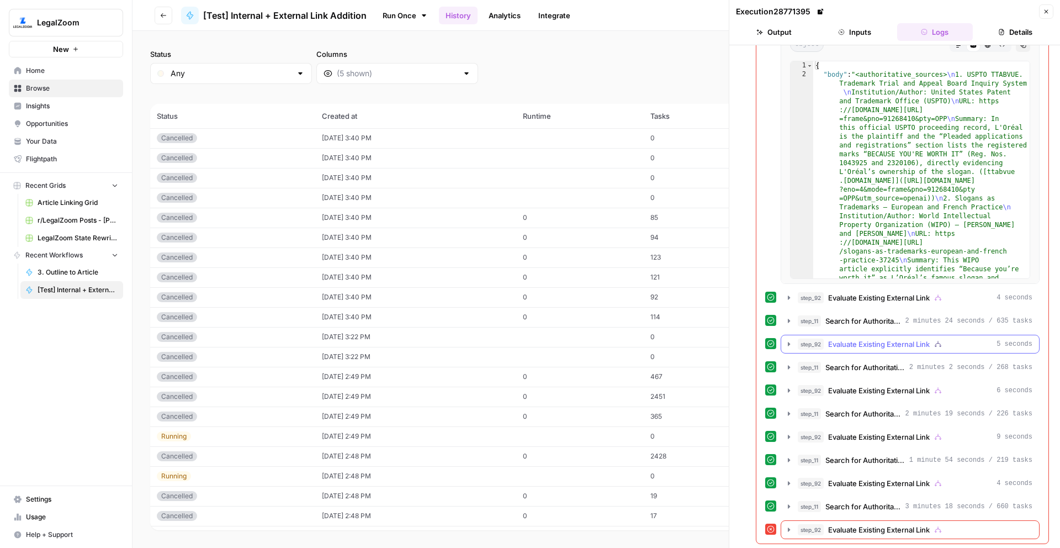
scroll to position [296, 0]
click at [789, 367] on icon "button" at bounding box center [788, 365] width 9 height 9
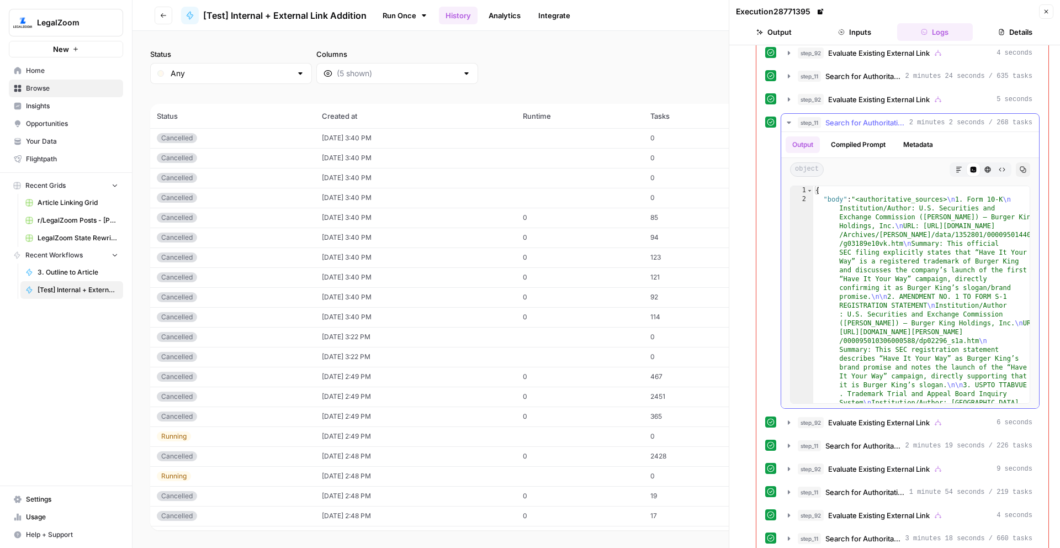
scroll to position [572, 0]
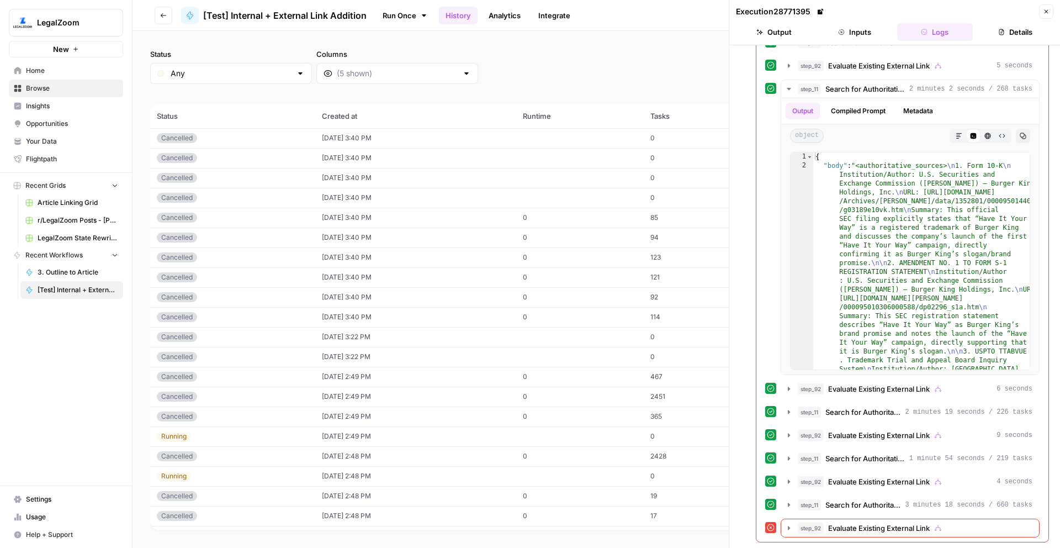
click at [1047, 12] on icon "button" at bounding box center [1046, 11] width 7 height 7
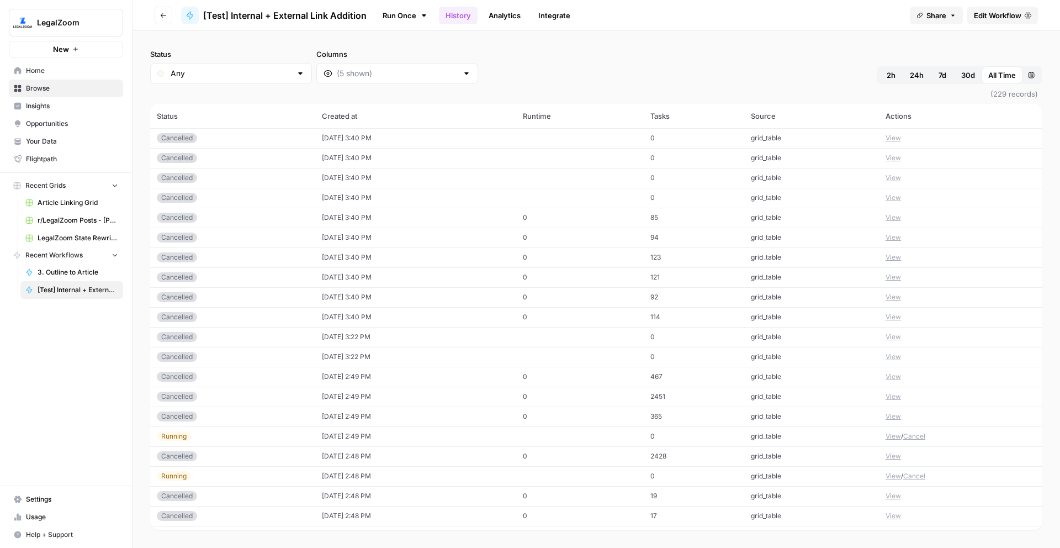
click at [995, 18] on span "Edit Workflow" at bounding box center [997, 15] width 47 height 11
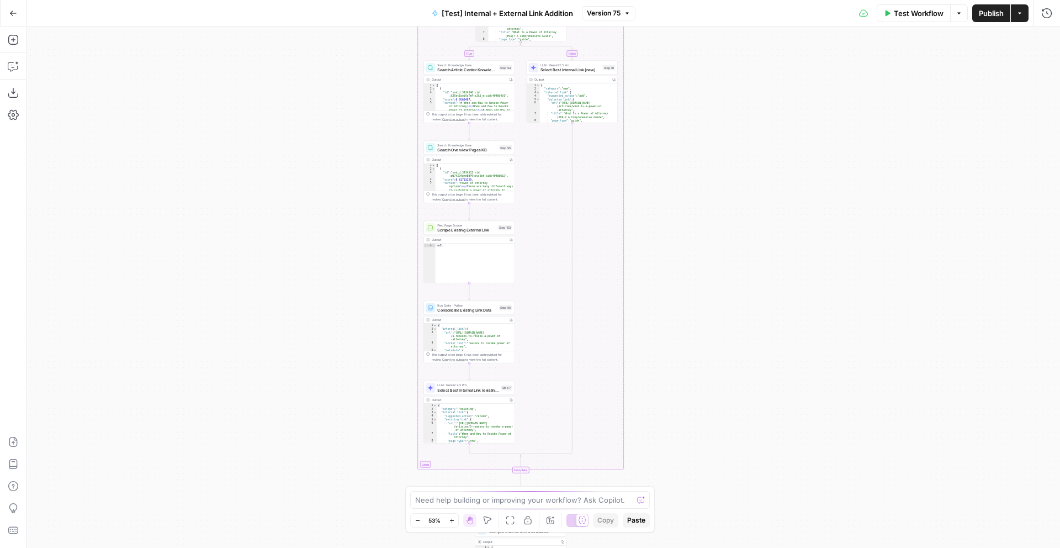
drag, startPoint x: 671, startPoint y: 400, endPoint x: 664, endPoint y: 161, distance: 239.2
click at [664, 161] on div "true false true false true false Workflow Set Inputs Inputs Run Code · Python R…" at bounding box center [542, 286] width 1033 height 521
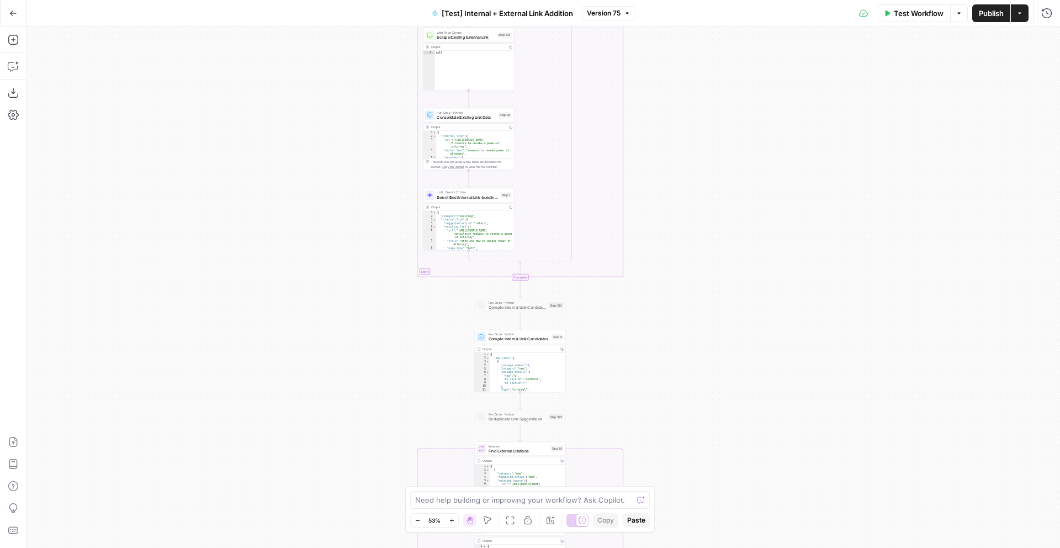
drag, startPoint x: 670, startPoint y: 379, endPoint x: 670, endPoint y: 187, distance: 192.1
click at [670, 187] on div "true false true false true false Workflow Set Inputs Inputs Run Code · Python R…" at bounding box center [542, 286] width 1033 height 521
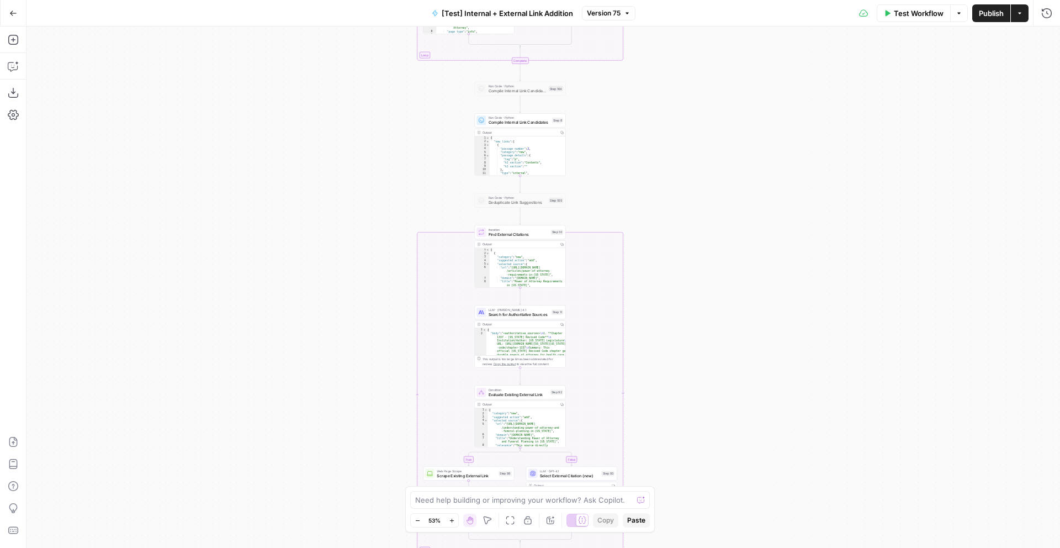
drag, startPoint x: 682, startPoint y: 386, endPoint x: 682, endPoint y: 173, distance: 213.1
click at [682, 173] on div "true false true false true false Workflow Set Inputs Inputs Run Code · Python R…" at bounding box center [542, 286] width 1033 height 521
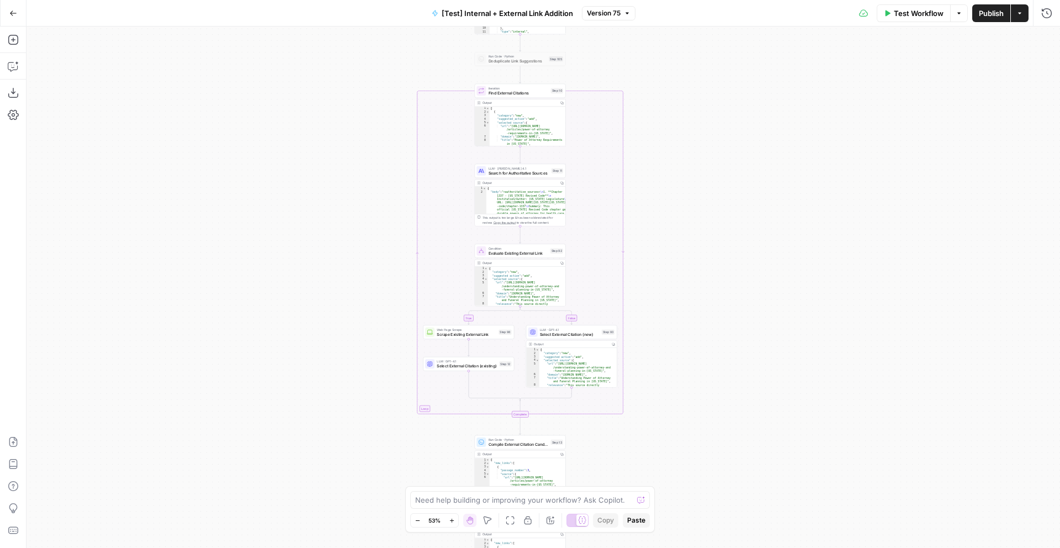
drag, startPoint x: 686, startPoint y: 342, endPoint x: 686, endPoint y: 197, distance: 144.6
click at [686, 197] on div "true false true false true false Workflow Set Inputs Inputs Run Code · Python R…" at bounding box center [542, 286] width 1033 height 521
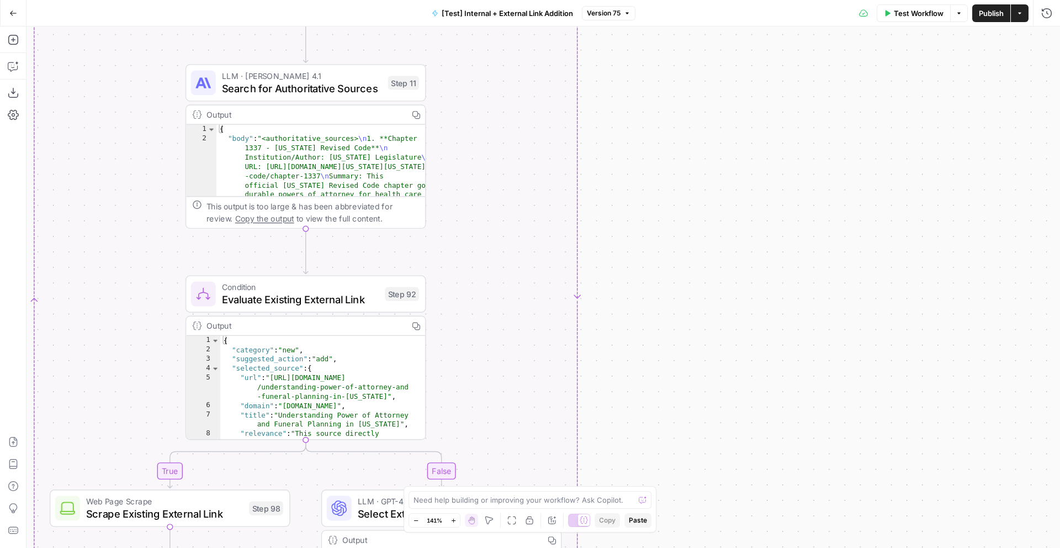
drag, startPoint x: 603, startPoint y: 175, endPoint x: 751, endPoint y: 304, distance: 196.4
click at [750, 303] on div "true false true false true false Workflow Set Inputs Inputs Run Code · Python R…" at bounding box center [542, 286] width 1033 height 521
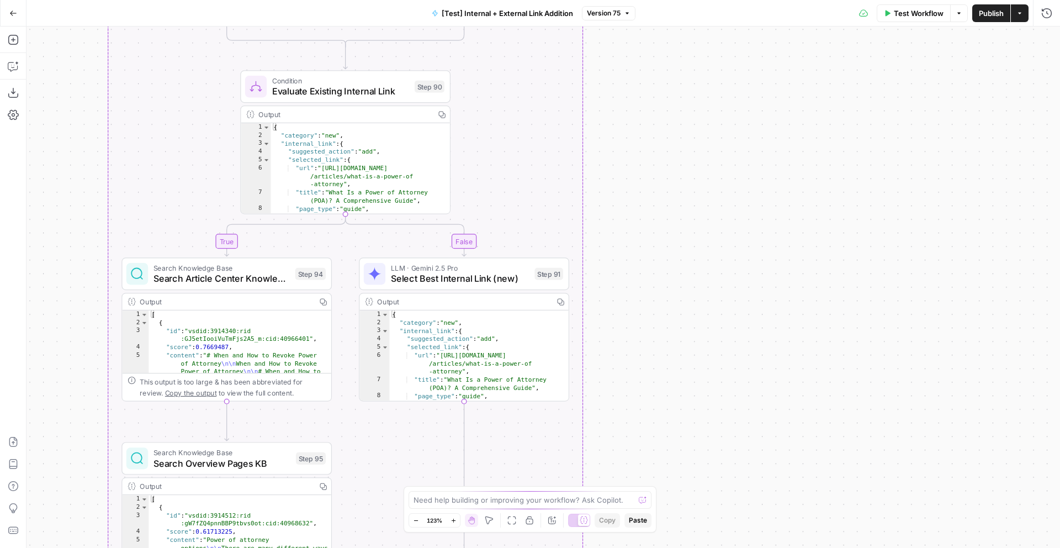
drag, startPoint x: 679, startPoint y: 337, endPoint x: 720, endPoint y: 107, distance: 233.3
click at [720, 107] on div "true false true false true false Workflow Set Inputs Inputs Run Code · Python R…" at bounding box center [542, 286] width 1033 height 521
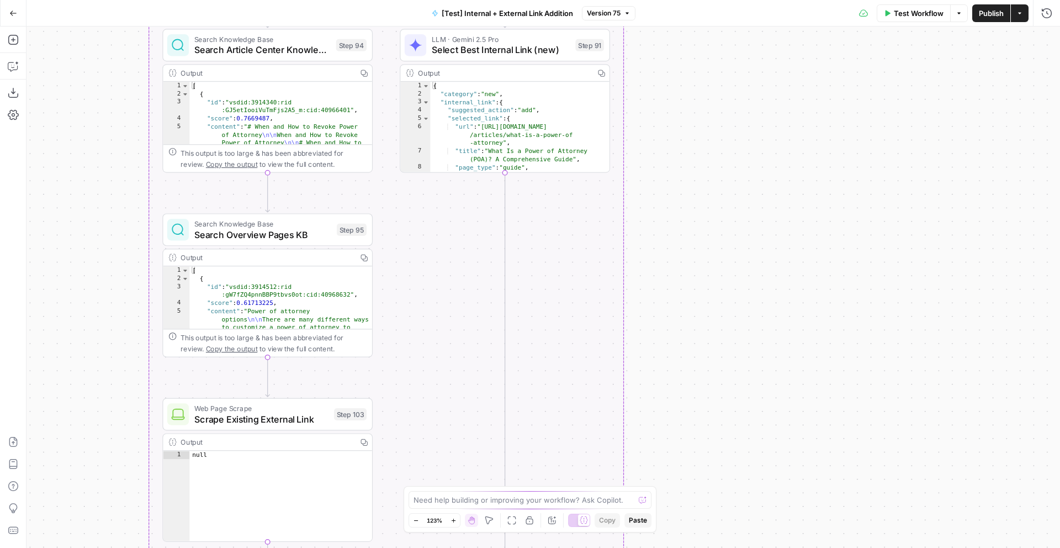
drag, startPoint x: 762, startPoint y: 389, endPoint x: 762, endPoint y: 169, distance: 219.2
click at [762, 169] on div "true false true false true false Workflow Set Inputs Inputs Run Code · Python R…" at bounding box center [542, 286] width 1033 height 521
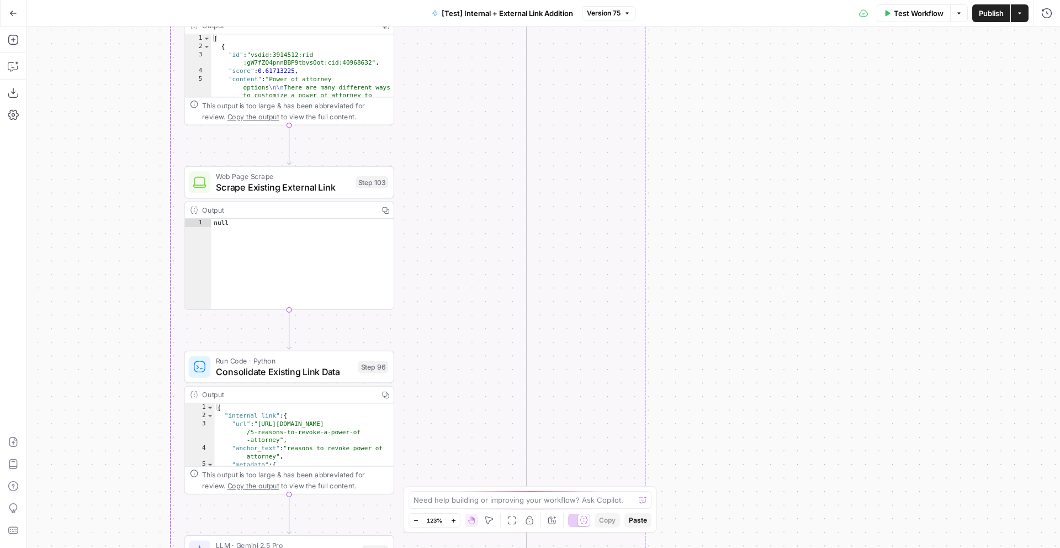
drag, startPoint x: 775, startPoint y: 326, endPoint x: 872, endPoint y: 237, distance: 131.3
click at [871, 237] on div "true false true false true false Workflow Set Inputs Inputs Run Code · Python R…" at bounding box center [542, 286] width 1033 height 521
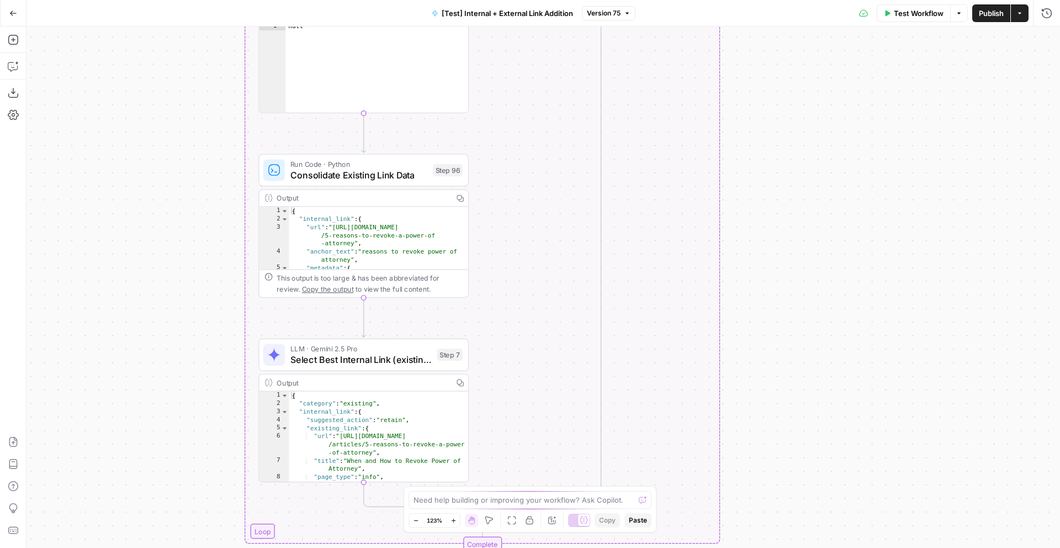
drag, startPoint x: 871, startPoint y: 255, endPoint x: 871, endPoint y: 96, distance: 159.5
click at [871, 96] on div "true false true false true false Workflow Set Inputs Inputs Run Code · Python R…" at bounding box center [542, 286] width 1033 height 521
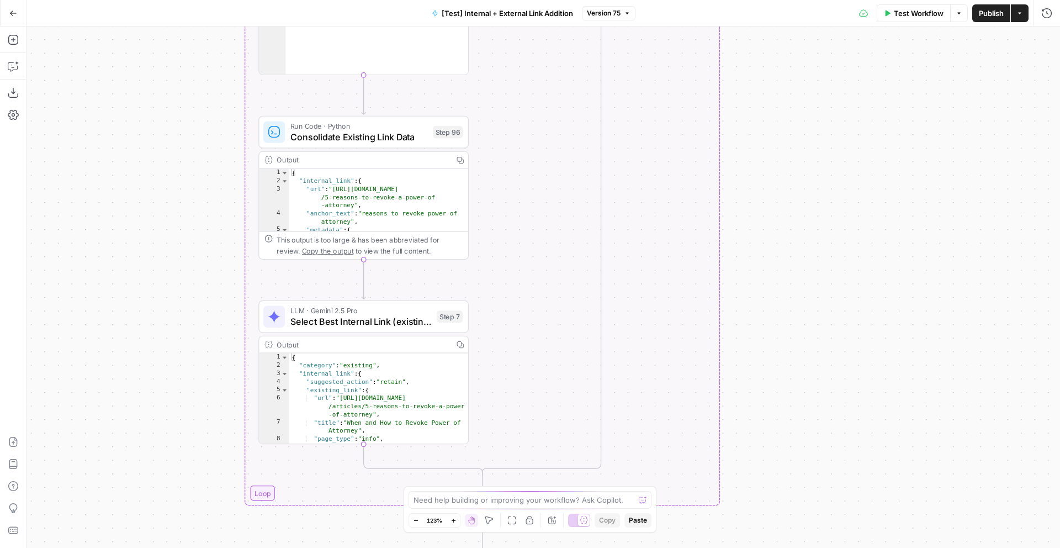
click at [614, 14] on span "Version 75" at bounding box center [604, 13] width 34 height 10
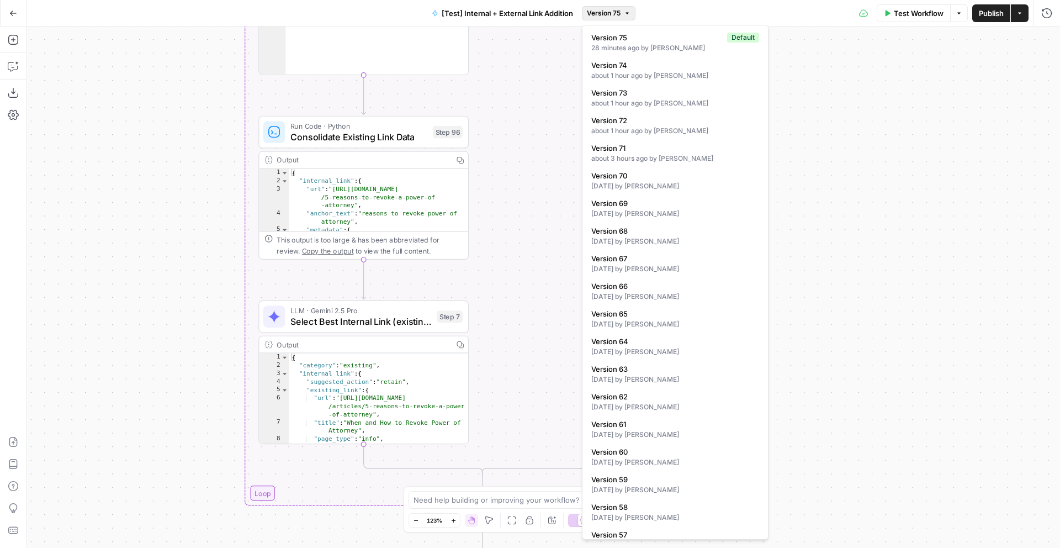
click at [947, 155] on div "true false true false true false Workflow Set Inputs Inputs Run Code · Python R…" at bounding box center [542, 286] width 1033 height 521
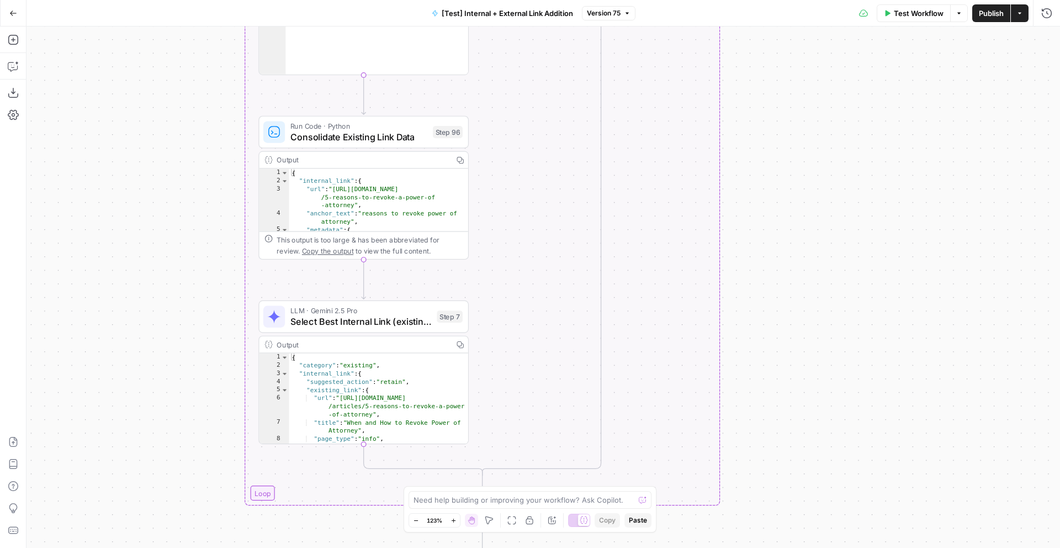
click at [12, 18] on button "Go Back" at bounding box center [13, 13] width 20 height 20
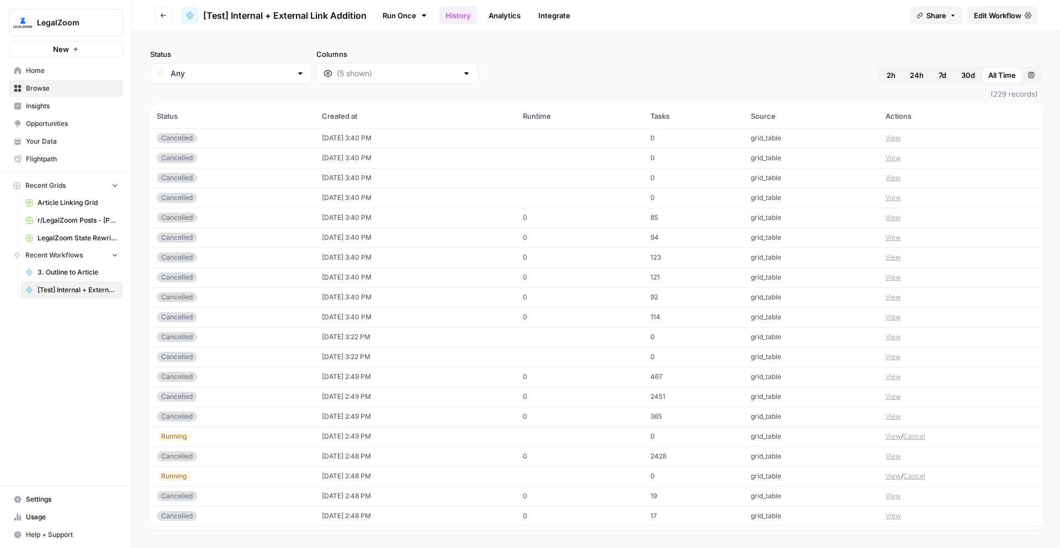
click at [595, 137] on td at bounding box center [580, 138] width 128 height 20
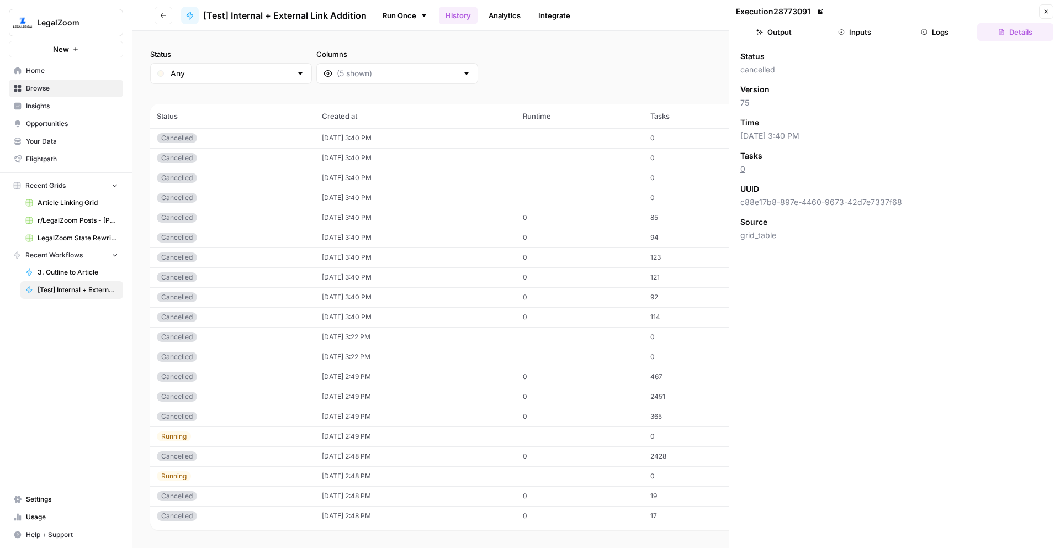
click at [945, 35] on button "Logs" at bounding box center [935, 32] width 76 height 18
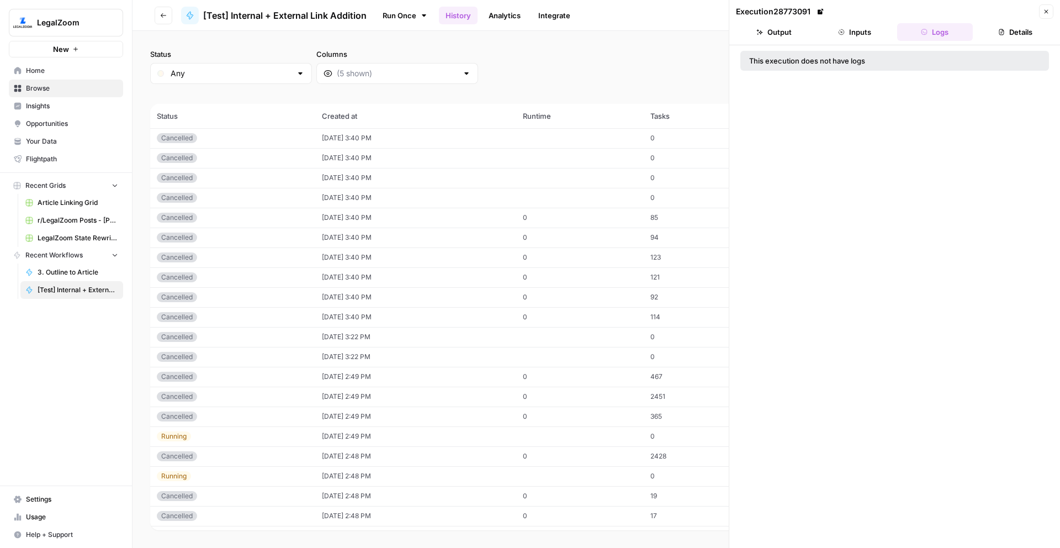
click at [883, 36] on button "Inputs" at bounding box center [855, 32] width 76 height 18
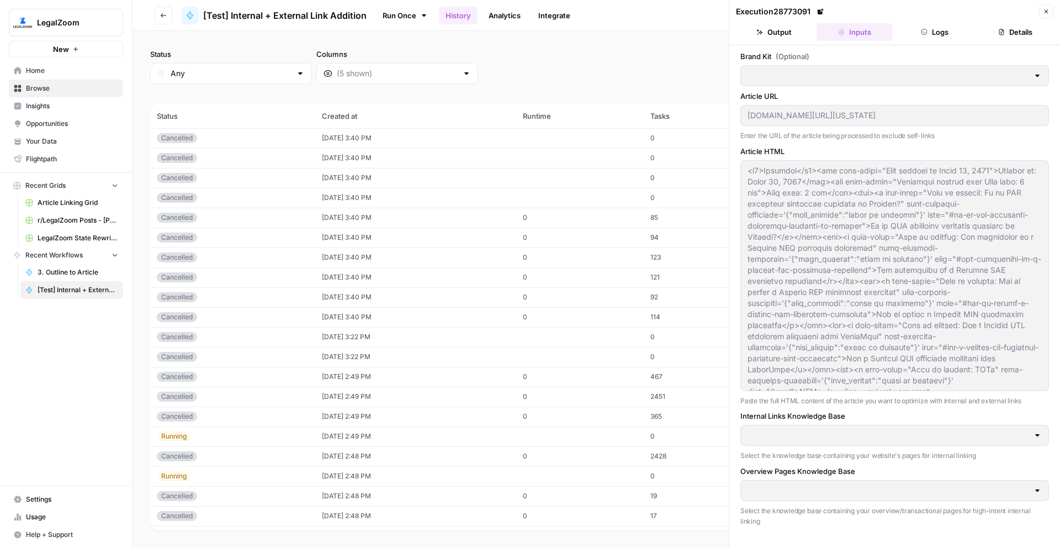
type input "Articles Center Sitemap"
type input "Overview Pages Sitemap"
type input "LegalZoom LLC"
click at [613, 221] on td "0" at bounding box center [580, 218] width 128 height 20
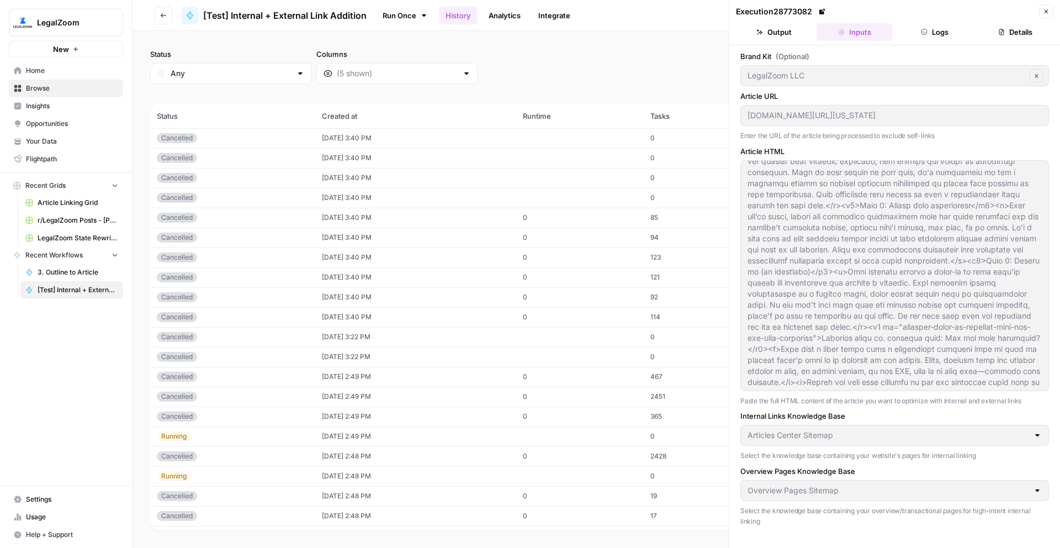
scroll to position [3368, 0]
click at [929, 30] on button "Logs" at bounding box center [935, 32] width 76 height 18
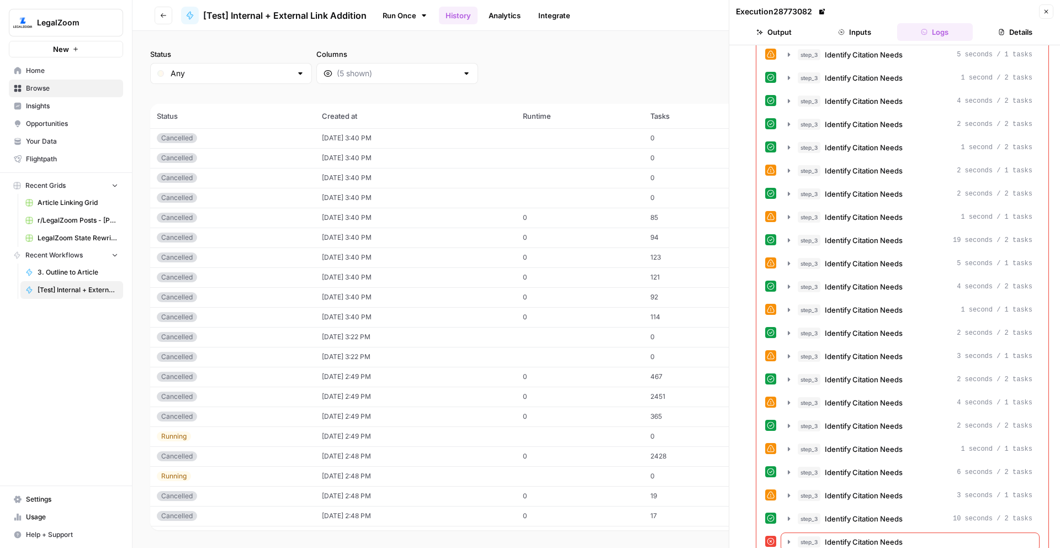
scroll to position [784, 0]
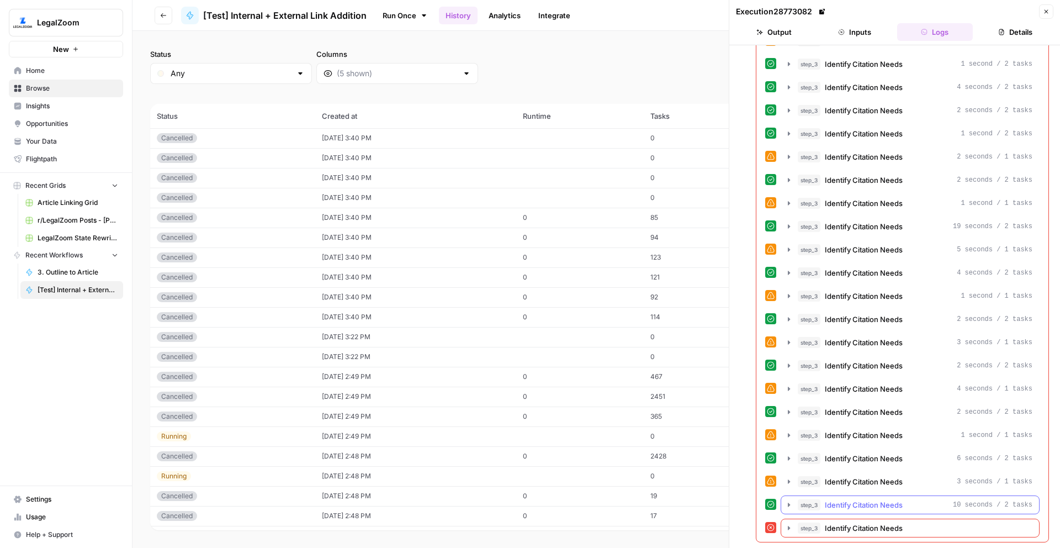
click at [791, 506] on icon "button" at bounding box center [788, 504] width 9 height 9
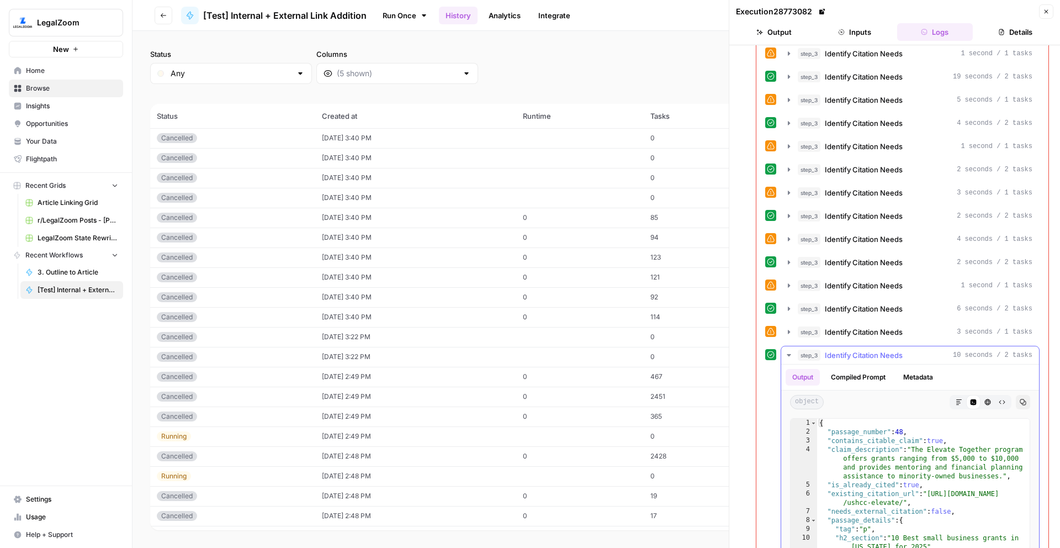
scroll to position [1061, 0]
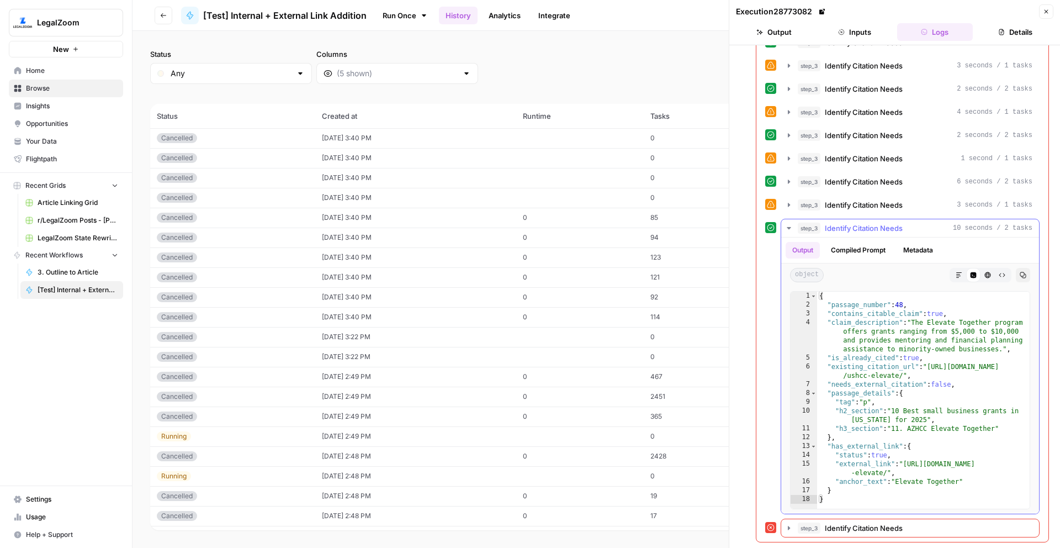
click at [786, 228] on icon "button" at bounding box center [788, 228] width 9 height 9
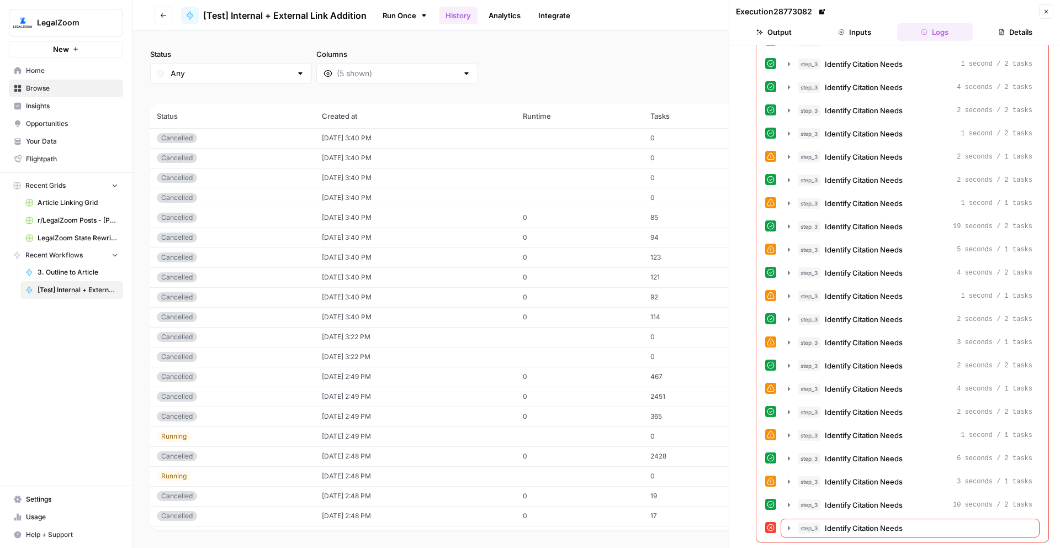
click at [1051, 15] on button "Close" at bounding box center [1046, 11] width 14 height 14
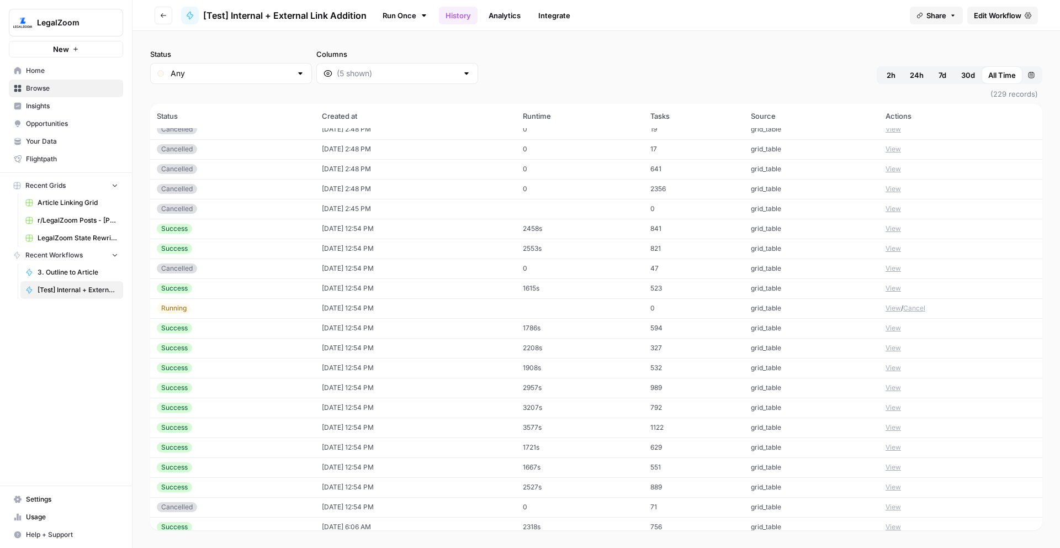
scroll to position [495, 0]
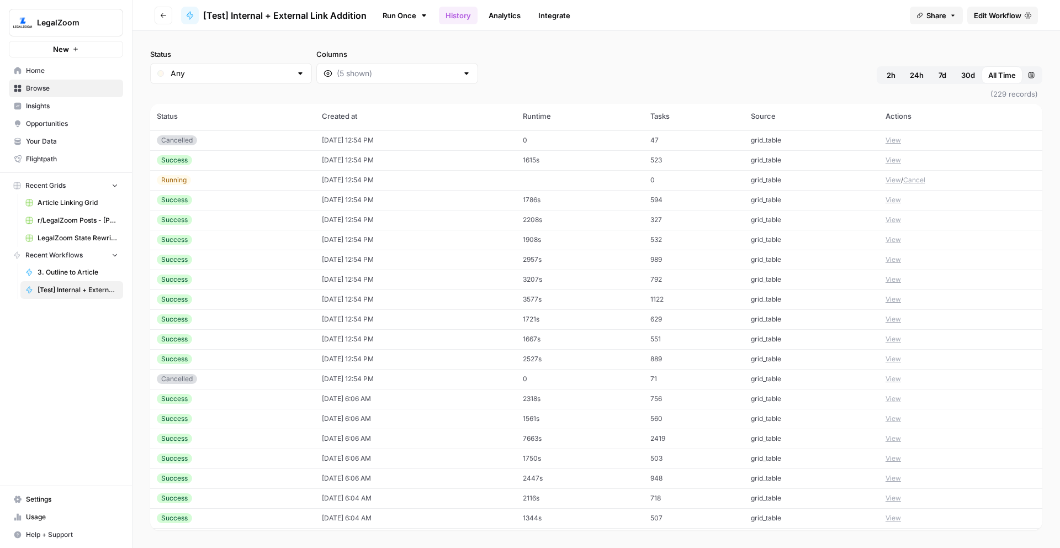
click at [797, 227] on td "grid_table" at bounding box center [811, 220] width 135 height 20
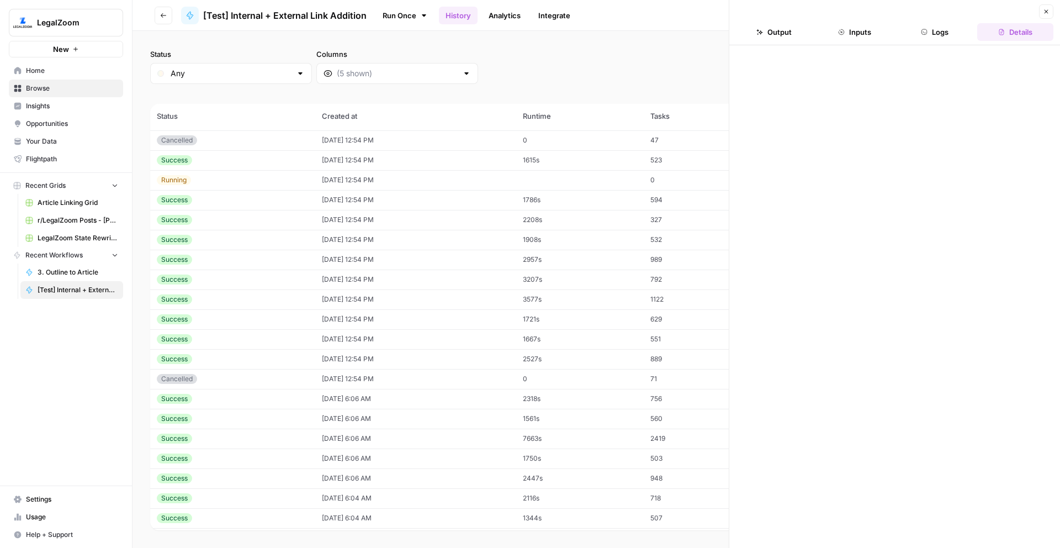
click at [937, 38] on button "Logs" at bounding box center [935, 32] width 76 height 18
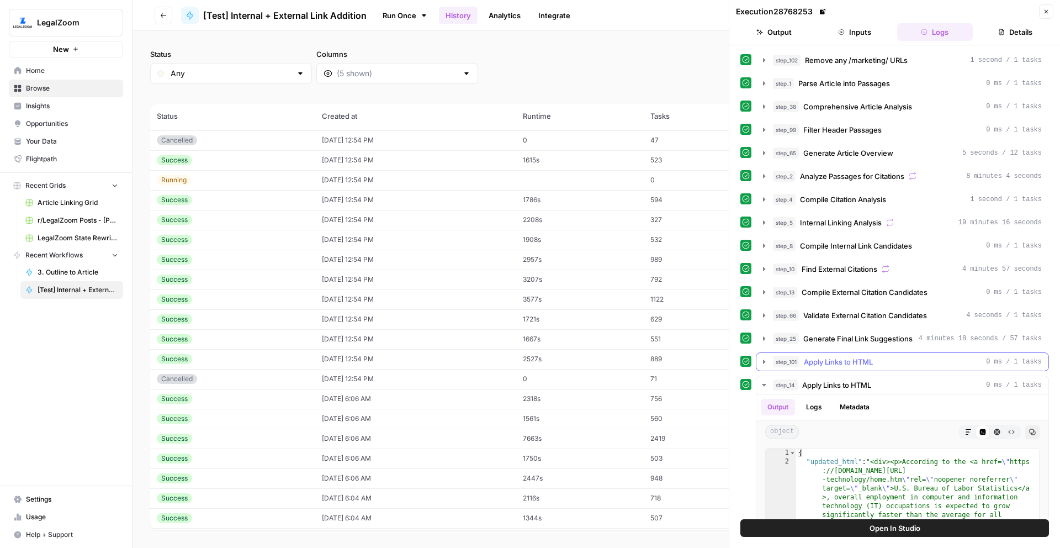
scroll to position [2, 0]
click at [792, 335] on span "step_25" at bounding box center [786, 336] width 26 height 11
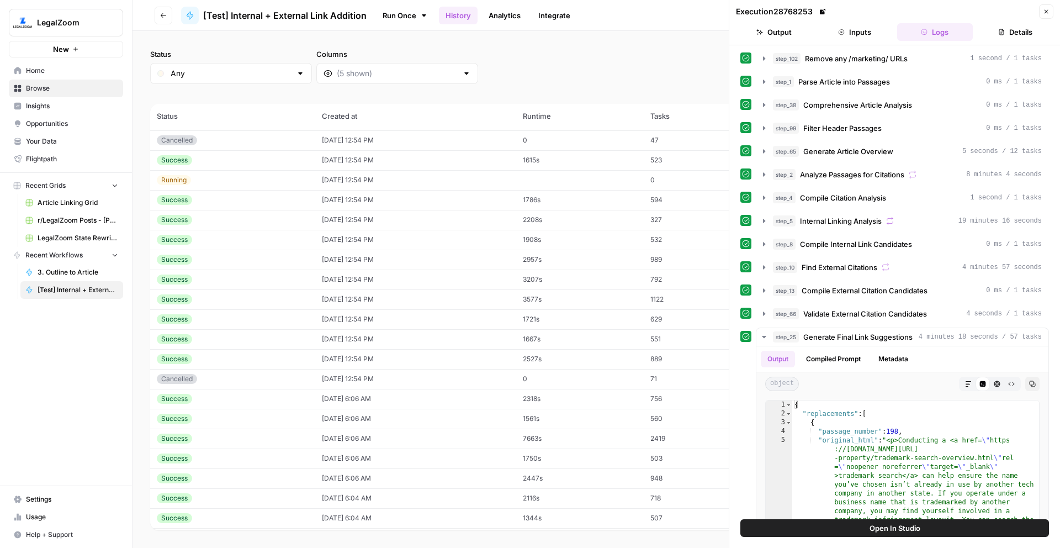
click at [1050, 14] on button "Close" at bounding box center [1046, 11] width 14 height 14
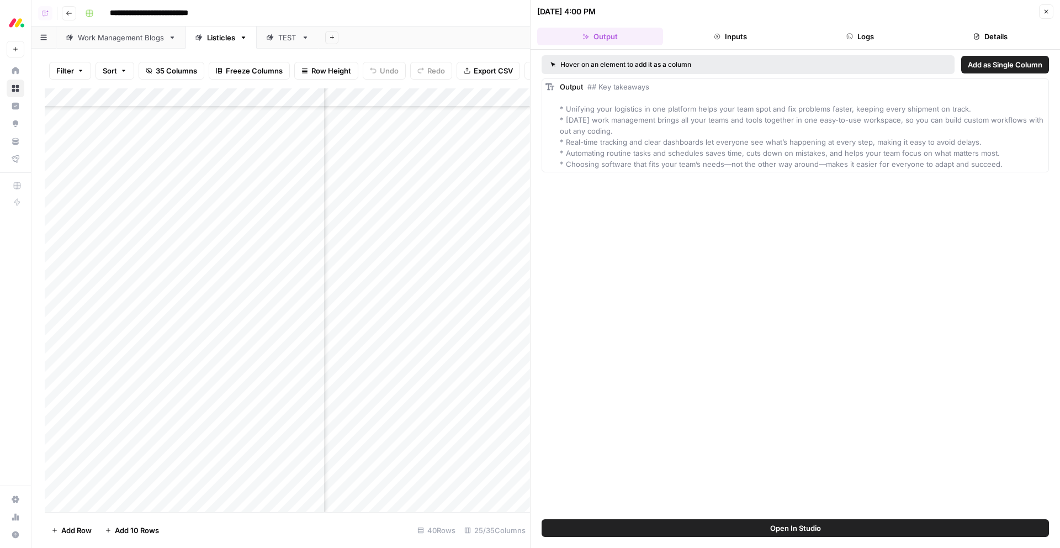
scroll to position [189, 1673]
click at [472, 226] on div "Add Column" at bounding box center [287, 299] width 485 height 423
click at [415, 230] on div "Add Column" at bounding box center [287, 299] width 485 height 423
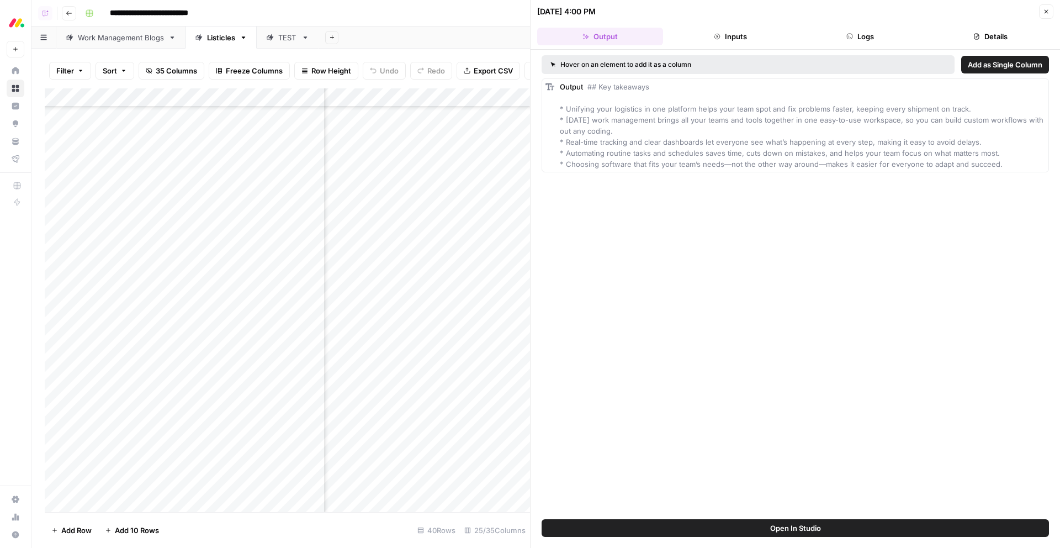
click at [420, 226] on div "Add Column" at bounding box center [287, 299] width 485 height 423
click at [420, 226] on body "**********" at bounding box center [530, 274] width 1060 height 548
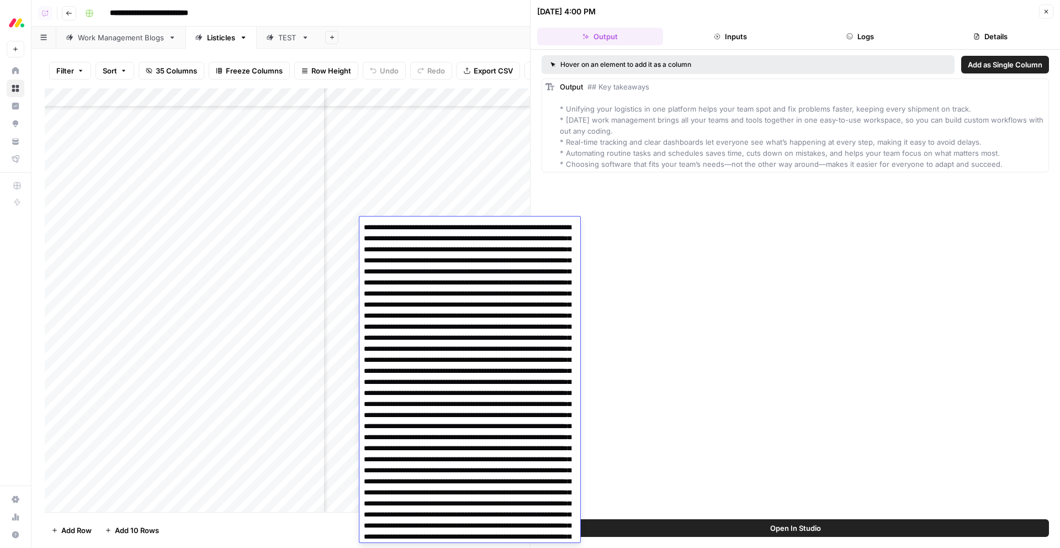
scroll to position [189, 1706]
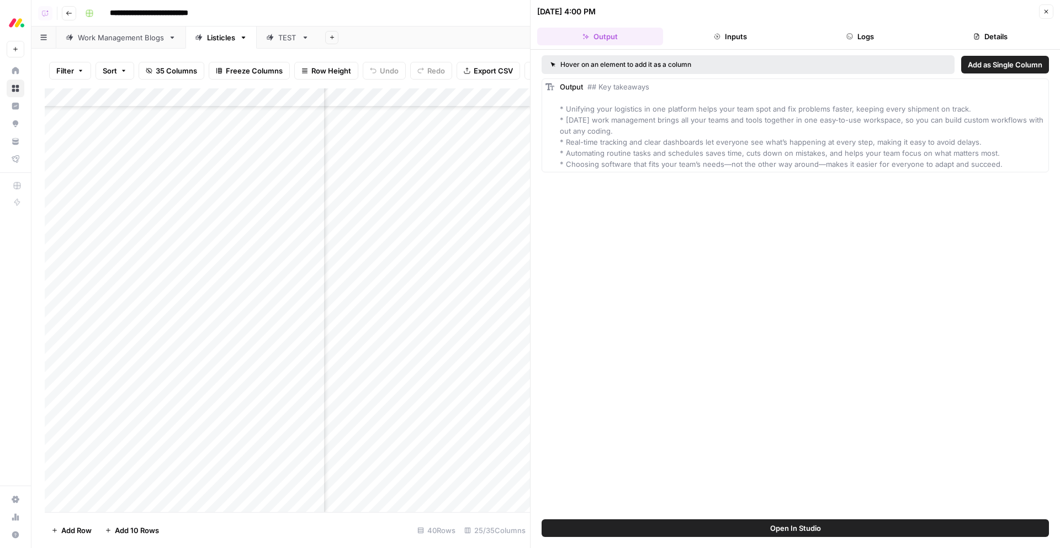
scroll to position [189, 1663]
click at [466, 99] on div "Add Column" at bounding box center [287, 299] width 485 height 423
click at [522, 99] on div at bounding box center [480, 99] width 100 height 22
click at [469, 301] on div "Add Column" at bounding box center [287, 299] width 485 height 423
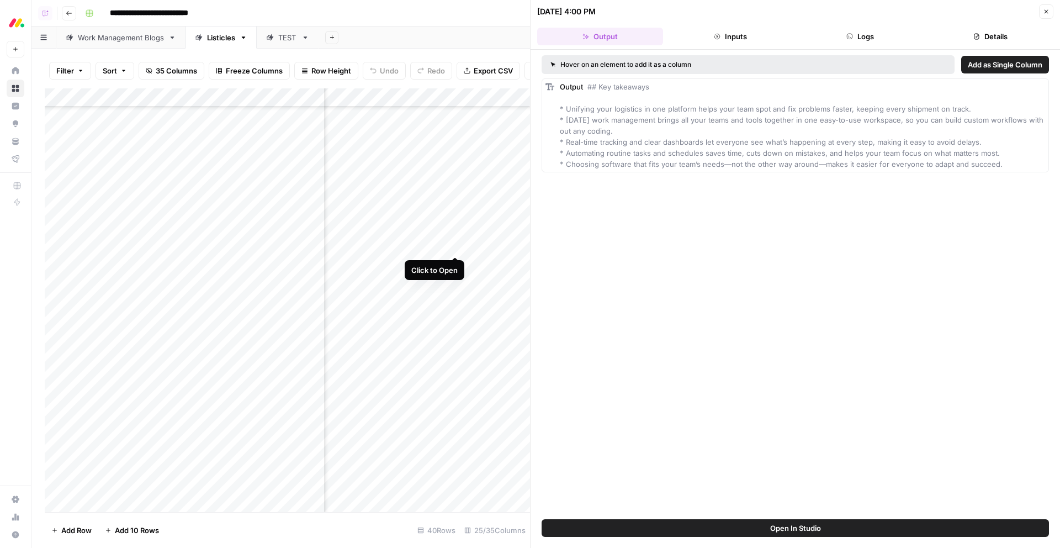
click at [457, 245] on div "Add Column" at bounding box center [287, 299] width 485 height 423
click at [470, 208] on div "Add Column" at bounding box center [287, 299] width 485 height 423
click at [436, 208] on div "Add Column" at bounding box center [287, 299] width 485 height 423
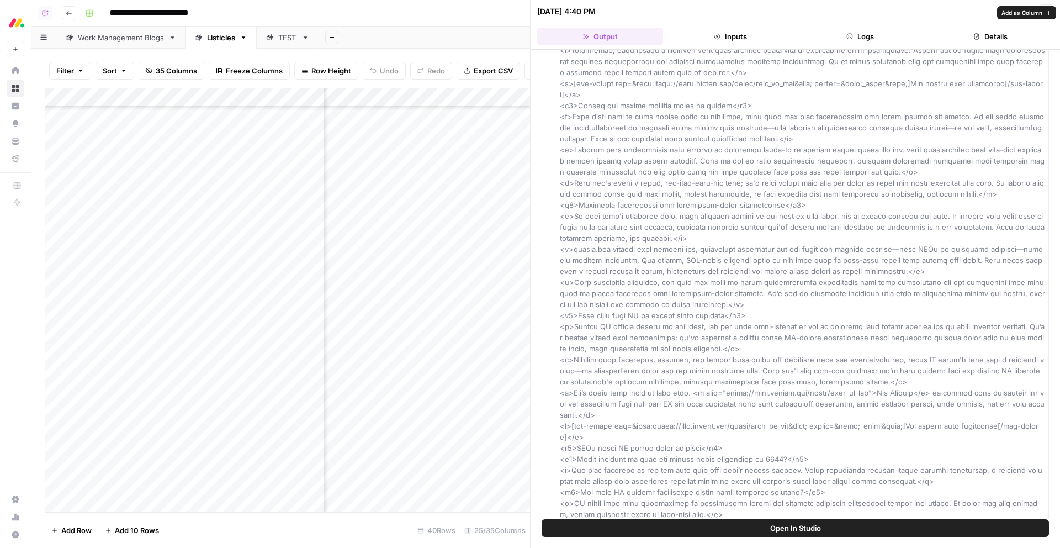
scroll to position [4815, 0]
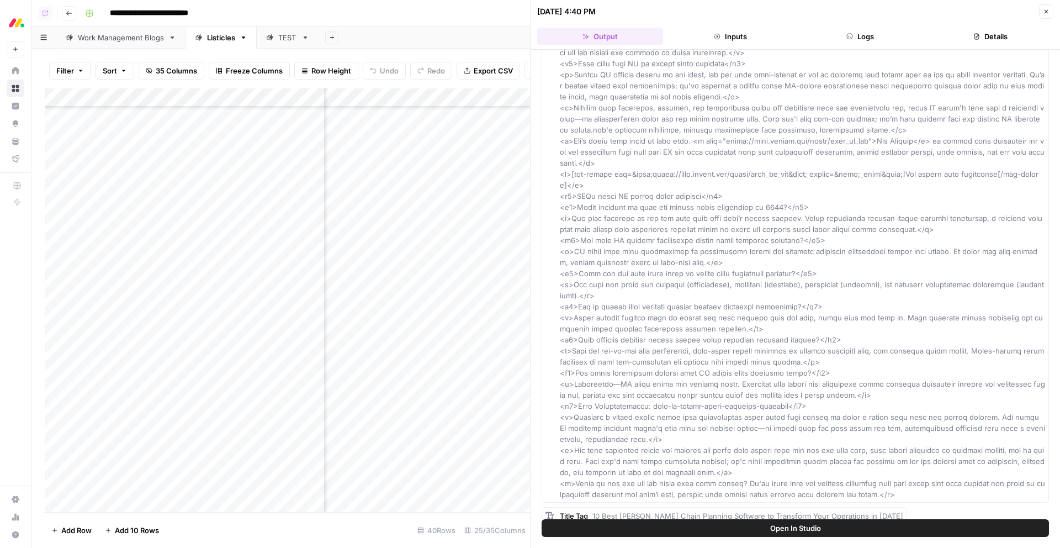
click at [547, 534] on icon "button" at bounding box center [545, 537] width 7 height 7
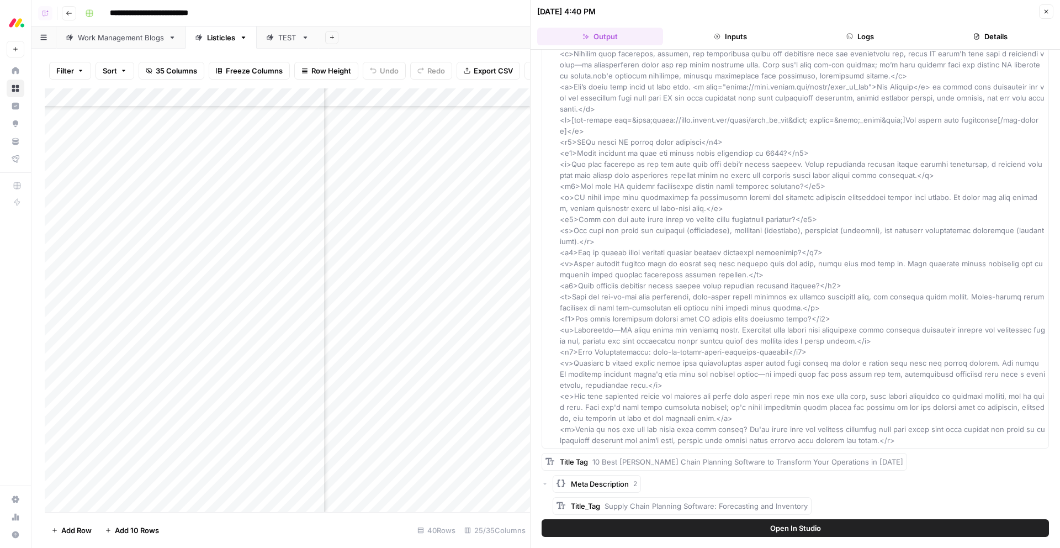
scroll to position [189, 1524]
click at [443, 226] on div "Add Column" at bounding box center [287, 299] width 485 height 423
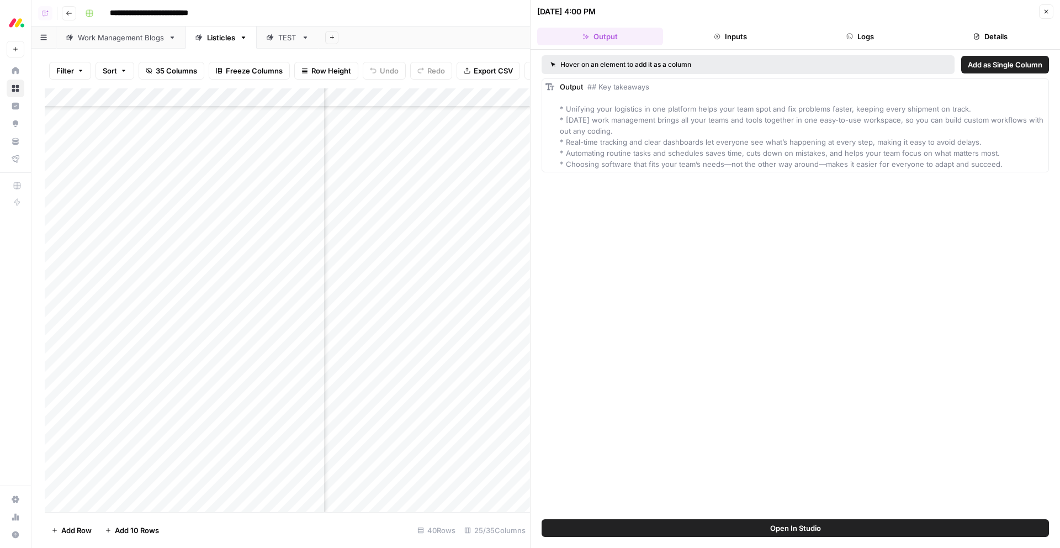
click at [1049, 15] on button "Close" at bounding box center [1046, 11] width 14 height 14
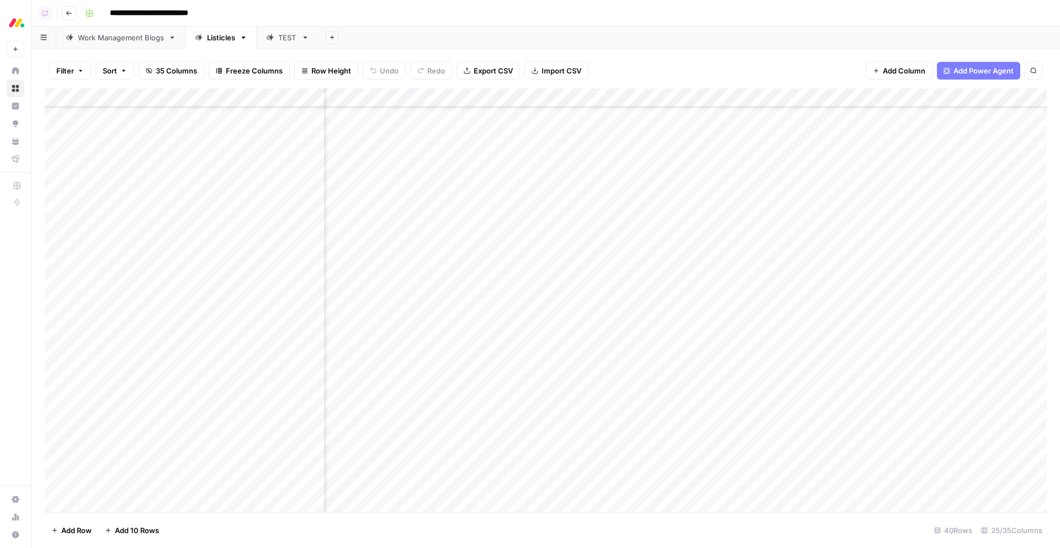
scroll to position [189, 1482]
click at [679, 228] on div "Add Column" at bounding box center [546, 299] width 1002 height 423
click at [633, 207] on div "Add Column" at bounding box center [546, 299] width 1002 height 423
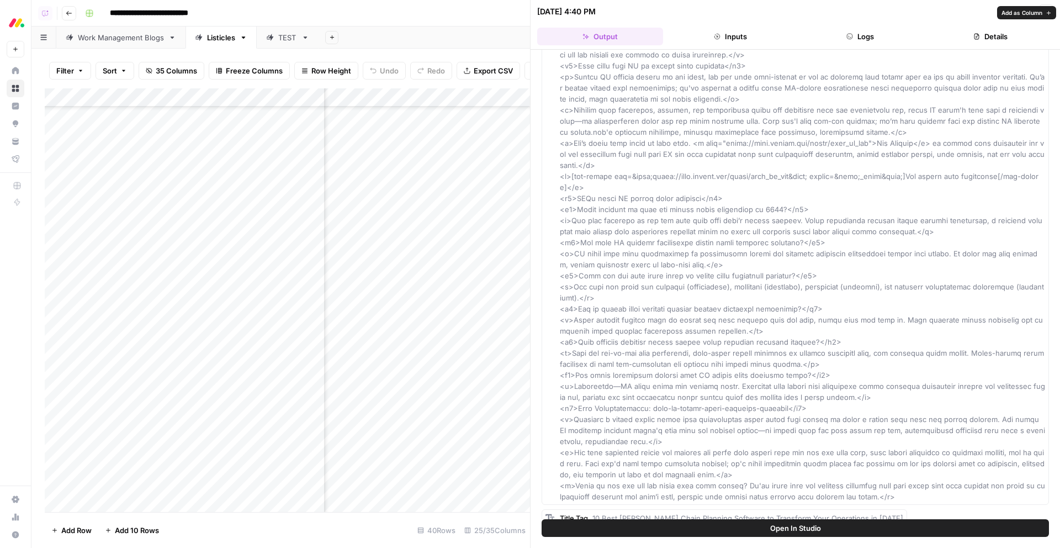
scroll to position [4815, 0]
click at [547, 534] on icon "button" at bounding box center [545, 537] width 7 height 7
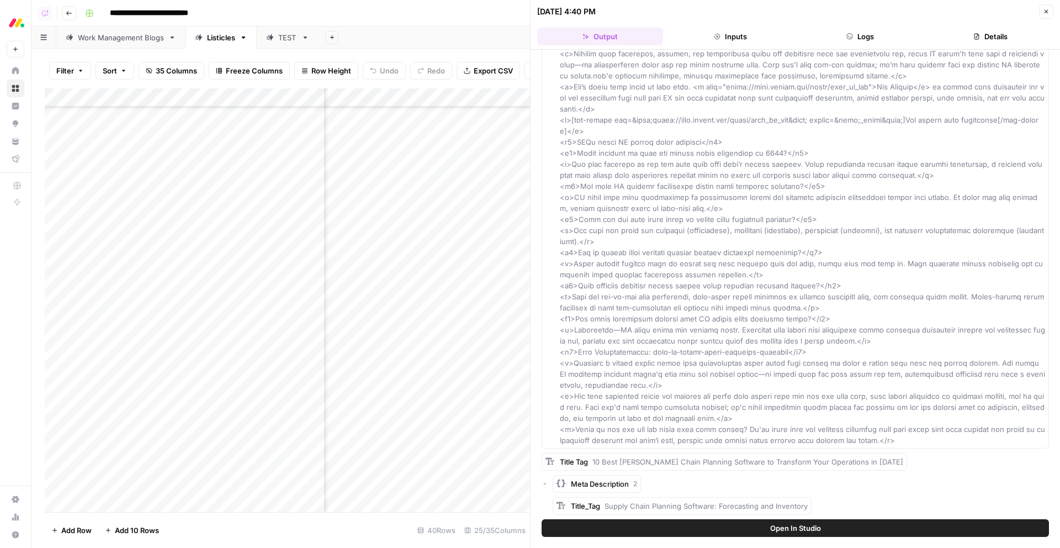
click at [1046, 11] on icon "button" at bounding box center [1047, 12] width 4 height 4
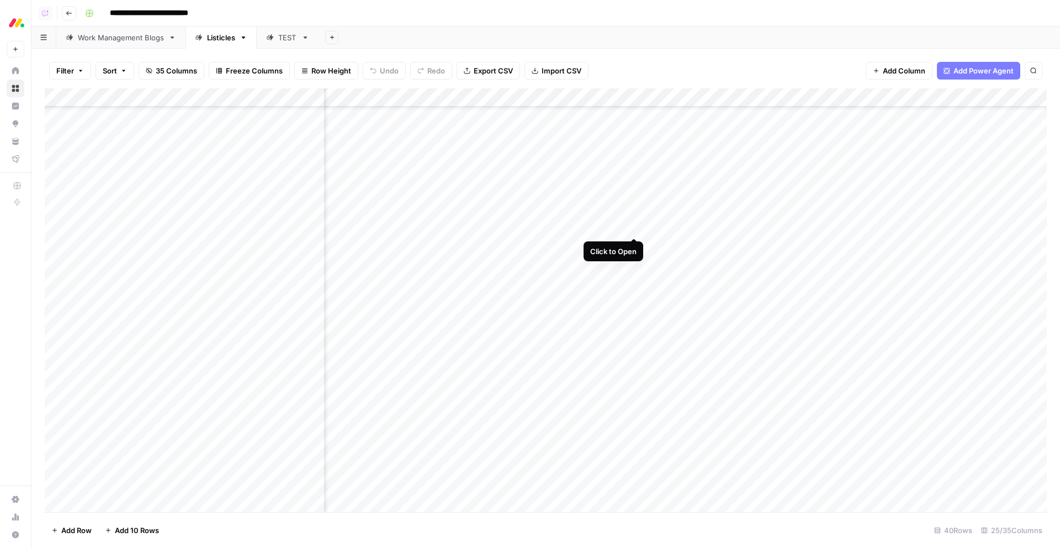
click at [638, 227] on div "Add Column" at bounding box center [546, 299] width 1002 height 423
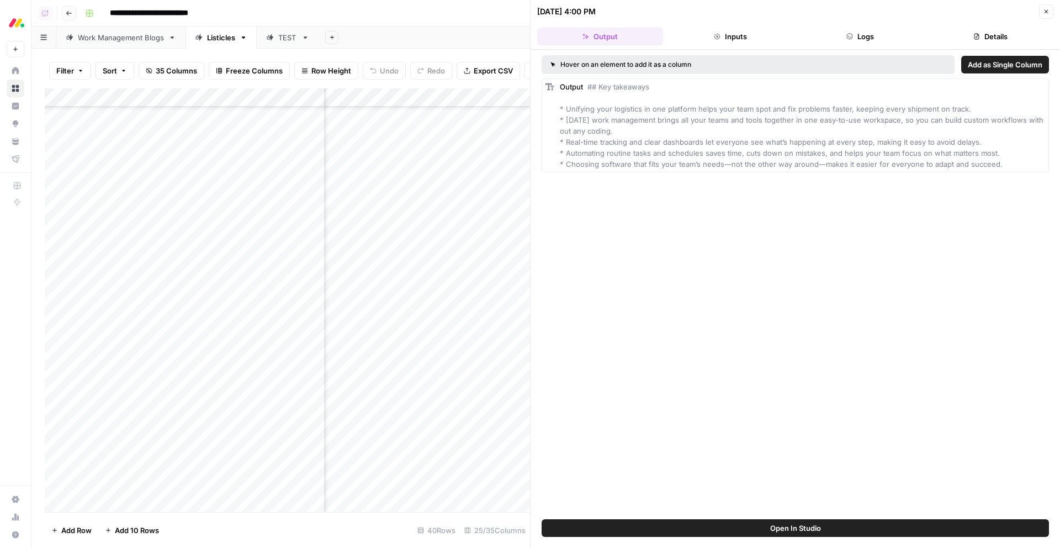
scroll to position [189, 1429]
click at [834, 40] on button "Logs" at bounding box center [861, 37] width 126 height 18
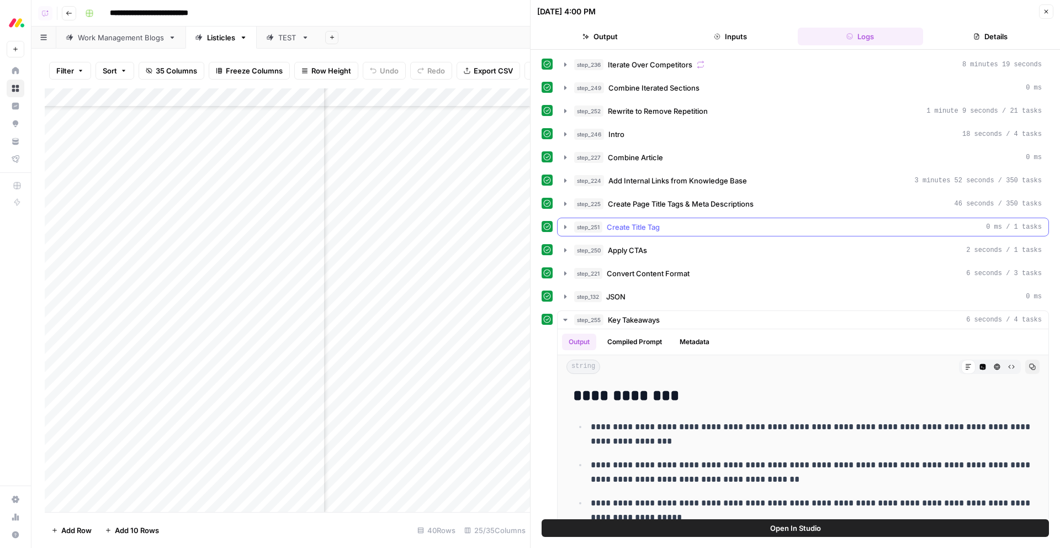
scroll to position [92, 0]
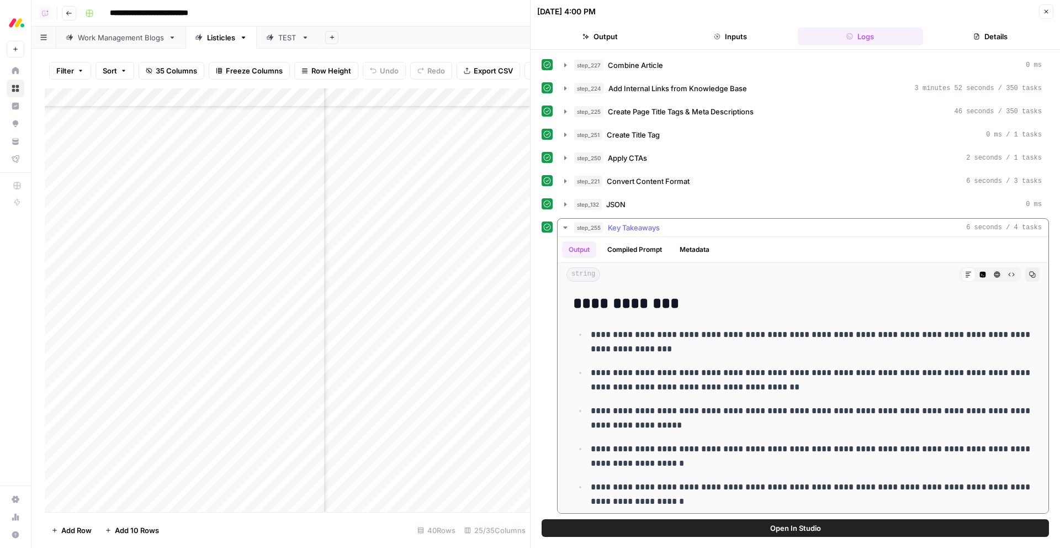
click at [569, 227] on icon "button" at bounding box center [565, 227] width 9 height 9
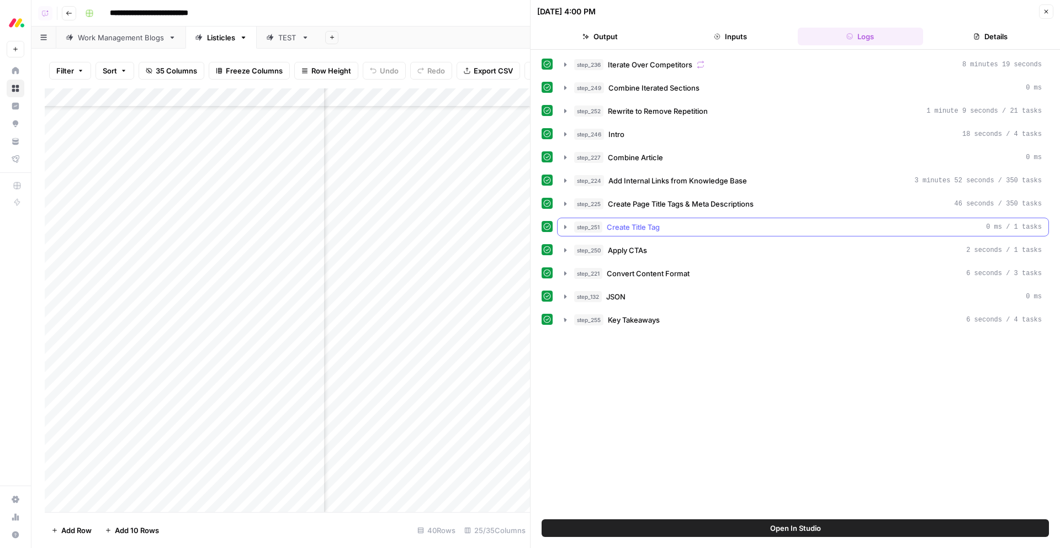
scroll to position [0, 0]
click at [565, 321] on icon "button" at bounding box center [565, 319] width 9 height 9
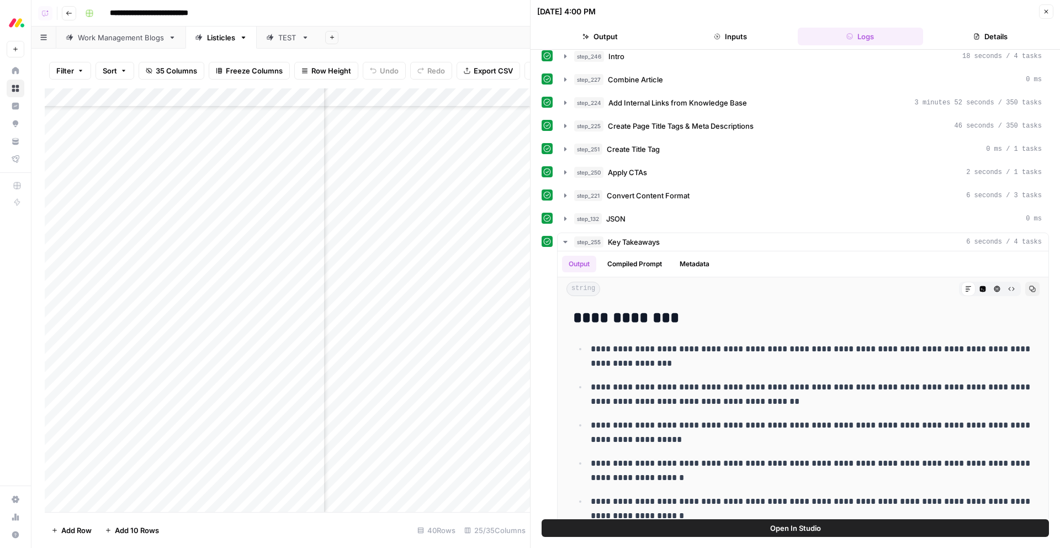
scroll to position [189, 1482]
click at [488, 208] on div "Add Column" at bounding box center [287, 299] width 485 height 423
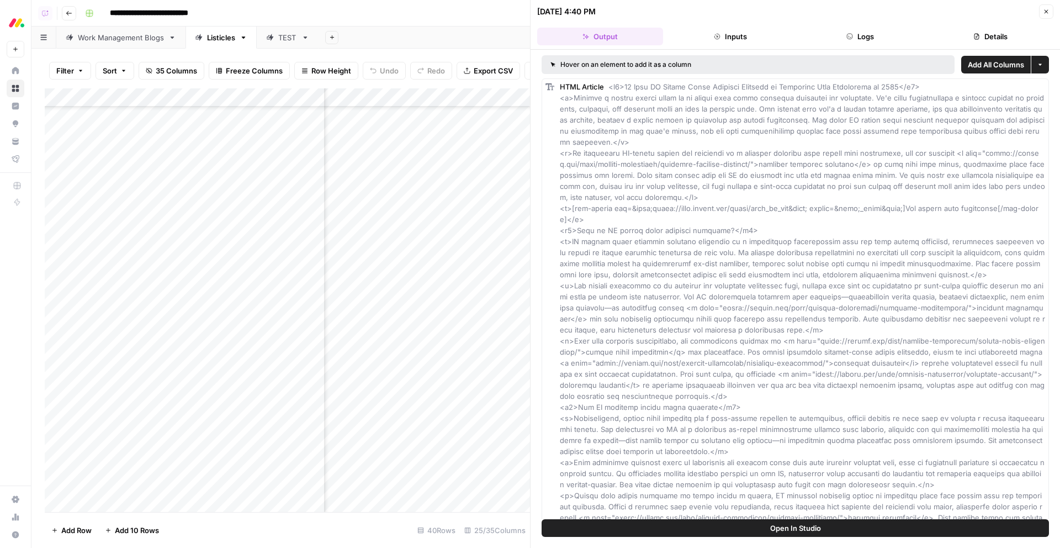
click at [974, 40] on button "Details" at bounding box center [990, 37] width 126 height 18
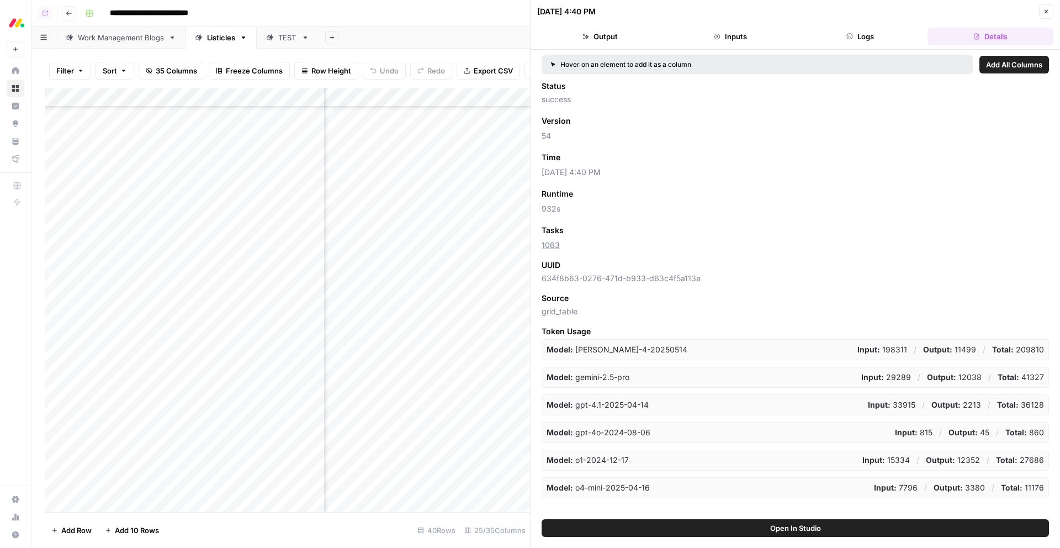
click at [489, 227] on div "Add Column" at bounding box center [287, 299] width 485 height 423
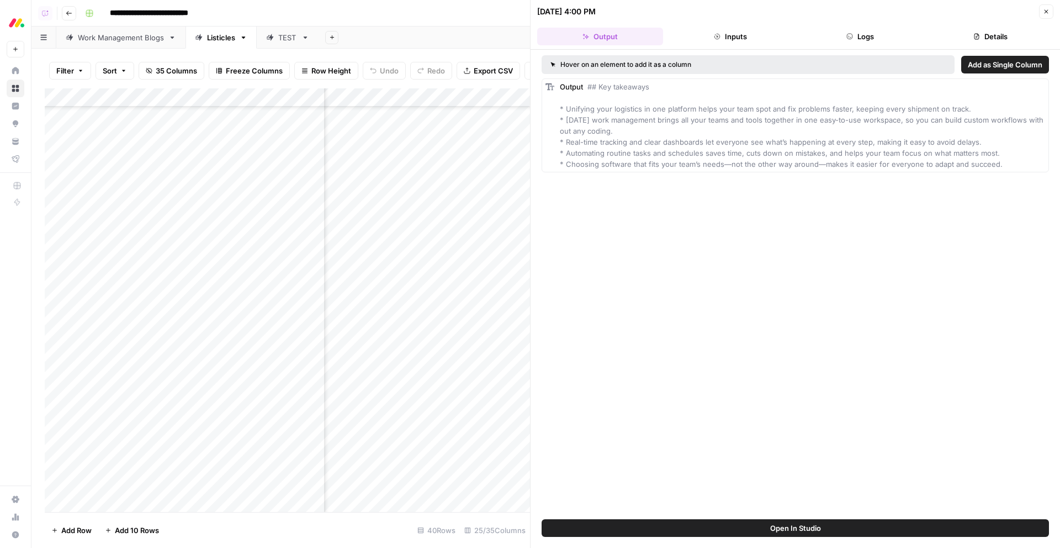
click at [978, 36] on icon "button" at bounding box center [976, 36] width 7 height 7
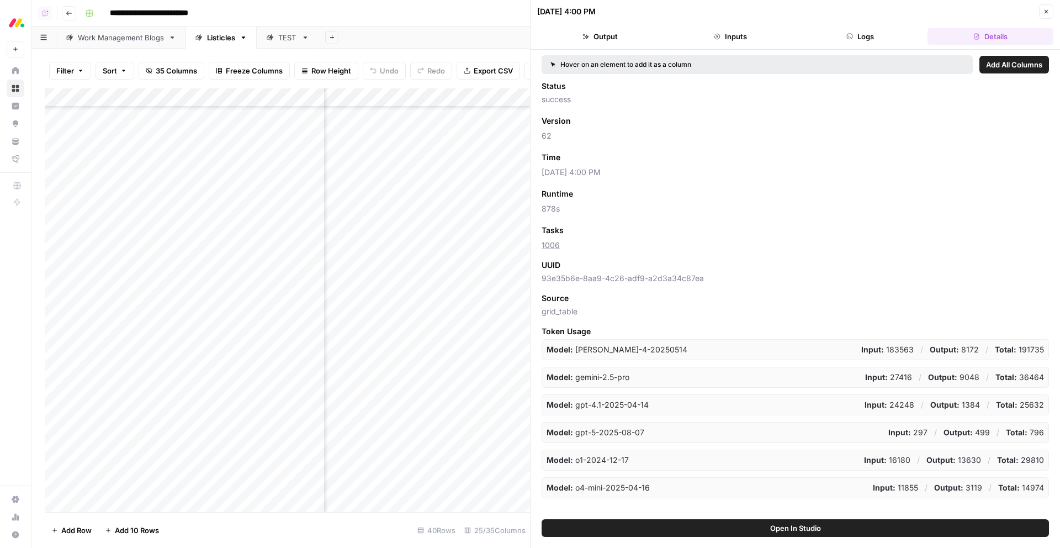
scroll to position [189, 1714]
click at [1045, 11] on icon "button" at bounding box center [1046, 11] width 7 height 7
